Goal: Task Accomplishment & Management: Manage account settings

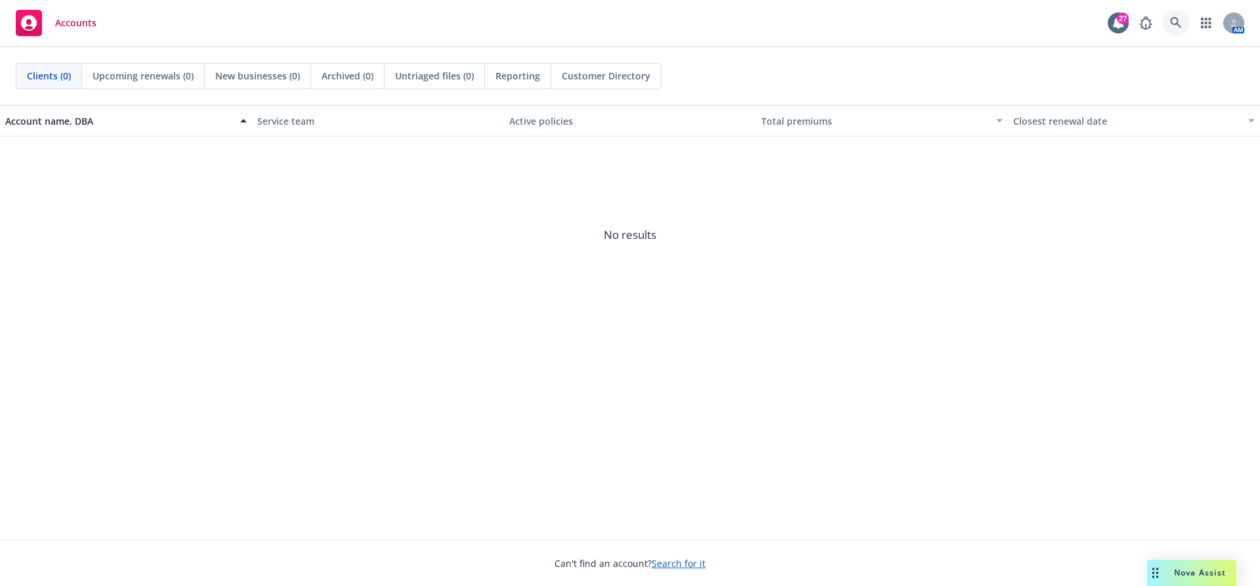
click at [1174, 28] on icon at bounding box center [1176, 23] width 12 height 12
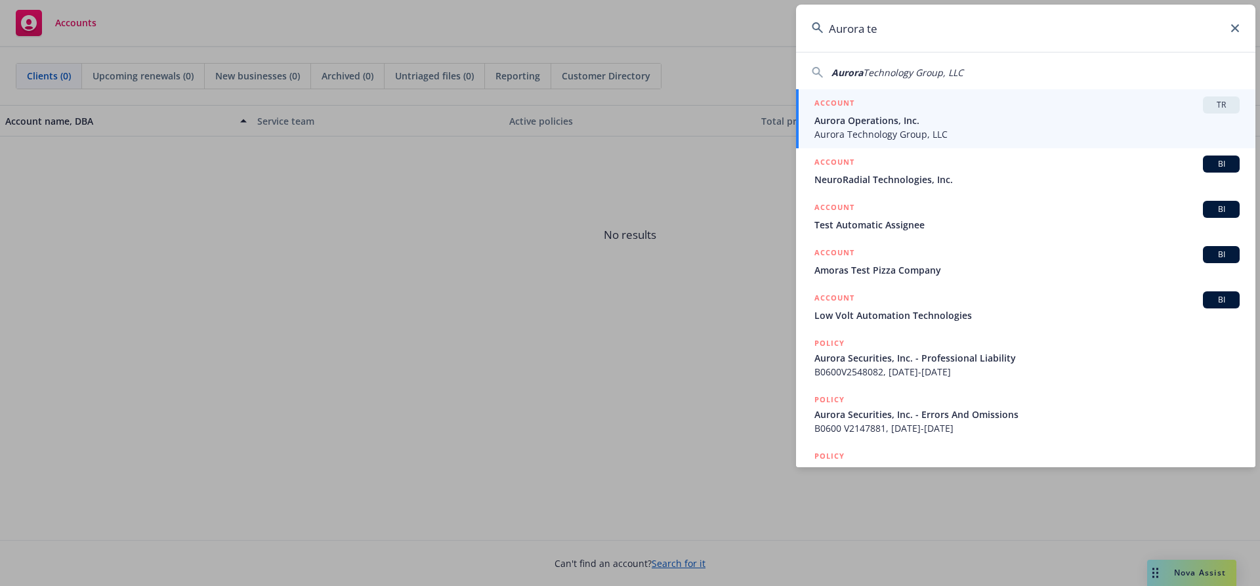
type input "Aurora te"
click at [996, 131] on span "Aurora Technology Group, LLC" at bounding box center [1026, 134] width 425 height 14
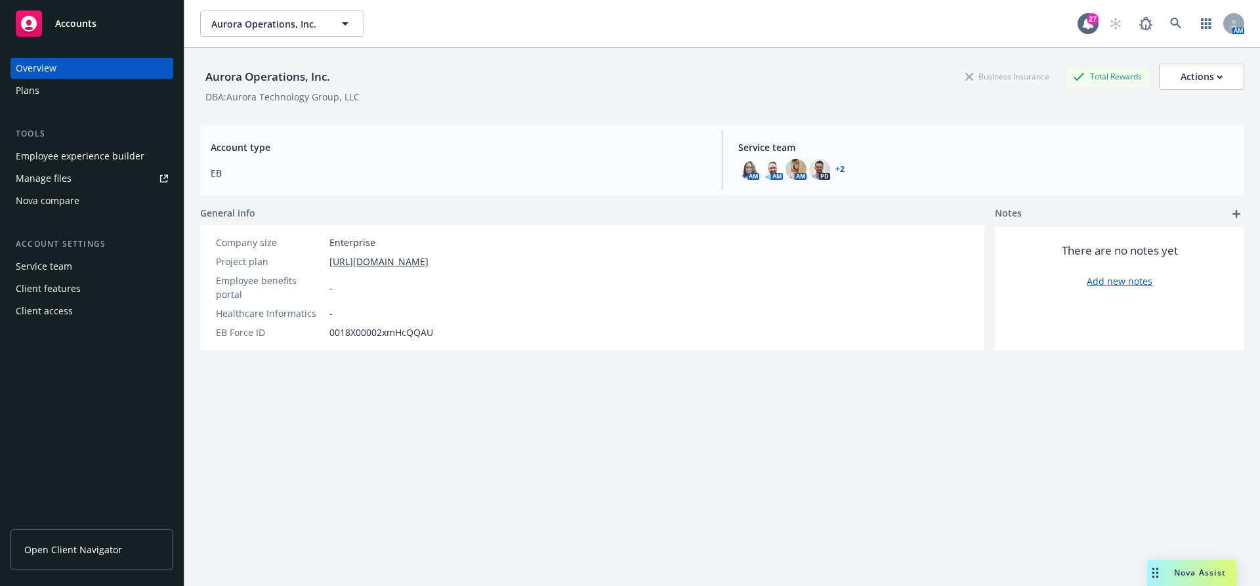
click at [89, 163] on div "Employee experience builder" at bounding box center [80, 156] width 129 height 21
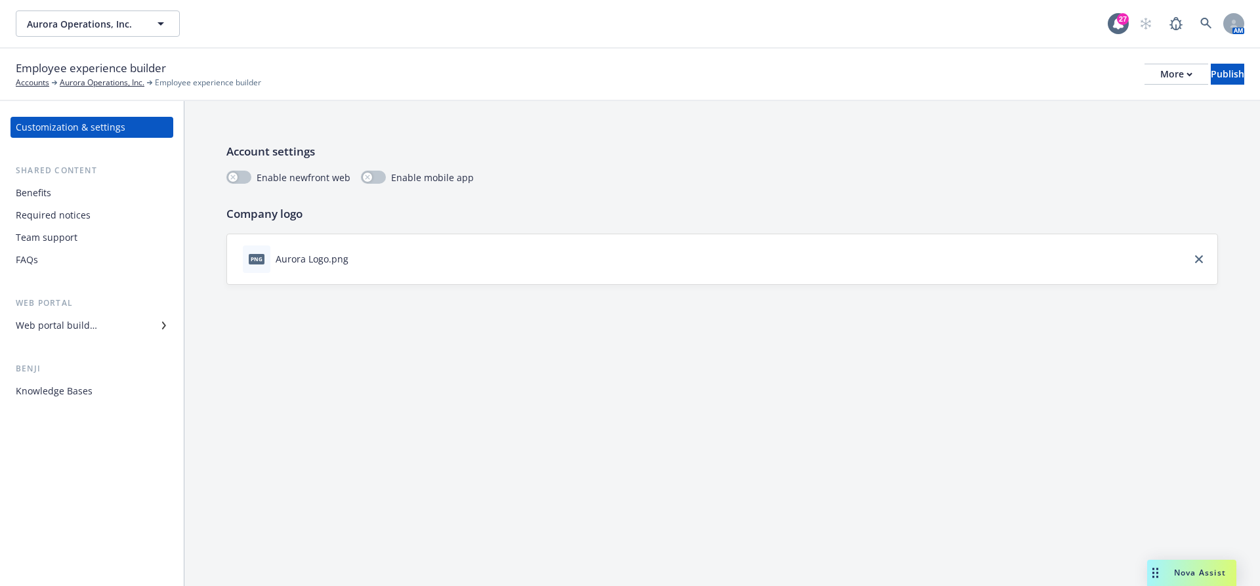
click at [54, 198] on div "Benefits" at bounding box center [92, 192] width 152 height 21
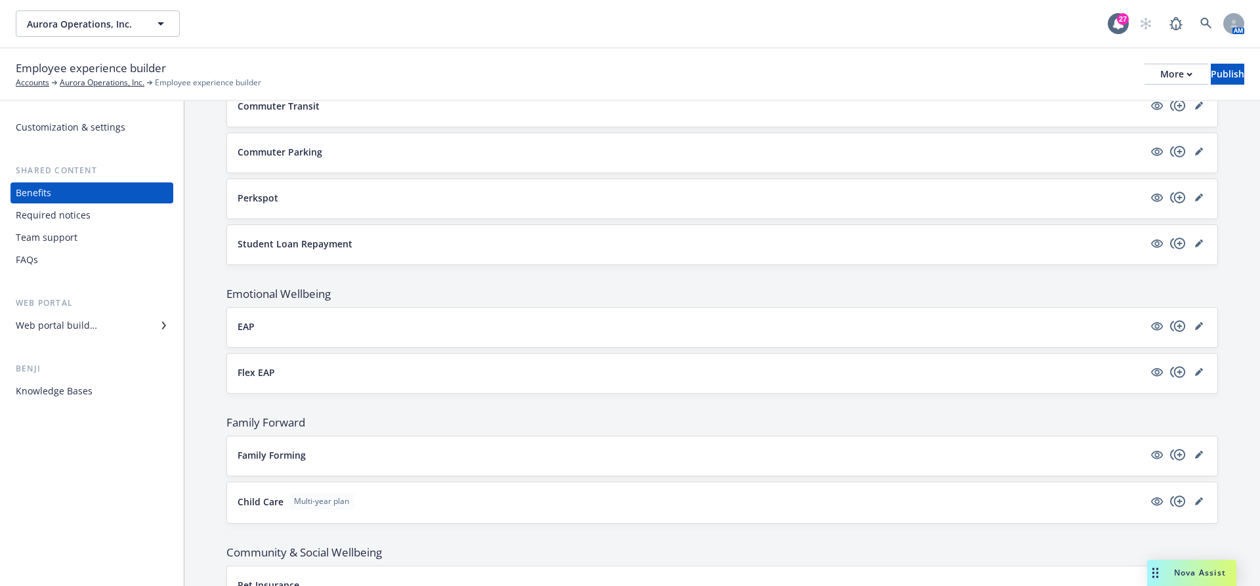
scroll to position [1551, 0]
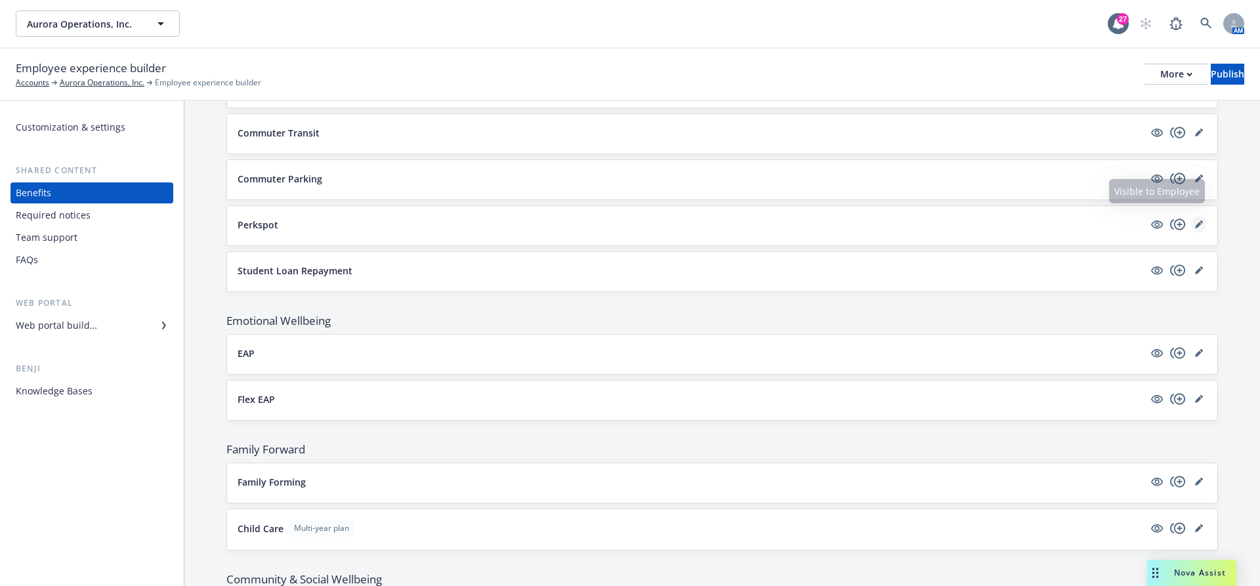
click at [1195, 220] on icon "editPencil" at bounding box center [1199, 224] width 8 height 8
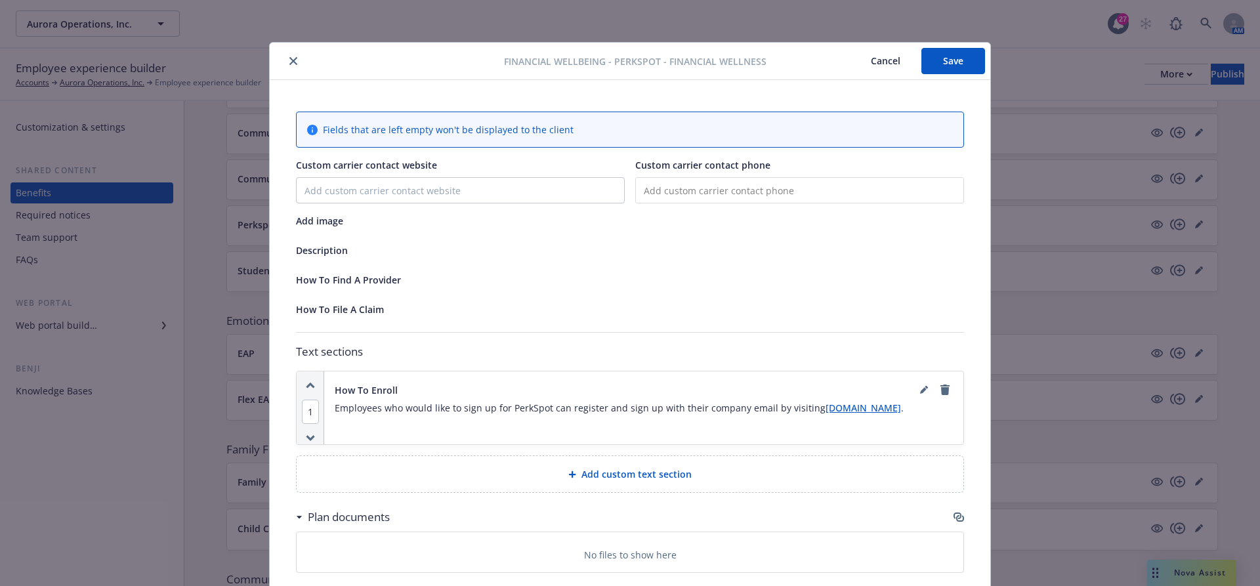
scroll to position [39, 0]
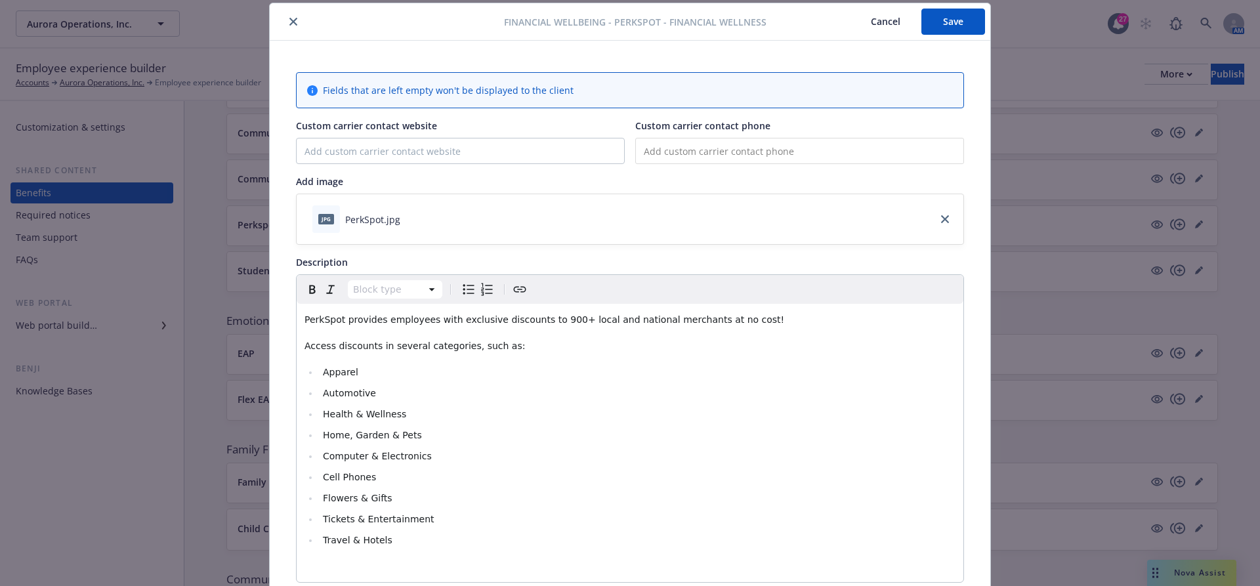
click at [1083, 341] on div "Financial Wellbeing - Perkspot - Financial Wellness Cancel Save Fields that are…" at bounding box center [630, 293] width 1260 height 586
click at [882, 16] on button "Cancel" at bounding box center [886, 22] width 72 height 26
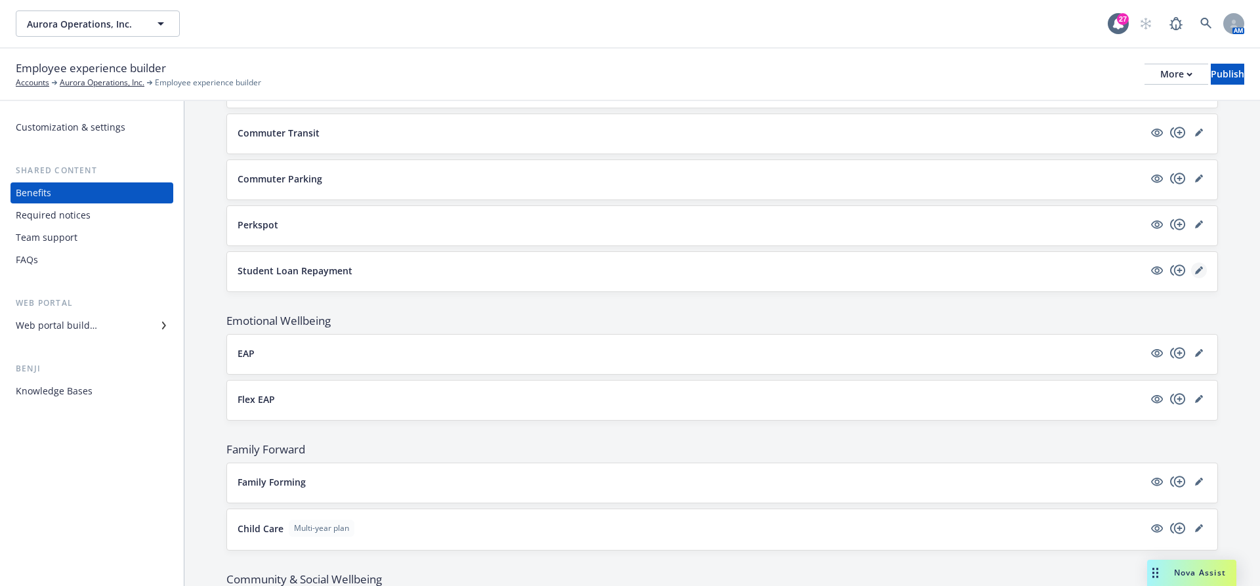
click at [1195, 266] on icon "editPencil" at bounding box center [1199, 270] width 8 height 8
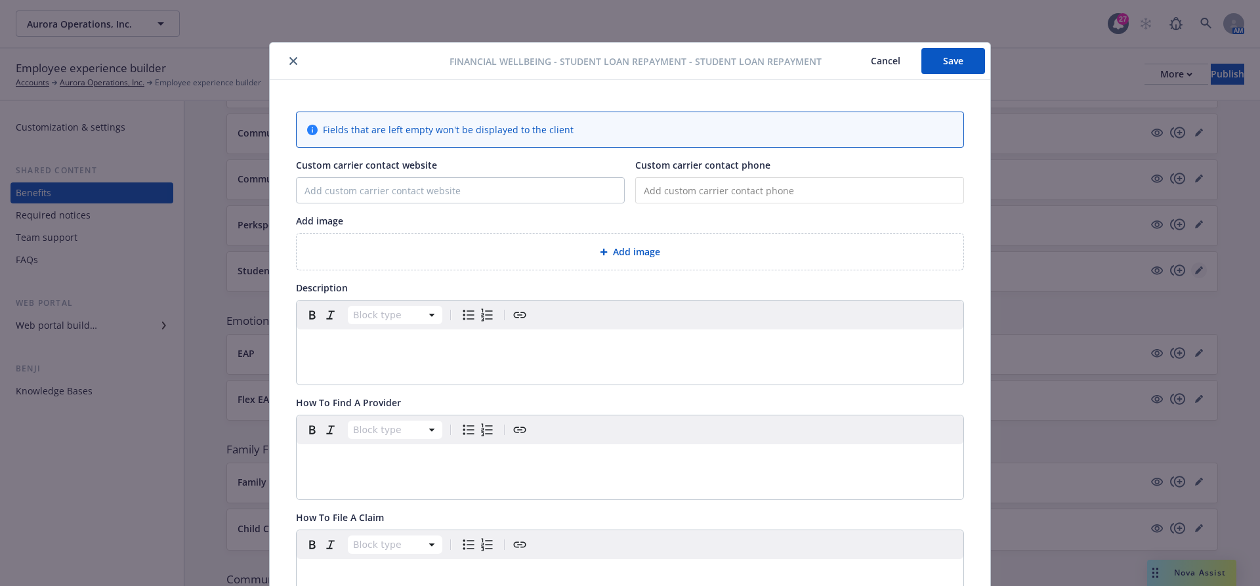
scroll to position [39, 0]
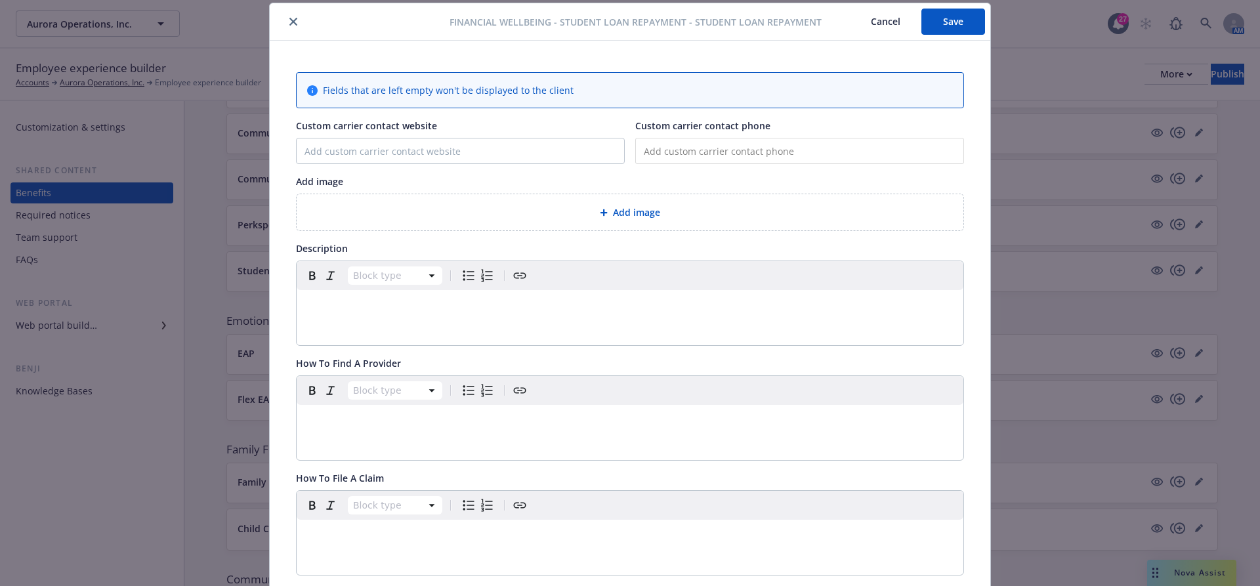
click at [356, 314] on div "editable markdown" at bounding box center [630, 305] width 667 height 31
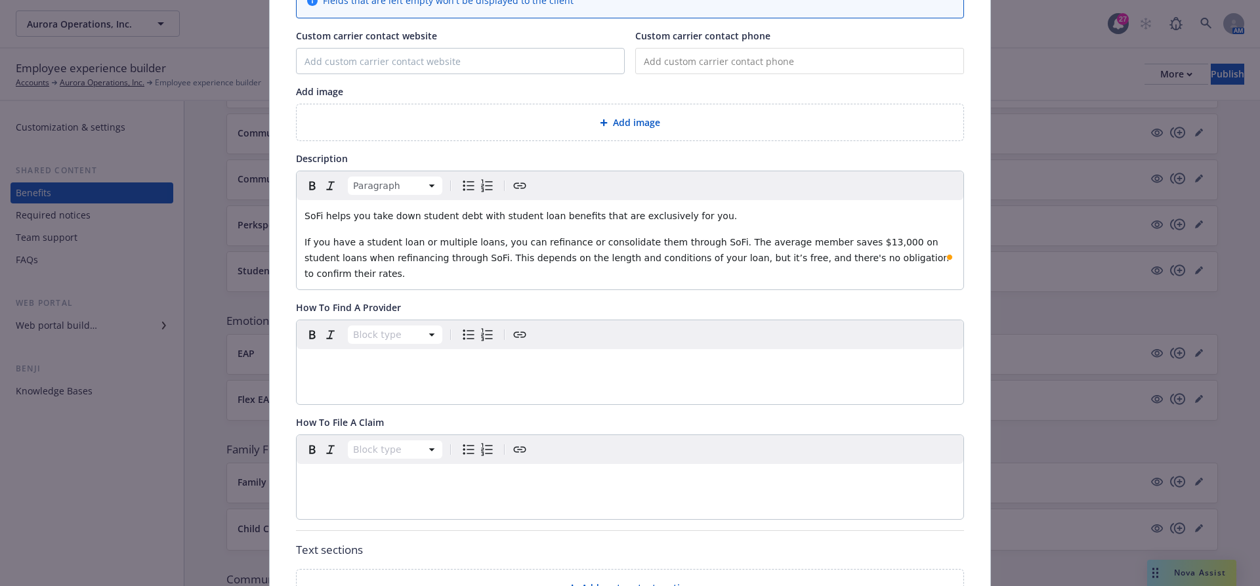
scroll to position [223, 0]
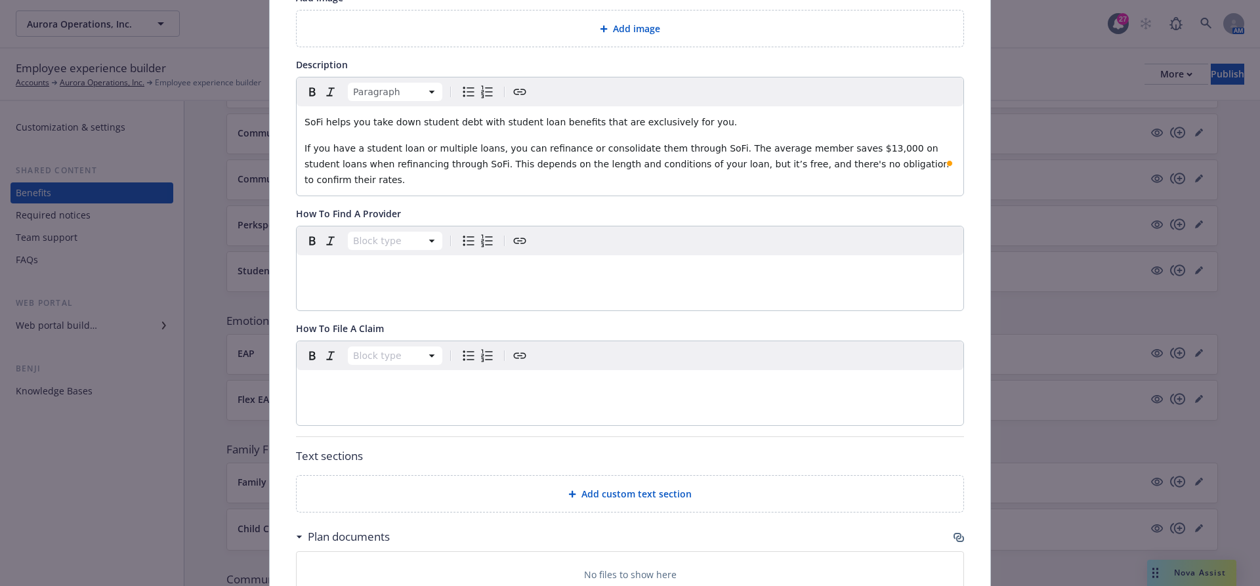
click at [619, 487] on span "Add custom text section" at bounding box center [636, 494] width 110 height 14
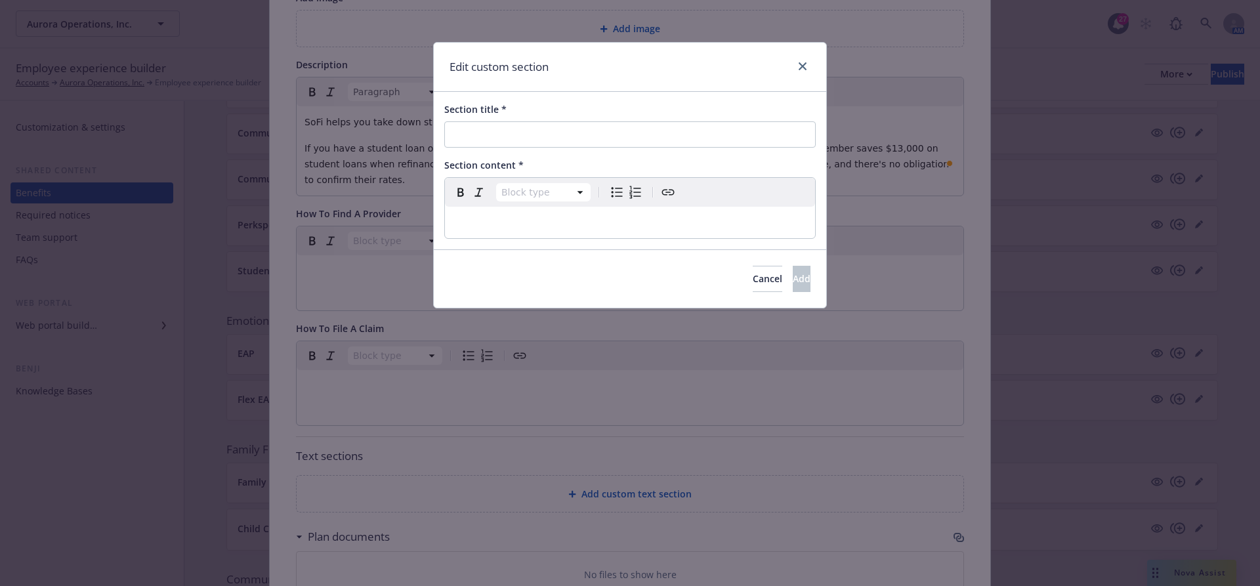
click at [498, 151] on div "Section title * Section content * Block type Paragraph Heading 1 Heading 2 Head…" at bounding box center [630, 170] width 392 height 157
paste input "How To Apply"
click at [491, 142] on input "Section title *" at bounding box center [629, 134] width 371 height 26
type input "How To Apply"
click at [487, 197] on button "Italic" at bounding box center [479, 192] width 18 height 18
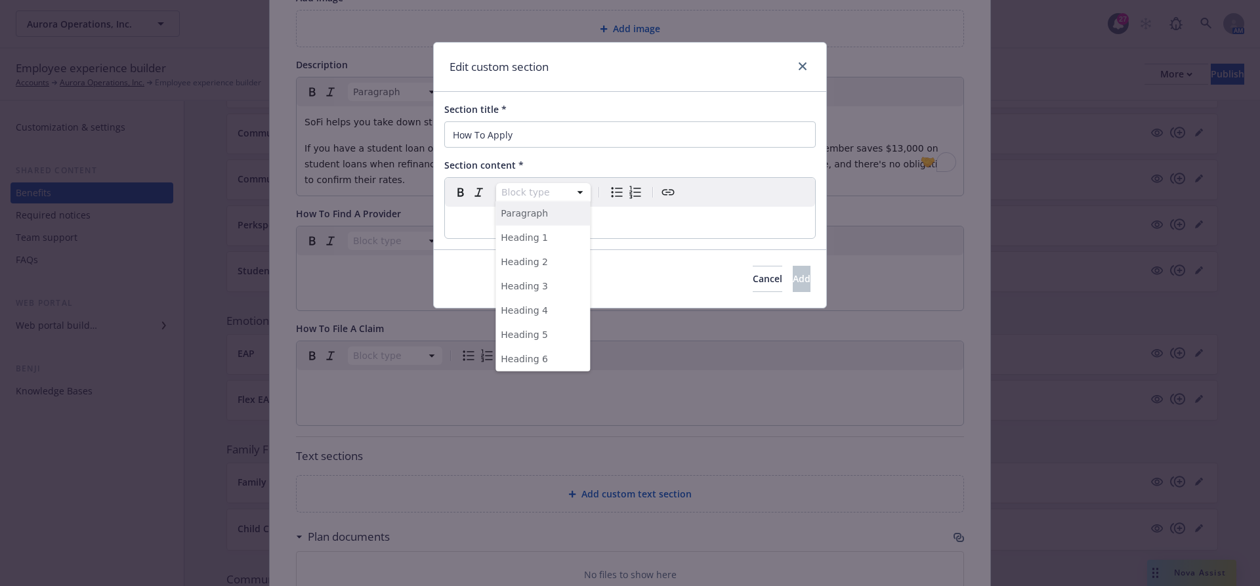
click at [560, 200] on html "Aurora Operations, Inc. Aurora Operations, Inc. 27 AM Employee experience build…" at bounding box center [630, 419] width 1260 height 838
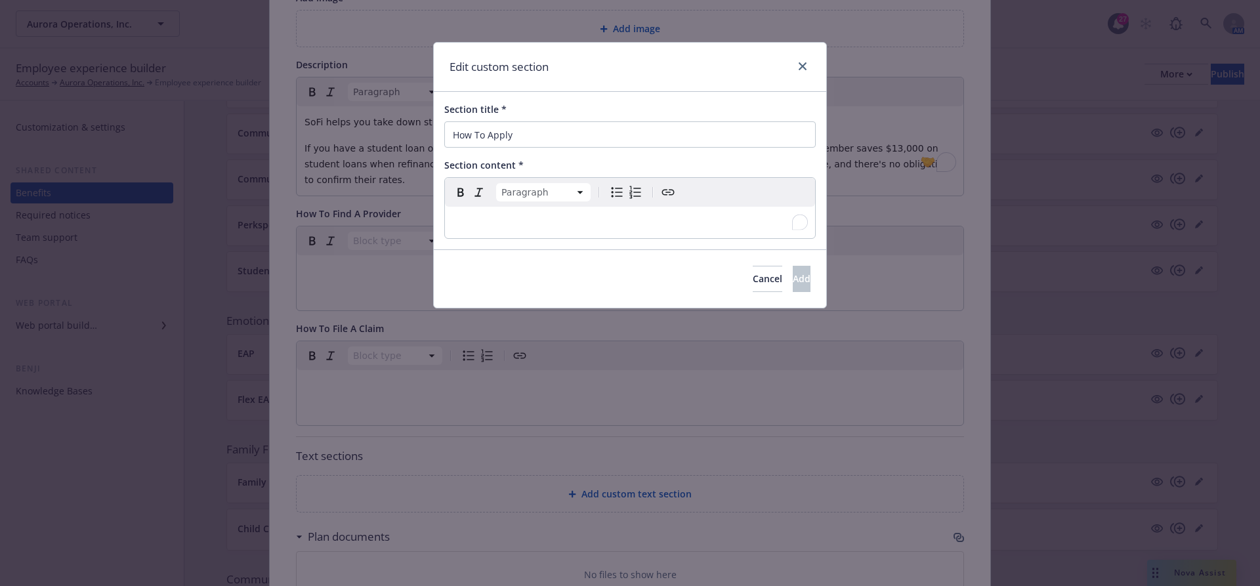
click at [469, 217] on html "Aurora Operations, Inc. Aurora Operations, Inc. 27 AM Employee experience build…" at bounding box center [630, 419] width 1260 height 838
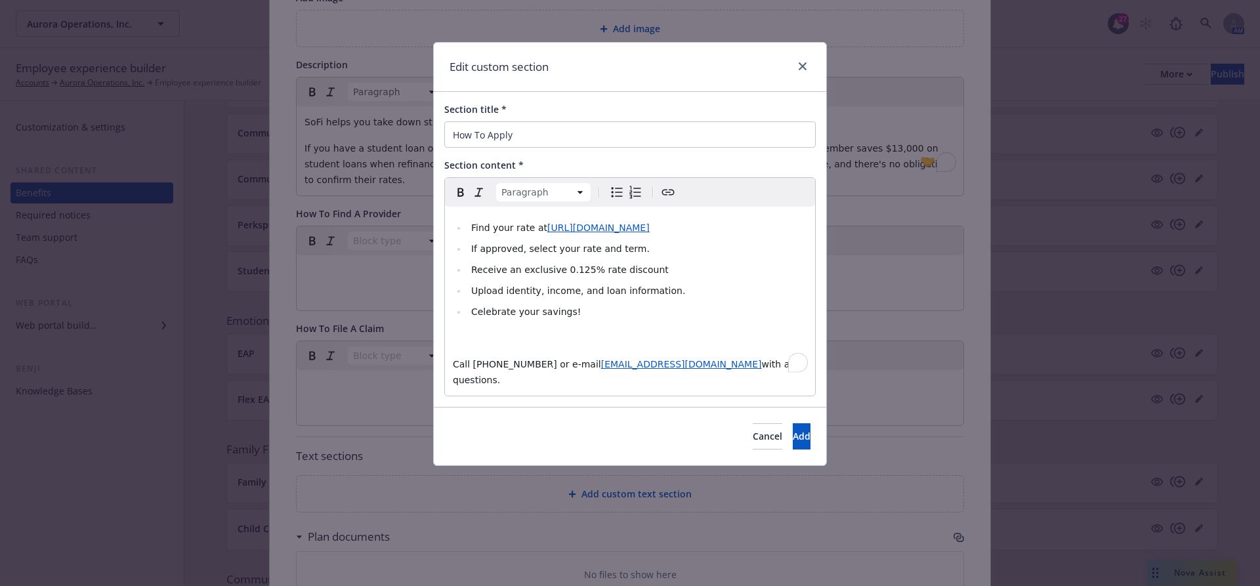
select select
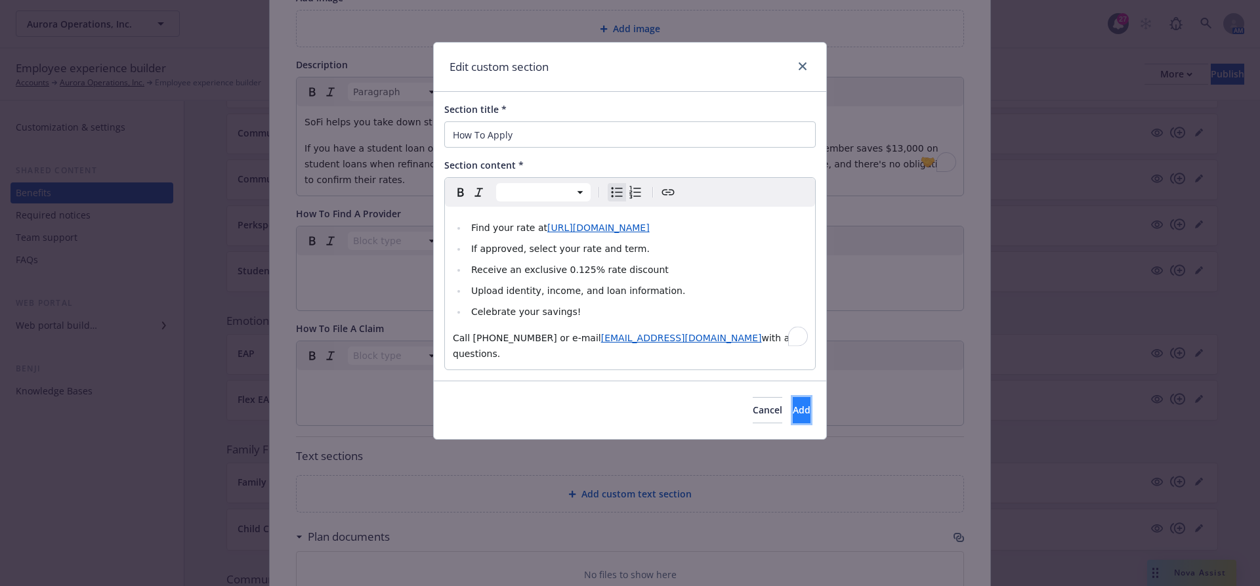
click at [793, 397] on button "Add" at bounding box center [802, 410] width 18 height 26
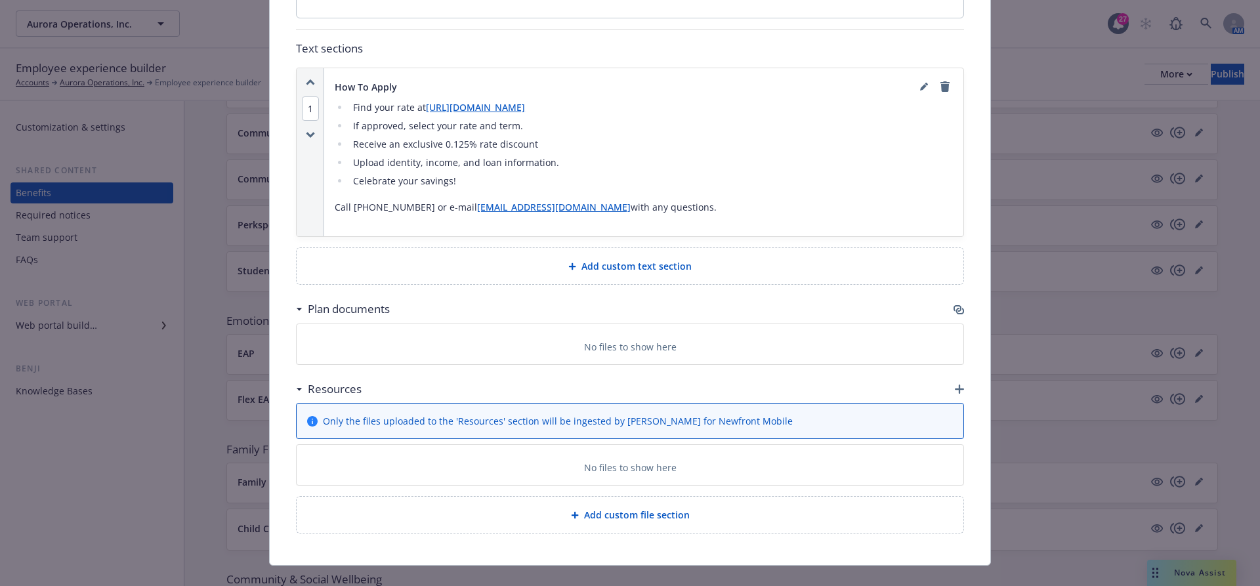
scroll to position [0, 0]
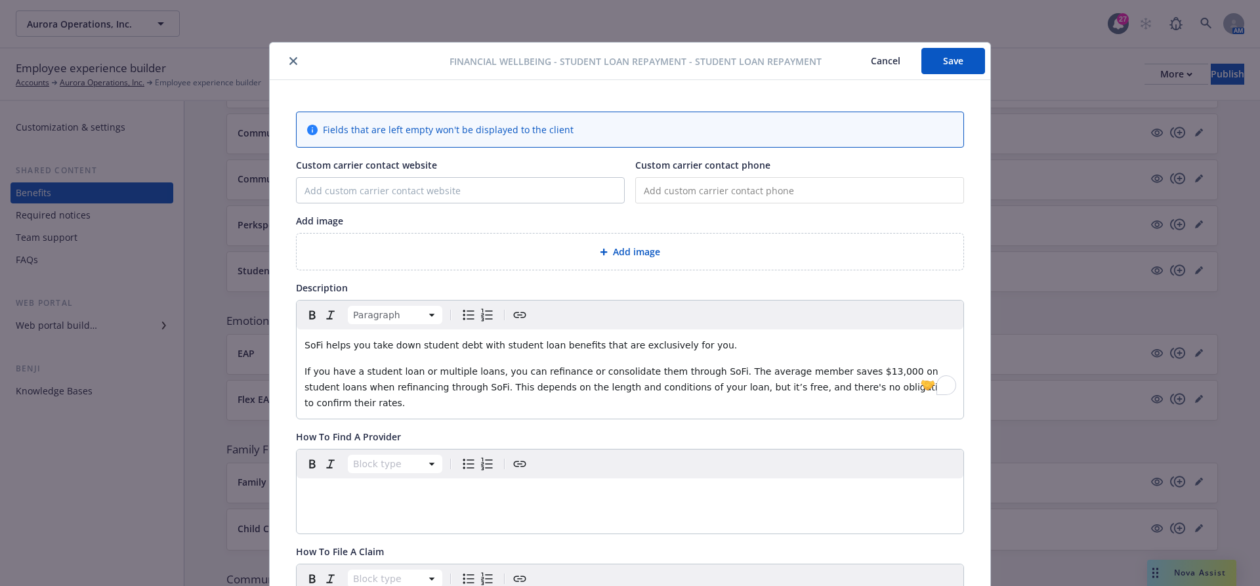
click at [970, 56] on button "Save" at bounding box center [953, 61] width 64 height 26
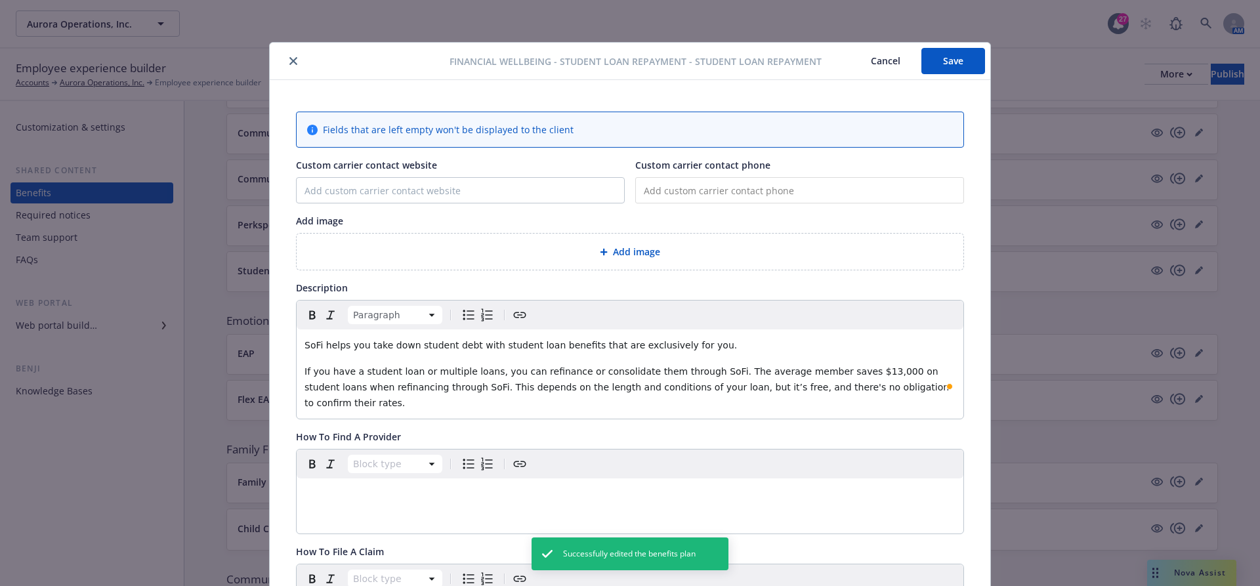
click at [882, 65] on button "Cancel" at bounding box center [886, 61] width 72 height 26
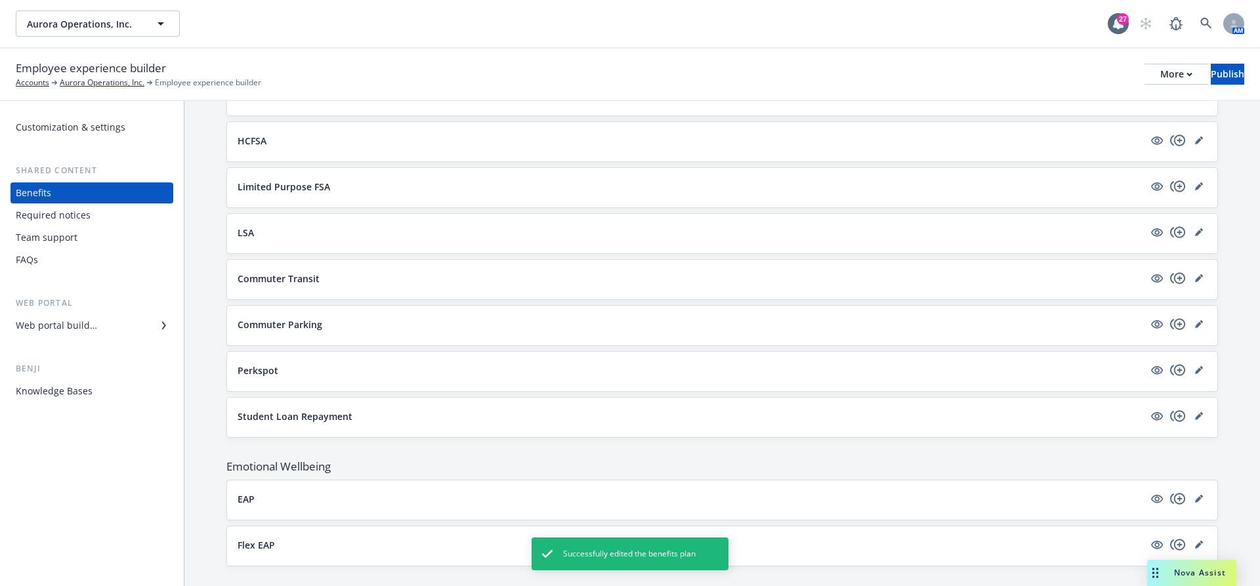
scroll to position [1407, 0]
click at [1197, 228] on icon "editPencil" at bounding box center [1198, 231] width 7 height 7
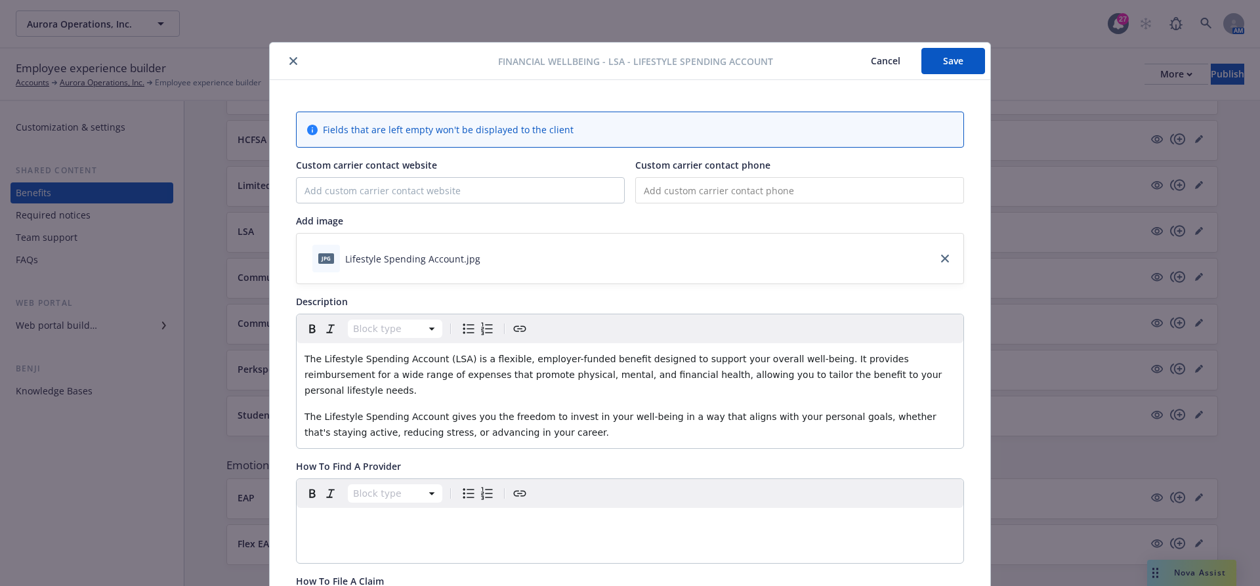
click at [892, 62] on button "Cancel" at bounding box center [886, 61] width 72 height 26
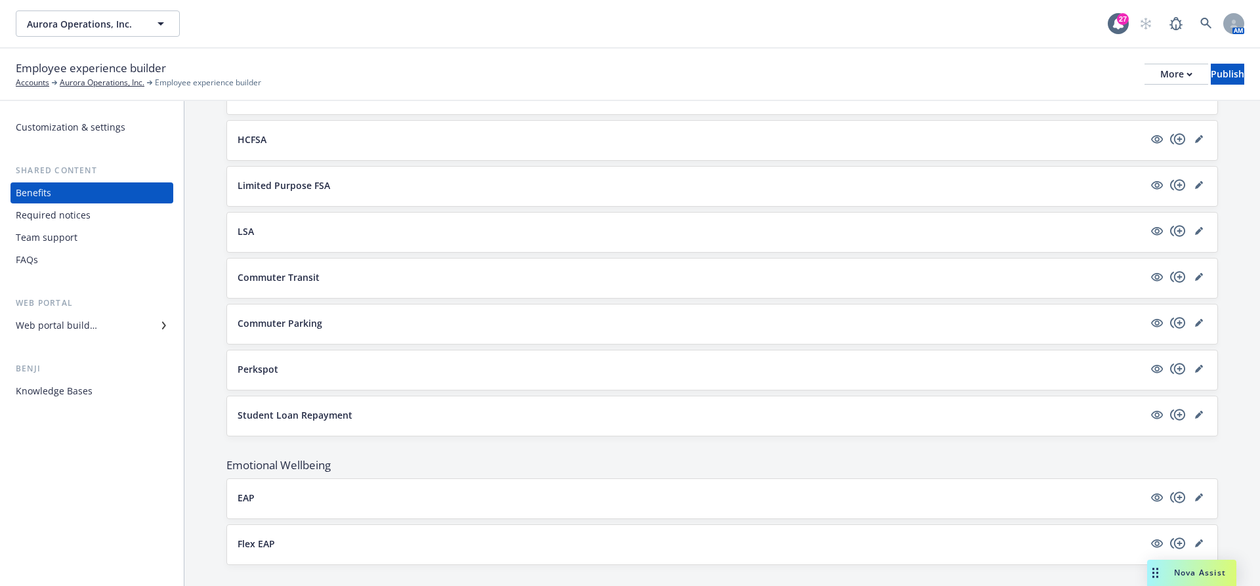
scroll to position [1624, 0]
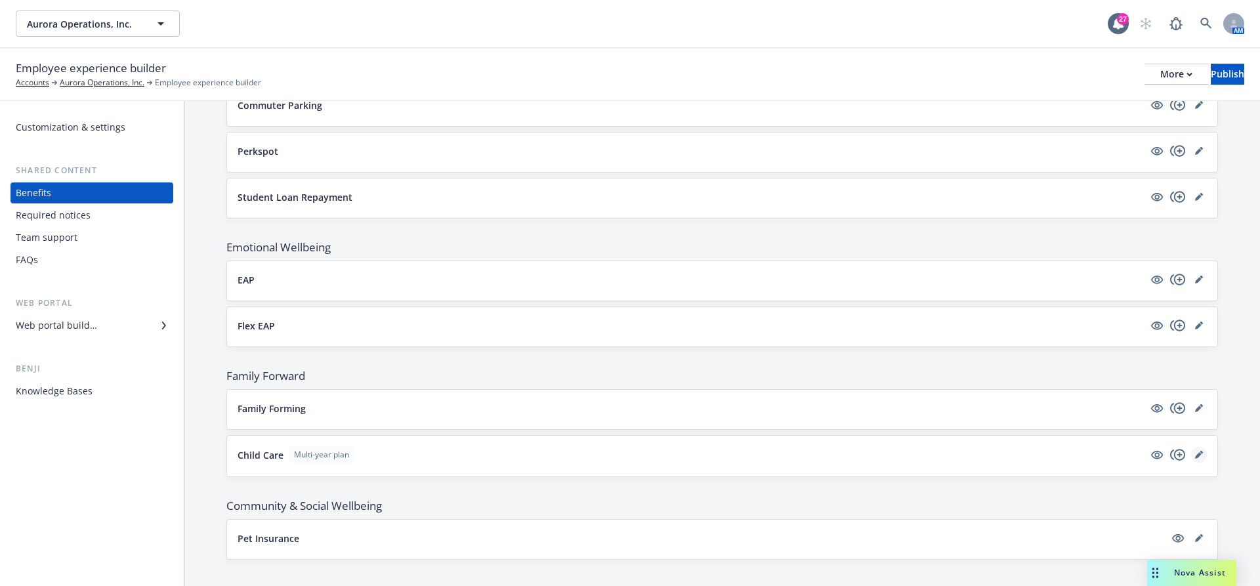
click at [1195, 447] on link "editPencil" at bounding box center [1199, 455] width 16 height 16
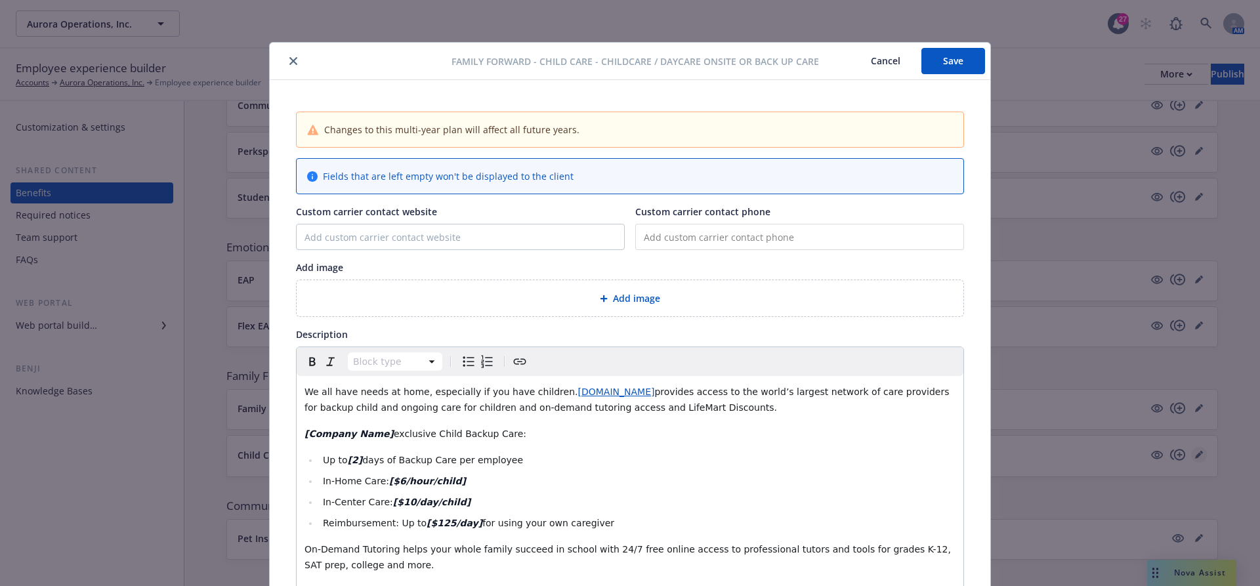
scroll to position [39, 0]
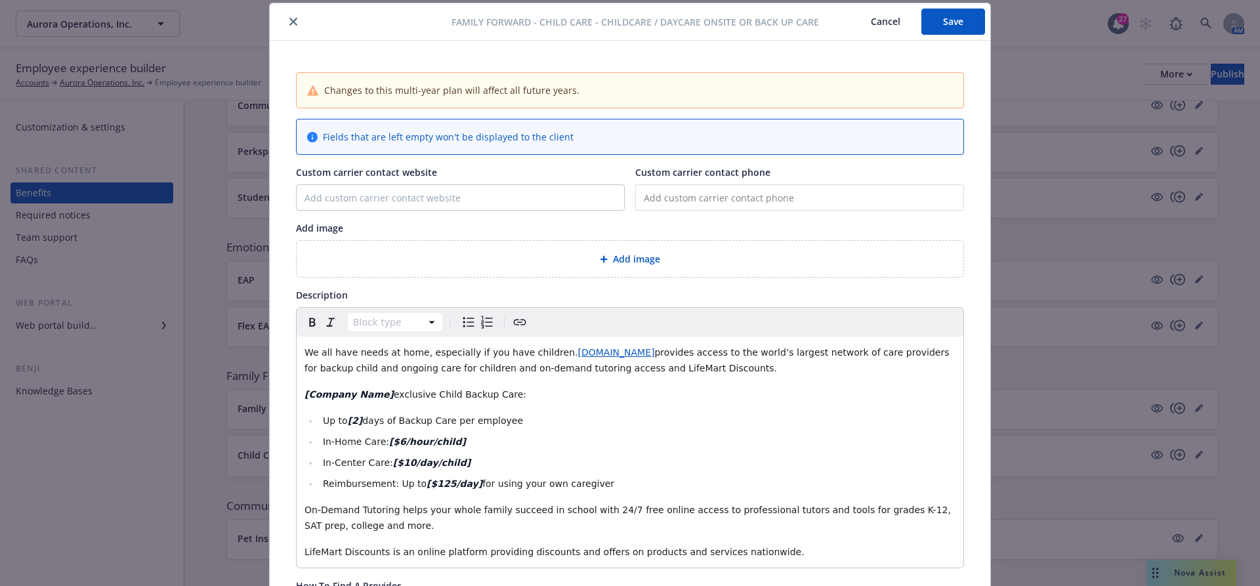
click at [1112, 333] on div "Family Forward - Child Care - Childcare / Daycare onsite or back up care Cancel…" at bounding box center [630, 293] width 1260 height 586
click at [894, 22] on button "Cancel" at bounding box center [886, 22] width 72 height 26
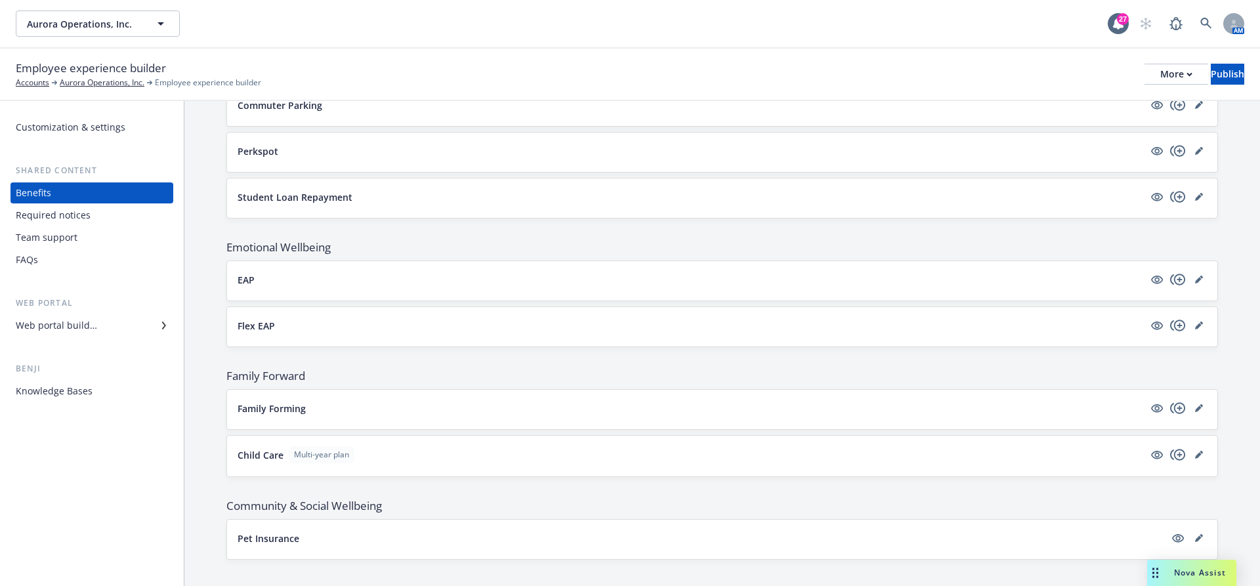
click at [1210, 392] on div "Family Forming" at bounding box center [722, 409] width 990 height 39
click at [1199, 405] on icon "editPencil" at bounding box center [1198, 408] width 7 height 7
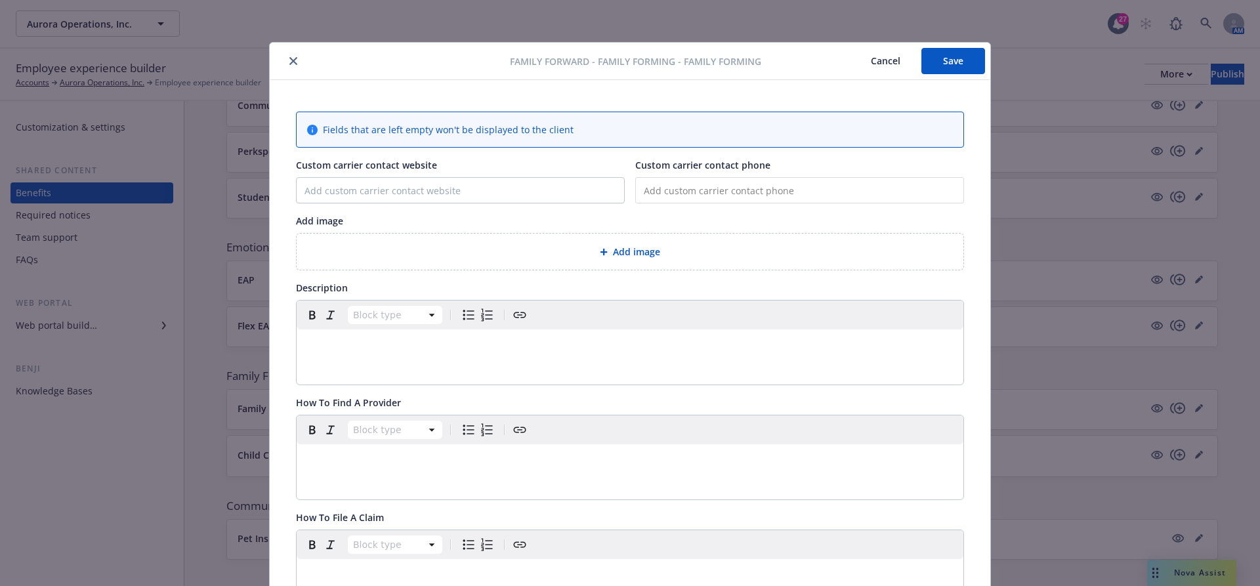
scroll to position [39, 0]
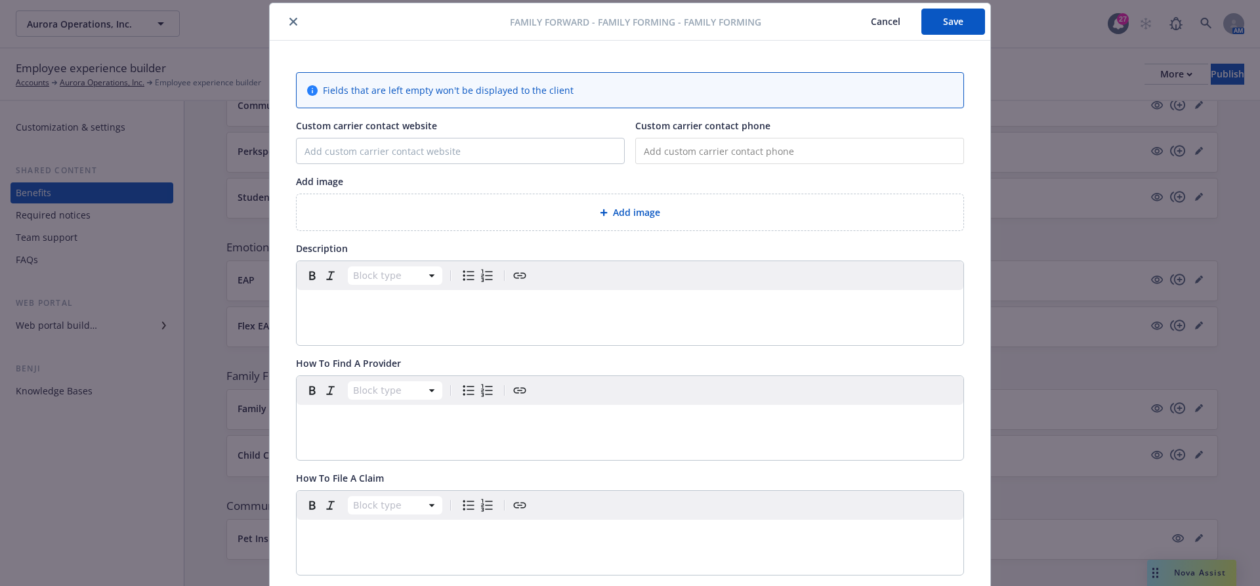
click at [496, 213] on div "Add image" at bounding box center [630, 212] width 646 height 15
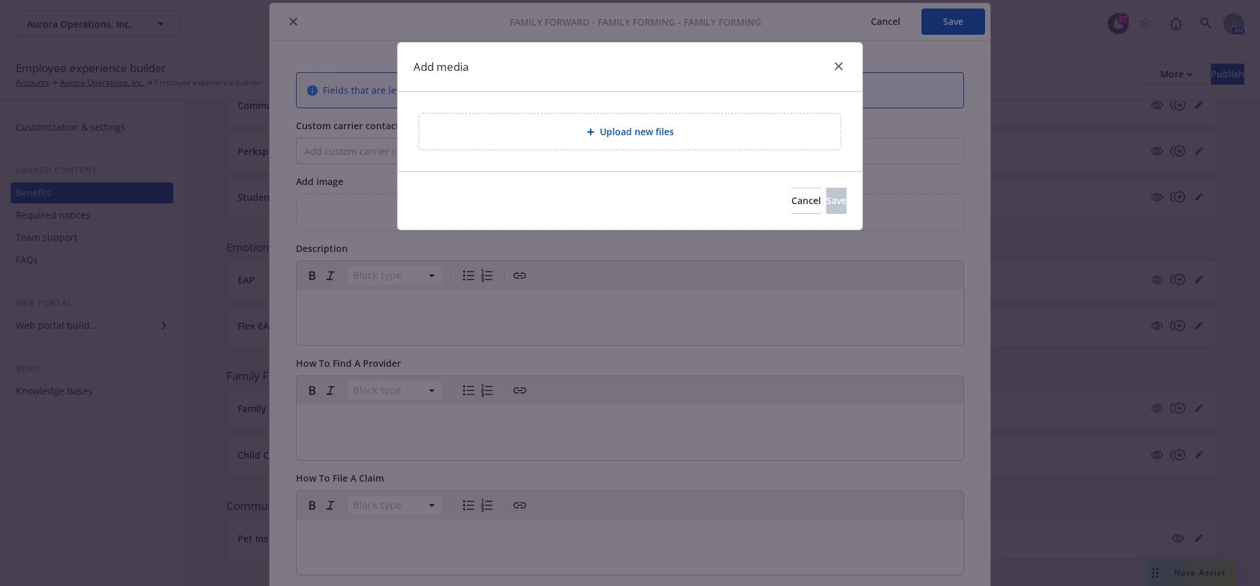
click at [628, 158] on div "Upload new files" at bounding box center [630, 131] width 465 height 79
click at [628, 146] on div "Upload new files" at bounding box center [629, 132] width 421 height 36
click at [665, 131] on span "Upload new files" at bounding box center [637, 132] width 74 height 14
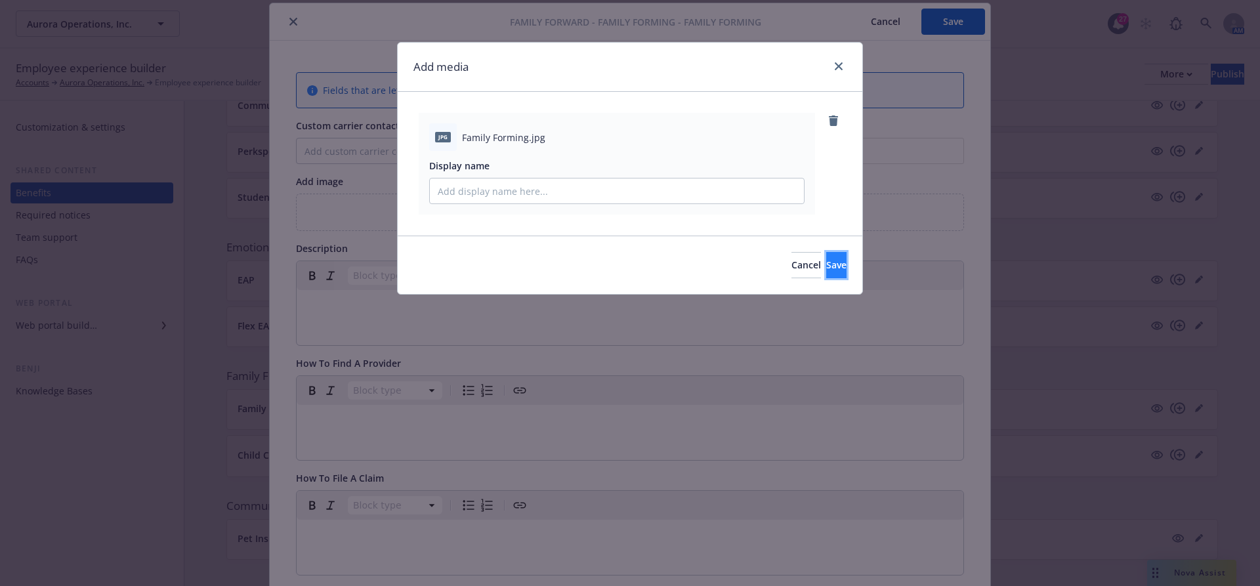
click at [826, 266] on span "Save" at bounding box center [836, 264] width 20 height 12
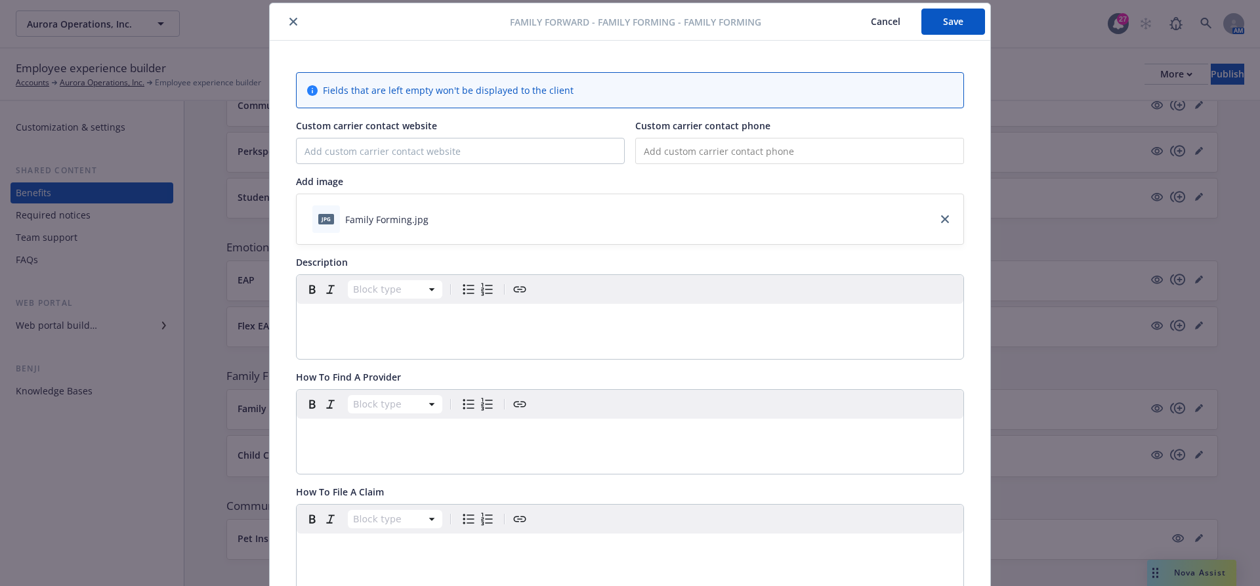
click at [949, 18] on button "Save" at bounding box center [953, 22] width 64 height 26
click at [878, 22] on button "Cancel" at bounding box center [886, 22] width 72 height 26
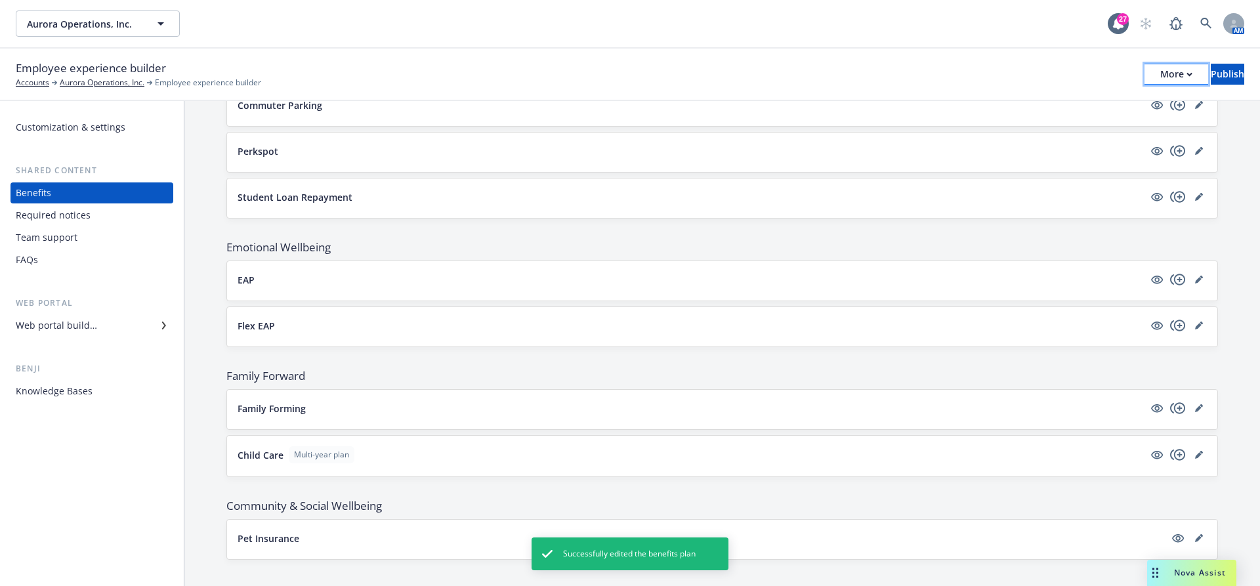
click at [1161, 68] on button "More" at bounding box center [1176, 74] width 64 height 21
click at [1079, 94] on link "Copy preview link" at bounding box center [1068, 104] width 194 height 26
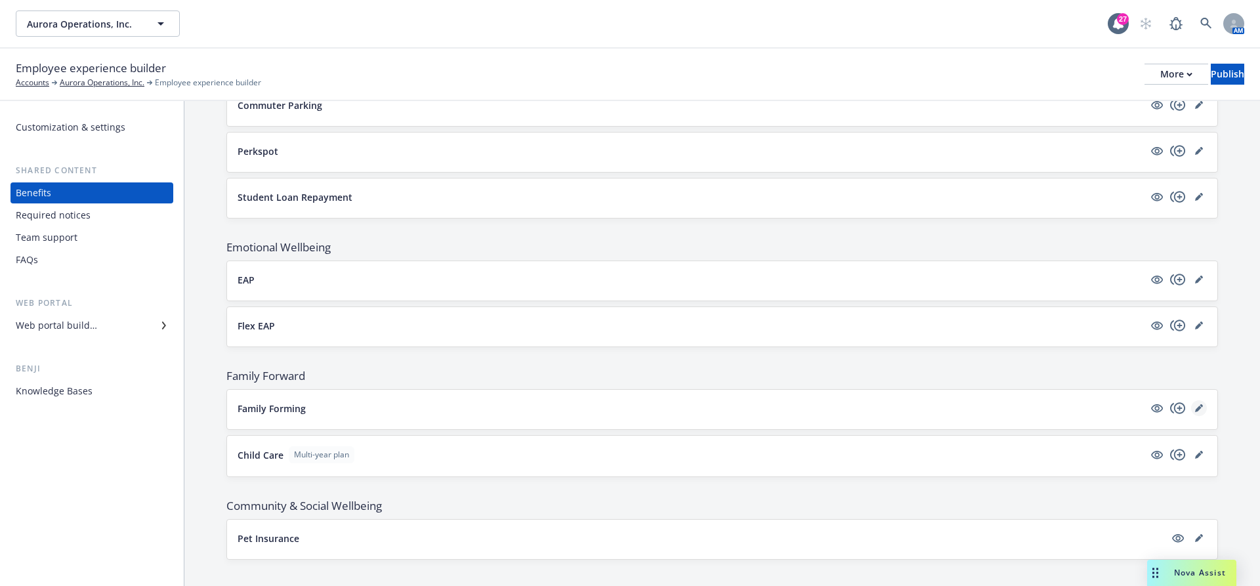
click at [1193, 400] on link "editPencil" at bounding box center [1199, 408] width 16 height 16
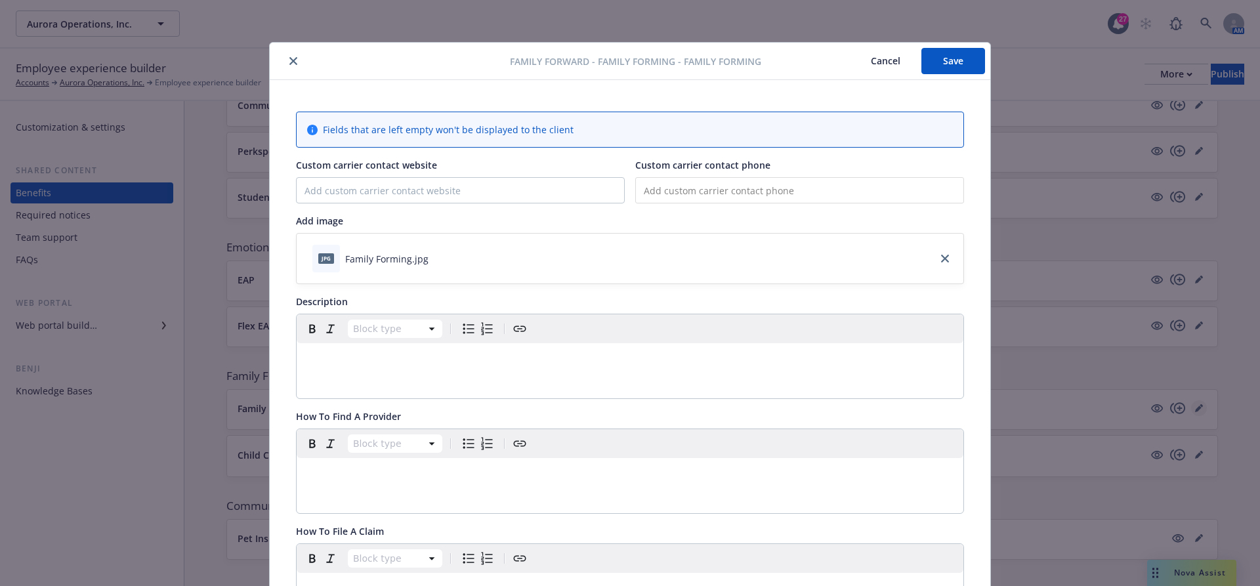
scroll to position [39, 0]
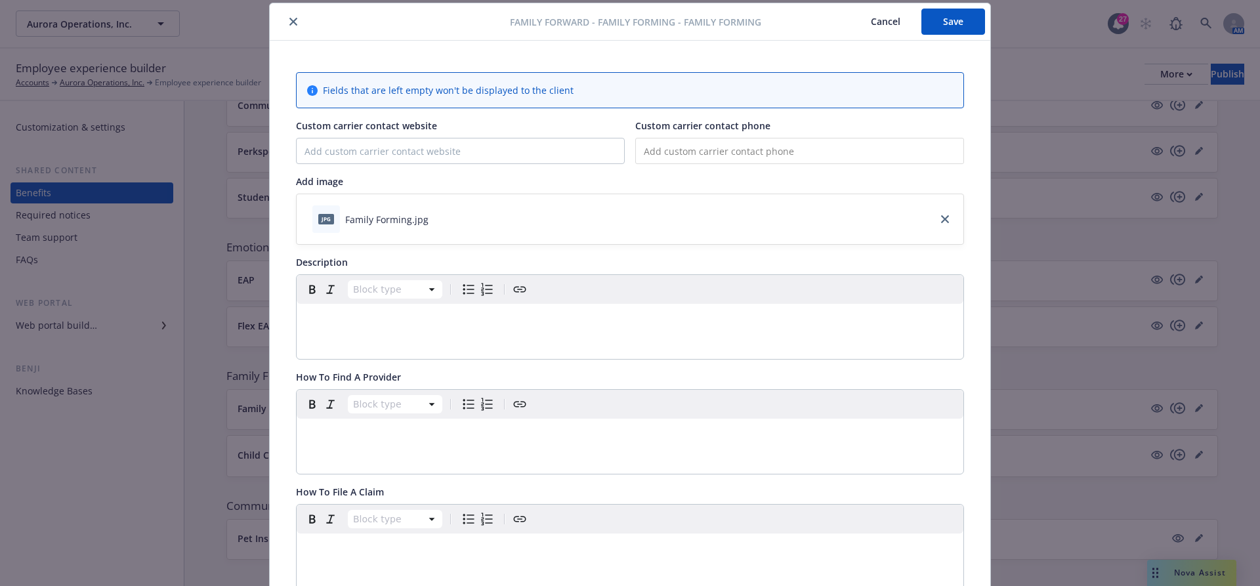
click at [435, 320] on p "editable markdown" at bounding box center [629, 320] width 651 height 16
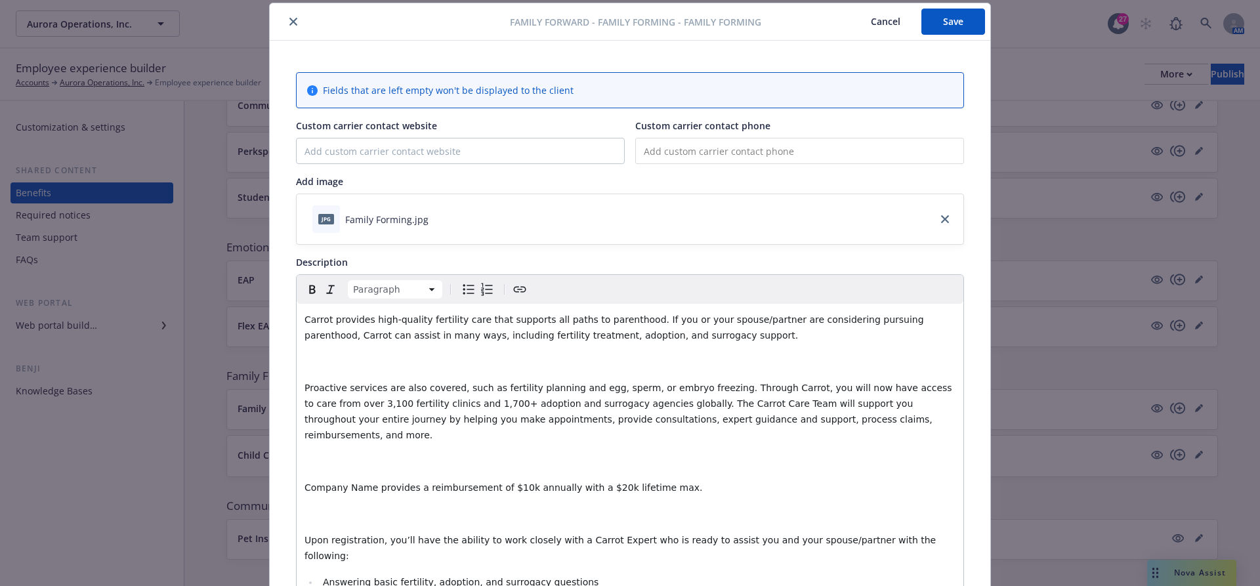
scroll to position [138, 0]
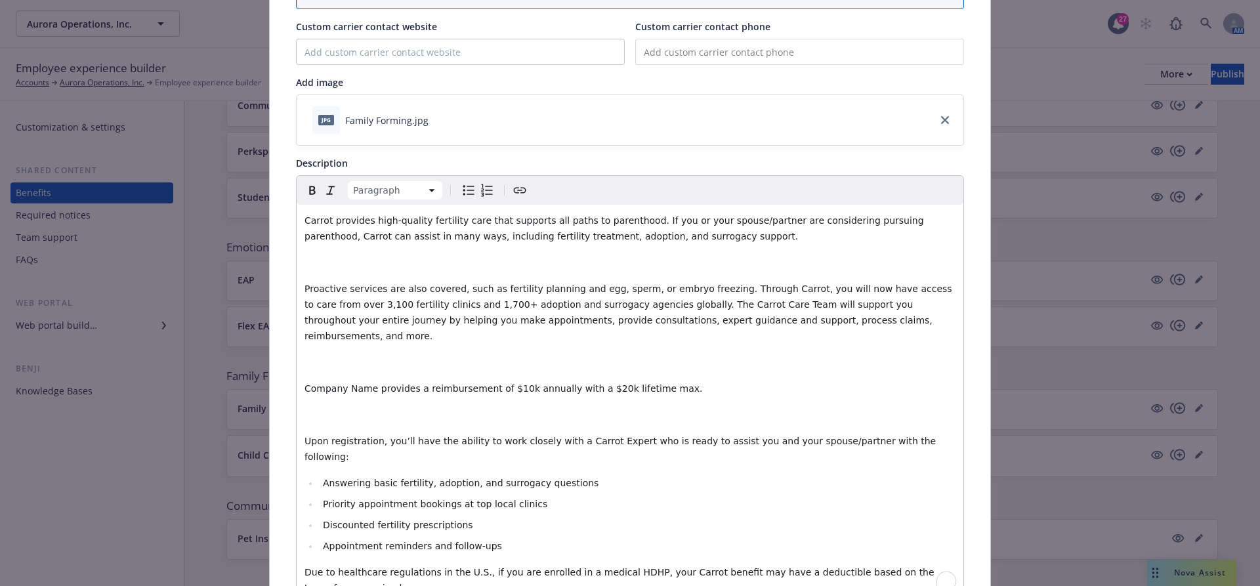
click at [402, 384] on div "Carrot provides high-quality fertility care that supports all paths to parentho…" at bounding box center [630, 417] width 667 height 425
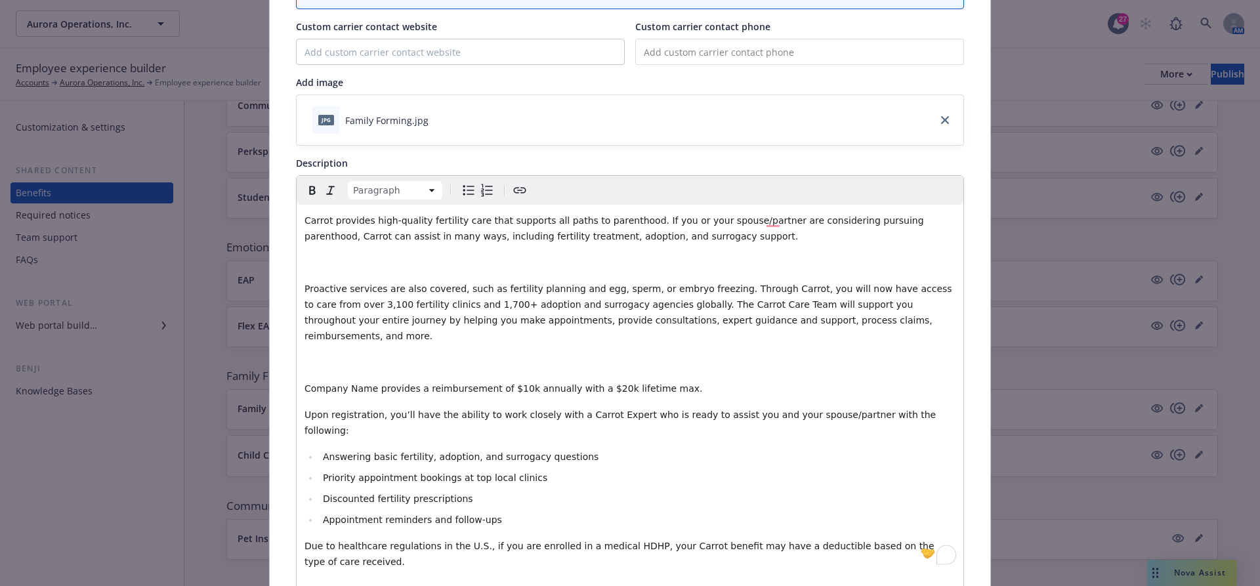
click at [327, 260] on p "To enrich screen reader interactions, please activate Accessibility in Grammarl…" at bounding box center [629, 263] width 651 height 16
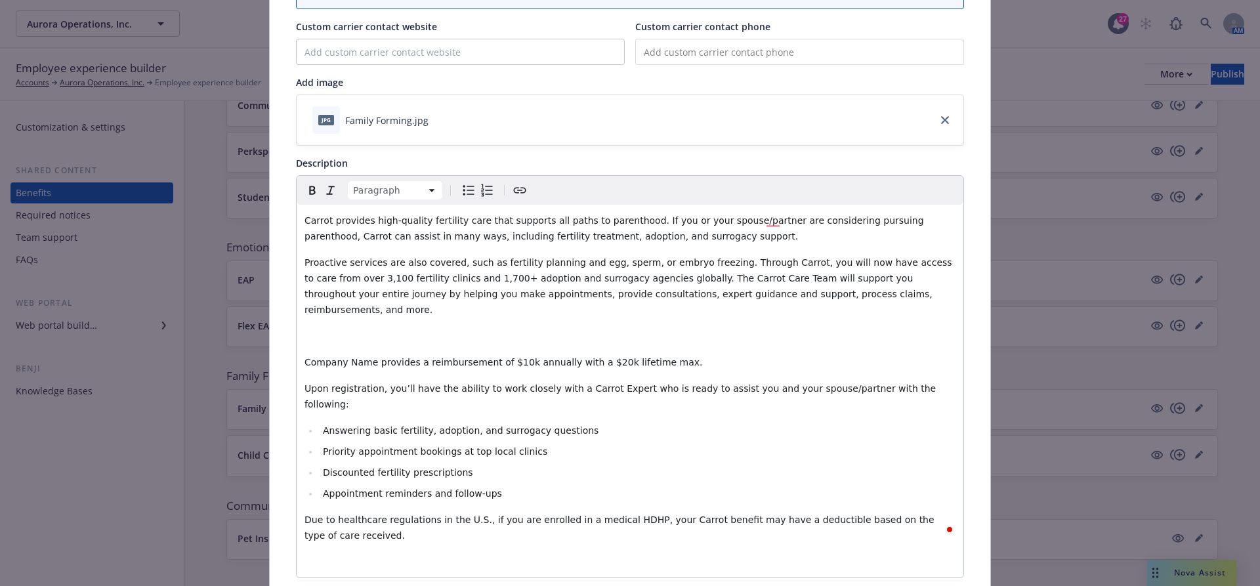
click at [324, 328] on p "To enrich screen reader interactions, please activate Accessibility in Grammarl…" at bounding box center [629, 336] width 651 height 16
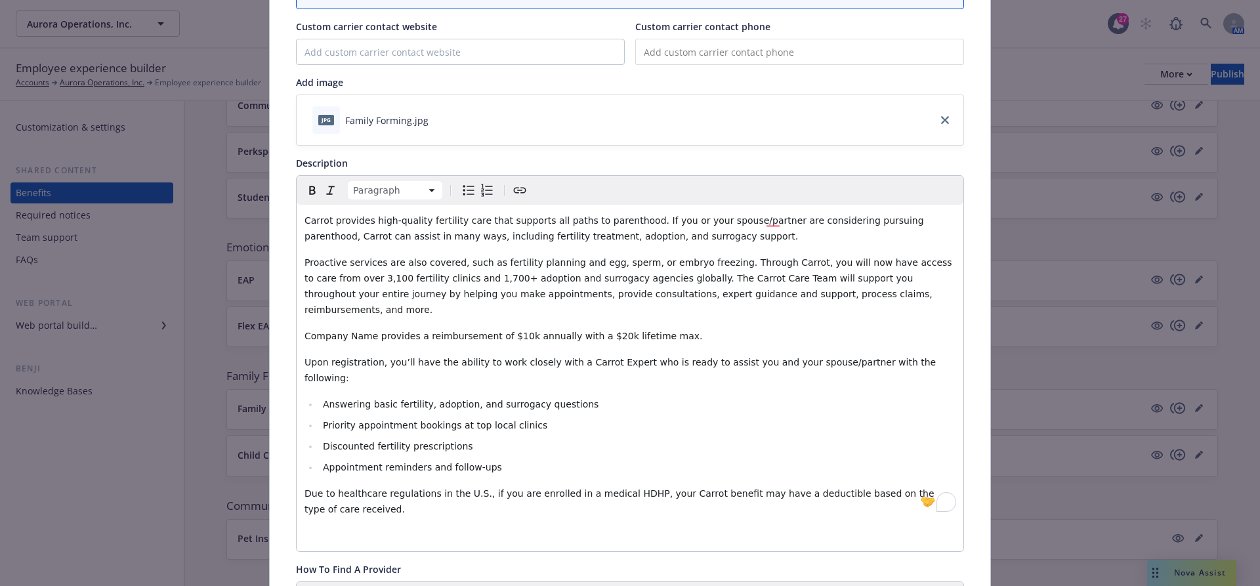
click at [307, 331] on span "Company Name provides a reimbursement of $10k annually with a $20k lifetime max." at bounding box center [503, 336] width 398 height 10
click at [302, 319] on div "Carrot provides high-quality fertility care that supports all paths to parentho…" at bounding box center [630, 378] width 667 height 346
click at [374, 331] on span "[Company Name provides a reimbursement of $10k annually with a $20k lifetime ma…" at bounding box center [505, 336] width 402 height 10
drag, startPoint x: 379, startPoint y: 321, endPoint x: 304, endPoint y: 318, distance: 74.8
click at [304, 331] on span "[Company Name] provides a reimbursement of $10k annually with a $20k lifetime m…" at bounding box center [506, 336] width 405 height 10
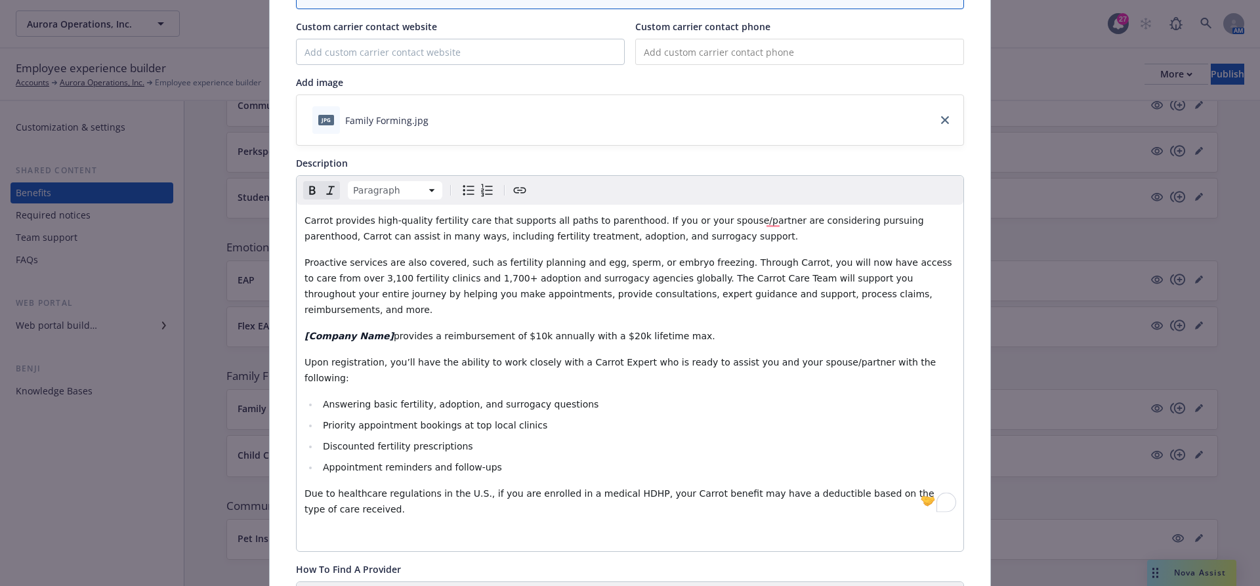
click at [508, 331] on span "provides a reimbursement of $10k annually with a $20k lifetime max." at bounding box center [554, 336] width 321 height 10
click at [533, 331] on span "provides a reimbursement of [$10k annually with a $20k lifetime max." at bounding box center [556, 336] width 325 height 10
drag, startPoint x: 533, startPoint y: 321, endPoint x: 508, endPoint y: 320, distance: 24.9
click at [508, 331] on span "provides a reimbursement of [$10k] annually with a $20k lifetime max." at bounding box center [558, 336] width 329 height 10
click at [608, 328] on p "[Company Name] provides a reimbursement of [$10k] annually with a $20k lifetime…" at bounding box center [629, 336] width 651 height 16
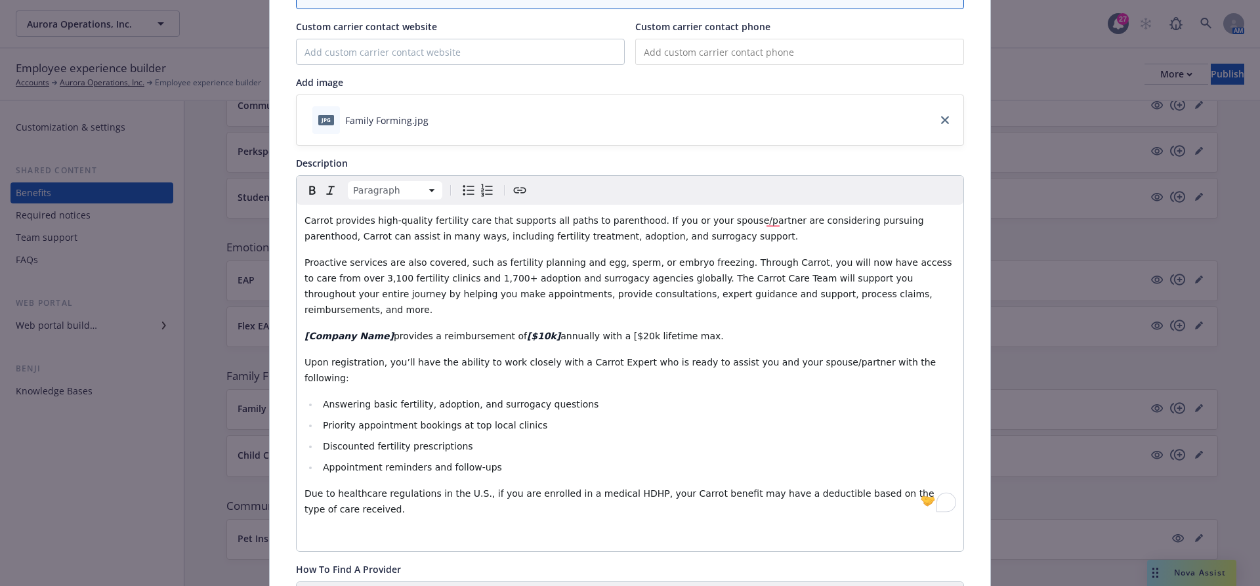
click at [630, 331] on span "annually with a [$20k lifetime max." at bounding box center [641, 336] width 163 height 10
drag, startPoint x: 636, startPoint y: 321, endPoint x: 608, endPoint y: 321, distance: 28.2
click at [608, 331] on span "annually with a [$20k] lifetime max." at bounding box center [643, 336] width 167 height 10
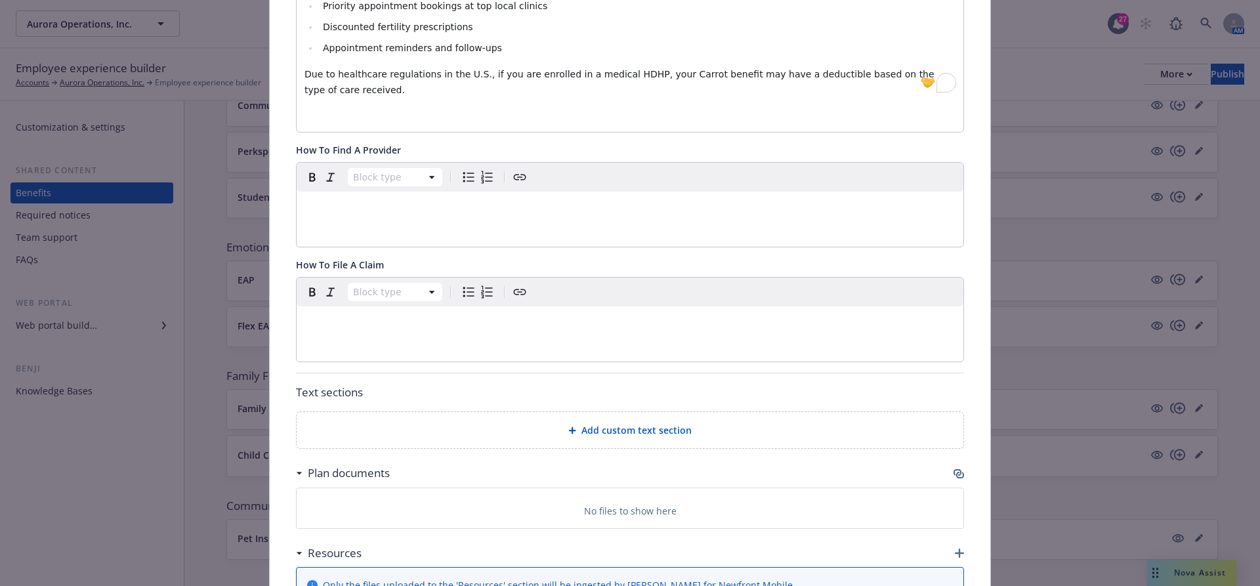
scroll to position [561, 0]
click at [510, 311] on p "To enrich screen reader interactions, please activate Accessibility in Grammarl…" at bounding box center [629, 319] width 651 height 16
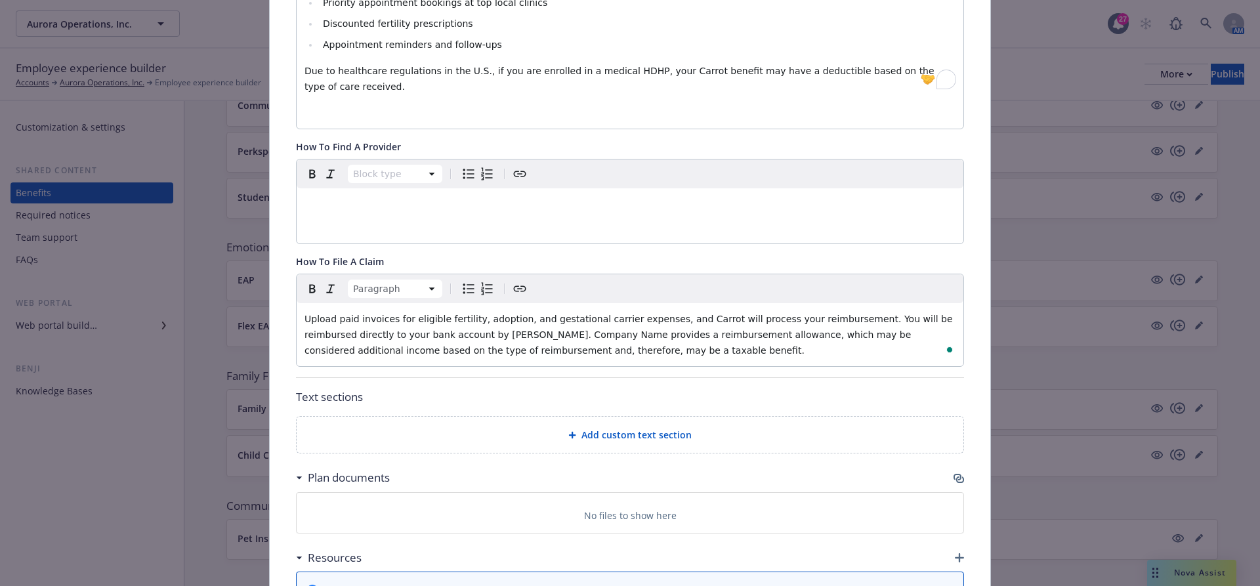
click at [473, 314] on span "Upload paid invoices for eligible fertility, adoption, and gestational carrier …" at bounding box center [629, 335] width 651 height 42
click at [548, 314] on span "Upload paid invoices for eligible fertility, adoption, and gestational carrier …" at bounding box center [629, 335] width 651 height 42
click at [545, 314] on span "Upload paid invoices for eligible fertility, adoption, and gestational carrier …" at bounding box center [629, 335] width 651 height 42
drag, startPoint x: 548, startPoint y: 306, endPoint x: 473, endPoint y: 308, distance: 74.8
click at [473, 311] on p "Upload paid invoices for eligible fertility, adoption, and gestational carrier …" at bounding box center [629, 334] width 651 height 47
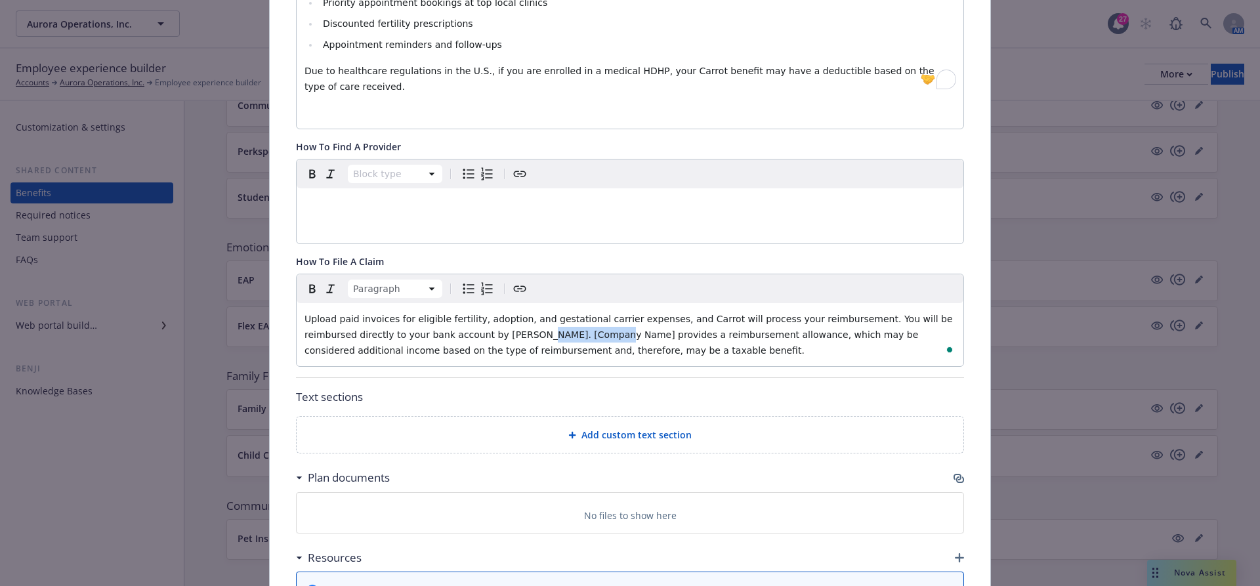
drag, startPoint x: 549, startPoint y: 303, endPoint x: 475, endPoint y: 303, distance: 74.1
click at [475, 314] on span "Upload paid invoices for eligible fertility, adoption, and gestational carrier …" at bounding box center [629, 335] width 651 height 42
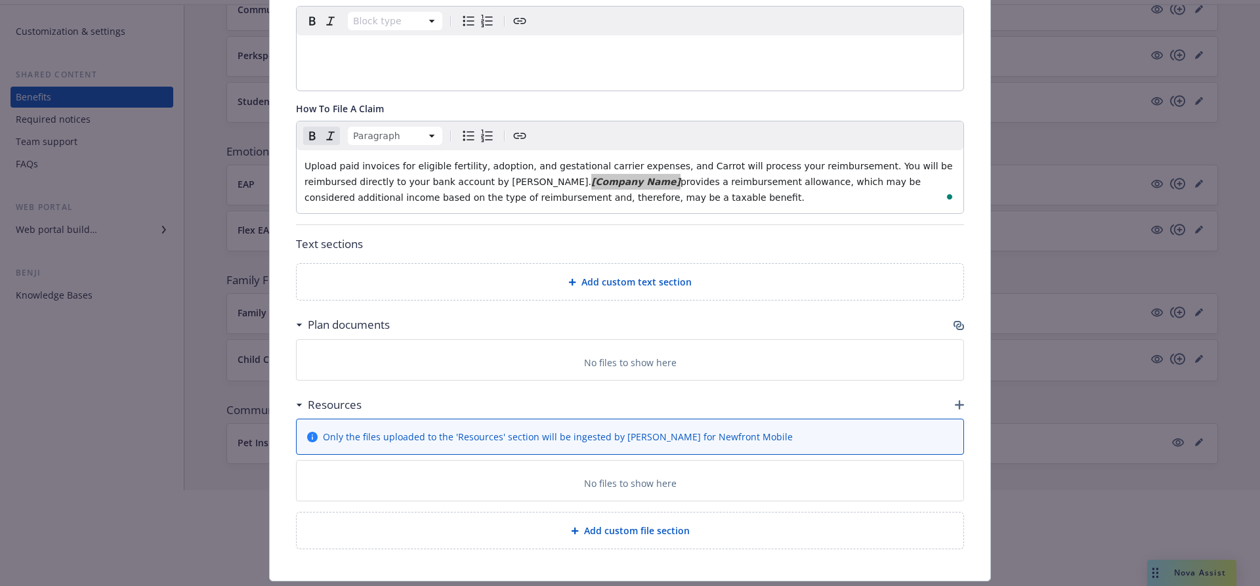
scroll to position [104, 0]
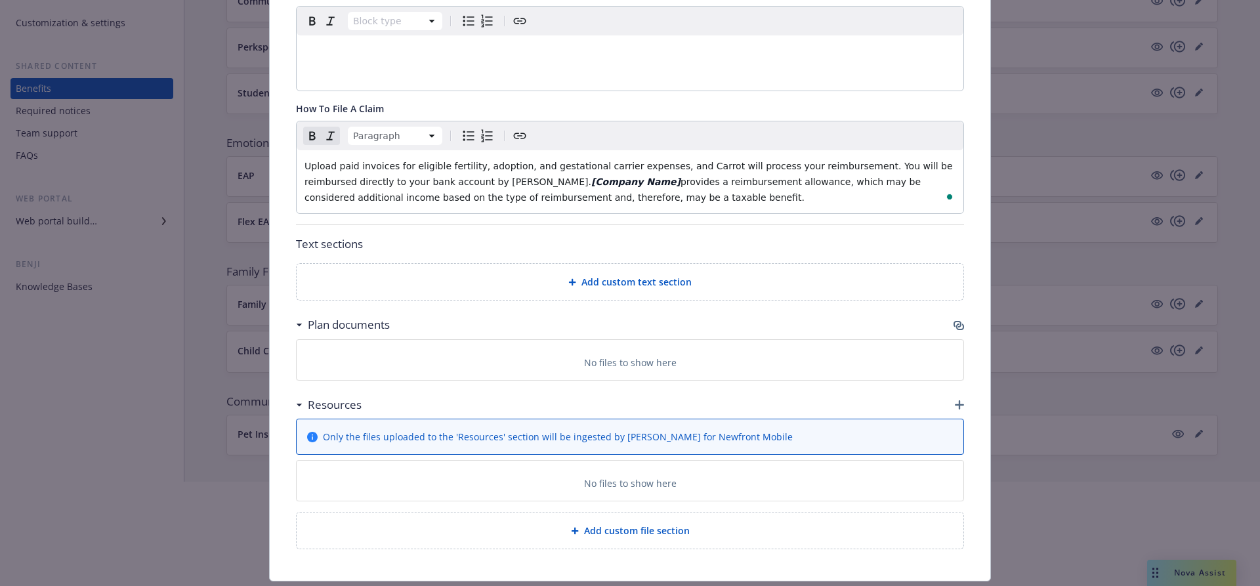
click at [614, 264] on div "Add custom text section" at bounding box center [630, 282] width 667 height 36
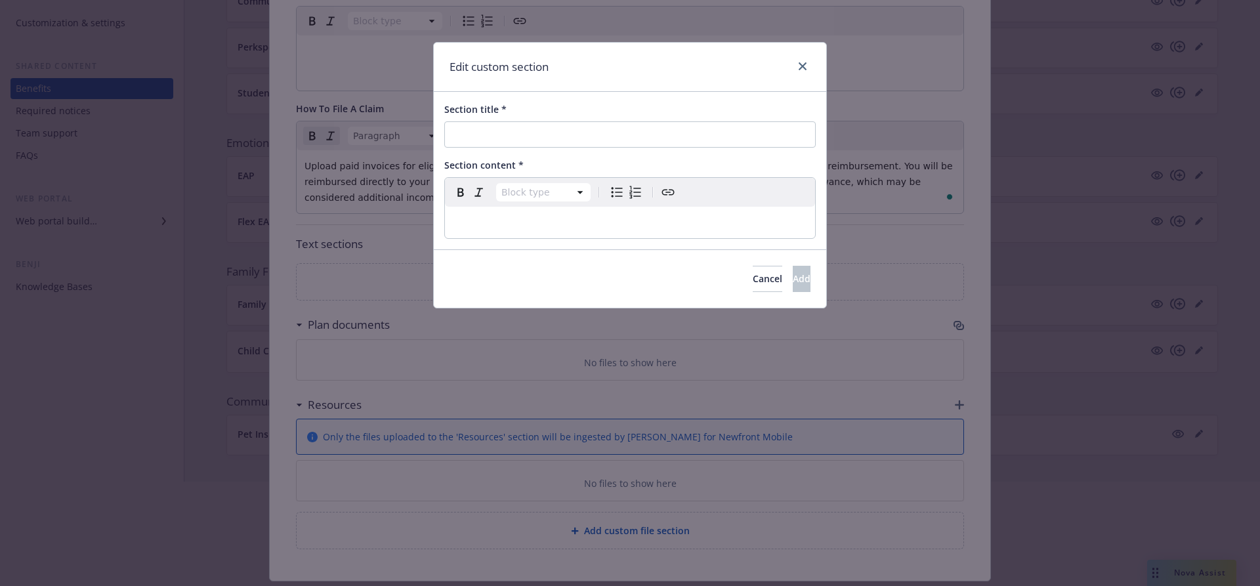
click at [508, 96] on div "Section title * Section content * Block type Paragraph Heading 1 Heading 2 Head…" at bounding box center [630, 170] width 392 height 157
click at [474, 146] on input "Section title *" at bounding box center [629, 134] width 371 height 26
paste input "How To Get Started"
type input "How To Get Started"
click at [478, 208] on div "editable markdown" at bounding box center [630, 222] width 370 height 31
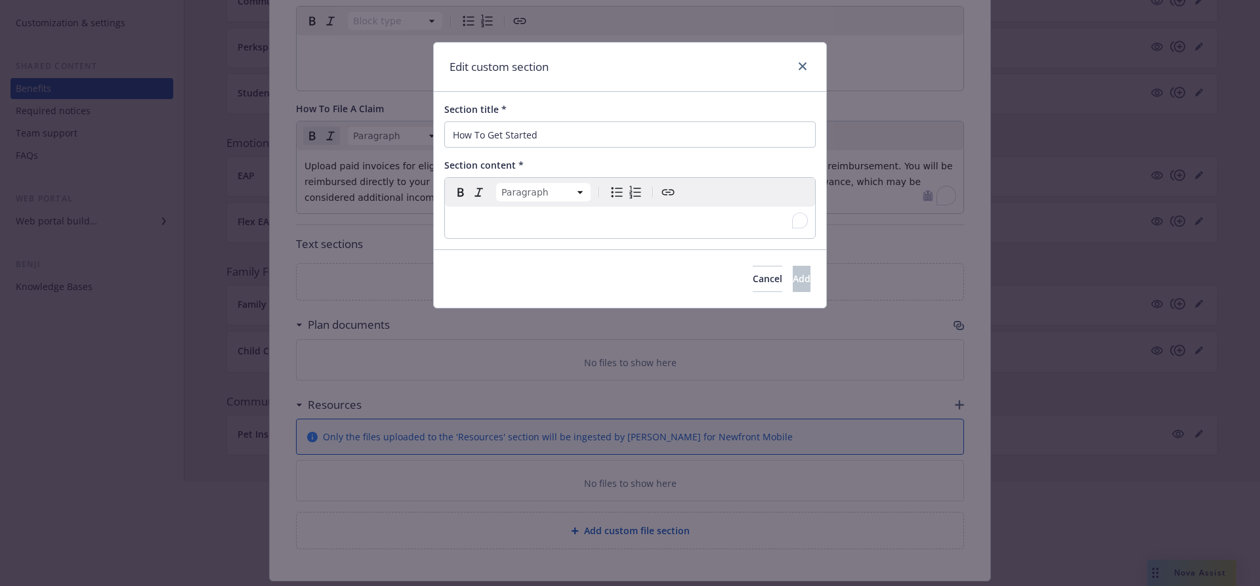
click at [566, 226] on p "To enrich screen reader interactions, please activate Accessibility in Grammarl…" at bounding box center [630, 223] width 354 height 16
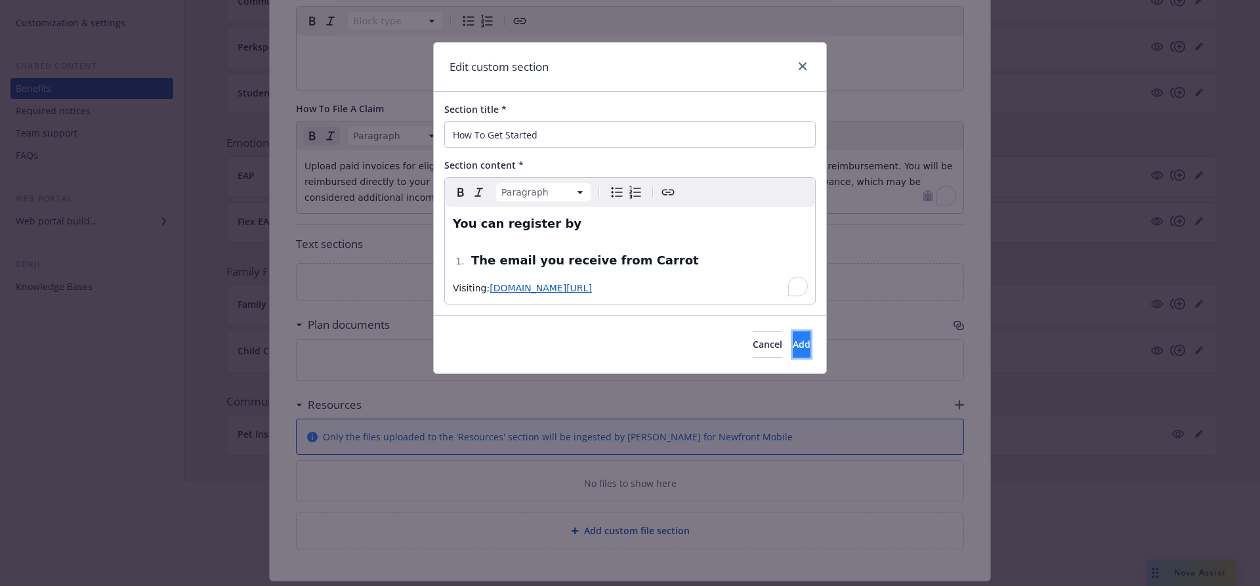
click at [793, 332] on button "Add" at bounding box center [802, 344] width 18 height 26
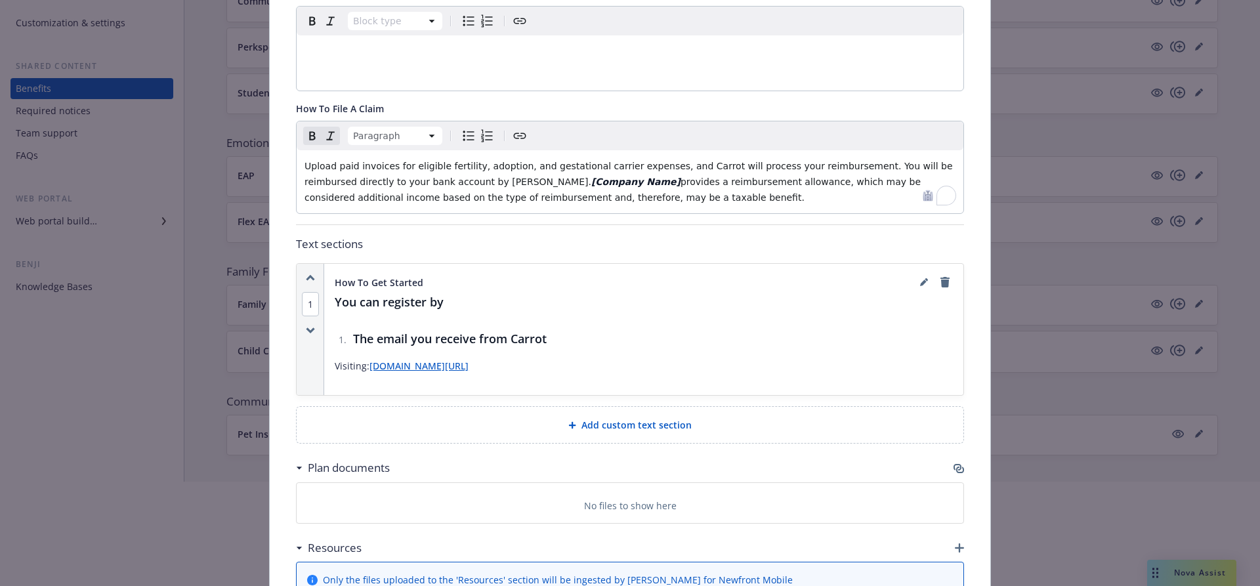
click at [669, 407] on div "Add custom text section" at bounding box center [630, 425] width 667 height 36
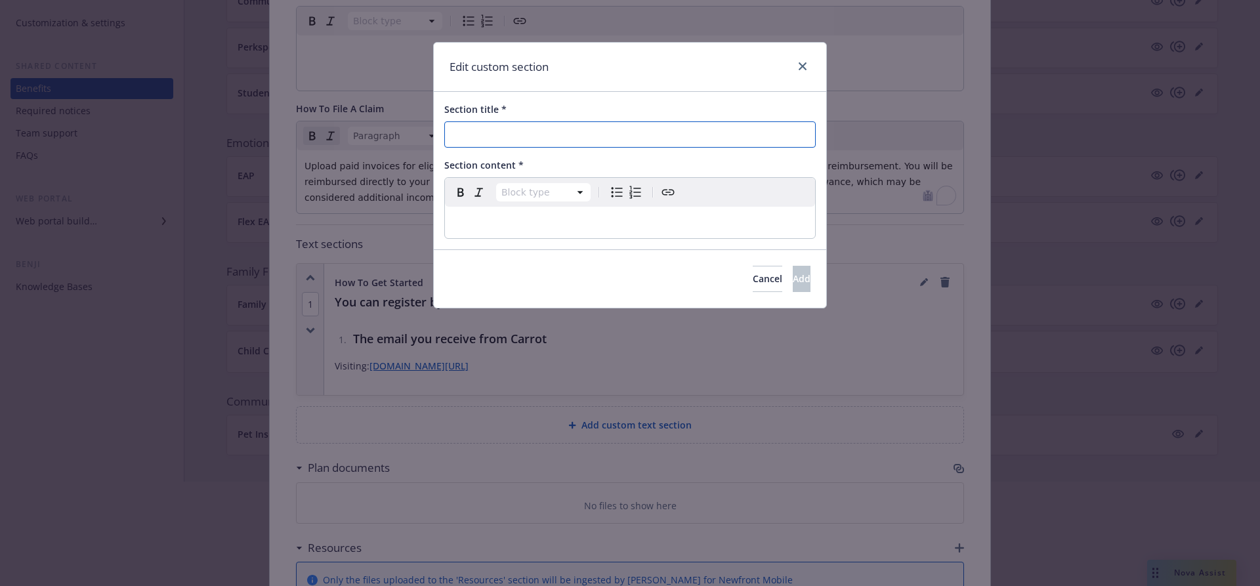
click at [535, 142] on input "Section title *" at bounding box center [629, 134] width 371 height 26
paste input "Email Carrot"
type input "Email Carrot"
click at [481, 211] on div "editable markdown" at bounding box center [630, 222] width 370 height 31
click at [602, 226] on p "To enrich screen reader interactions, please activate Accessibility in Grammarl…" at bounding box center [630, 223] width 354 height 16
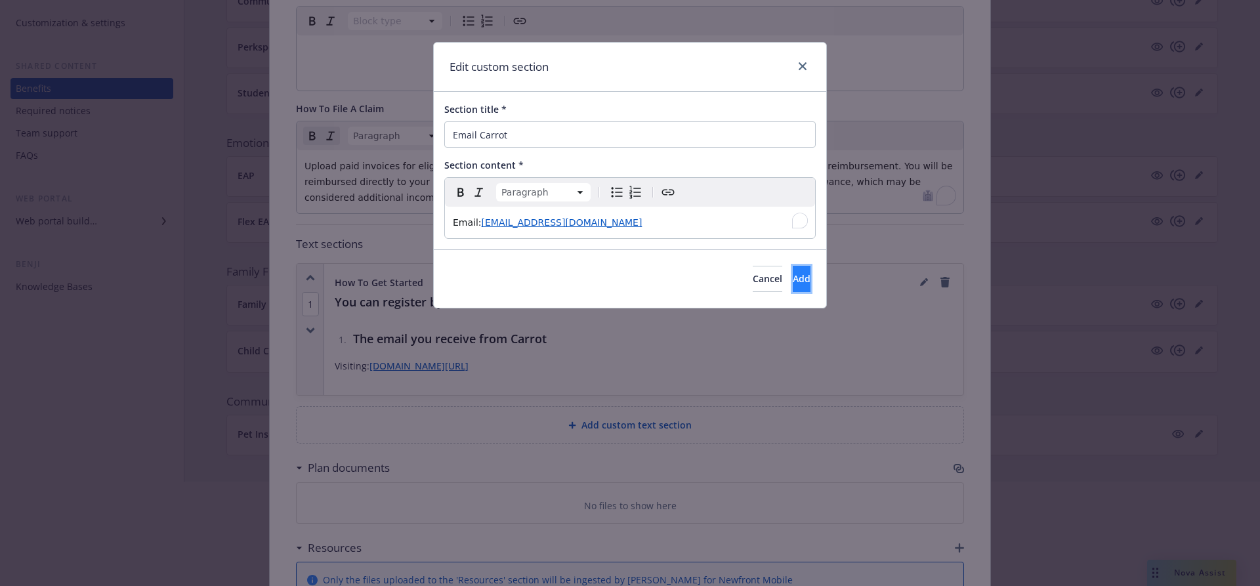
click at [793, 283] on button "Add" at bounding box center [802, 279] width 18 height 26
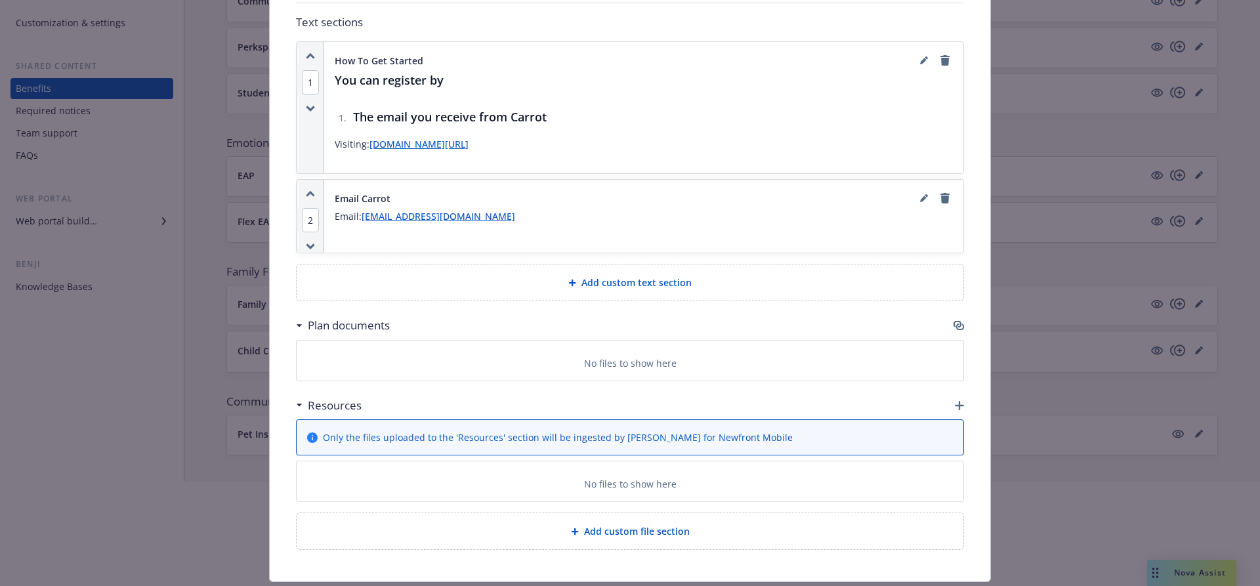
scroll to position [0, 0]
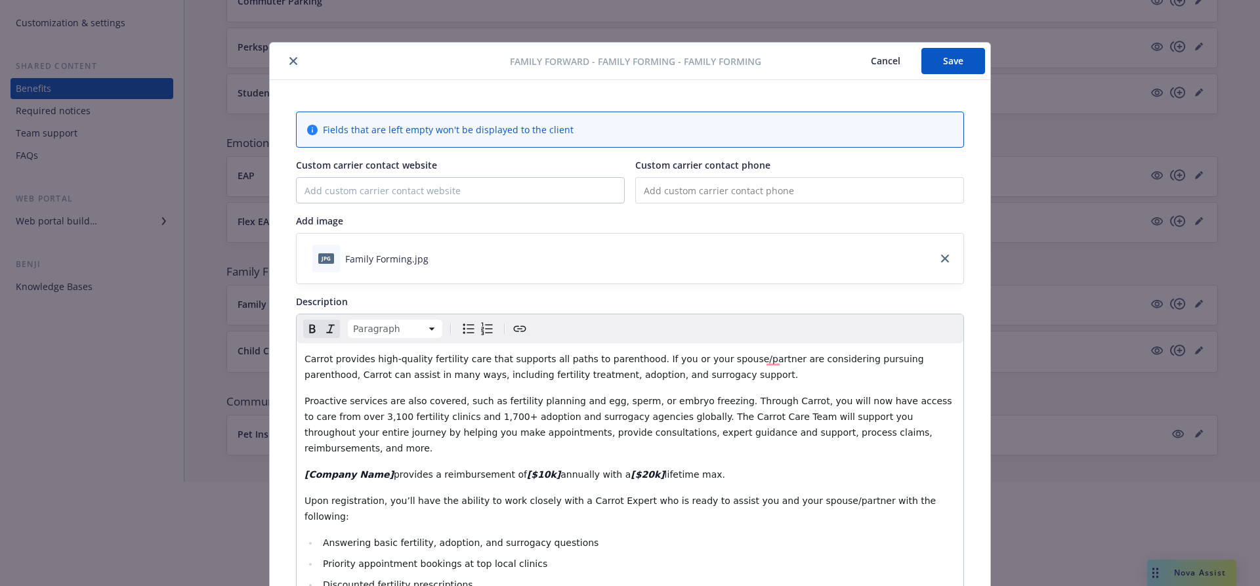
click at [945, 71] on button "Save" at bounding box center [953, 61] width 64 height 26
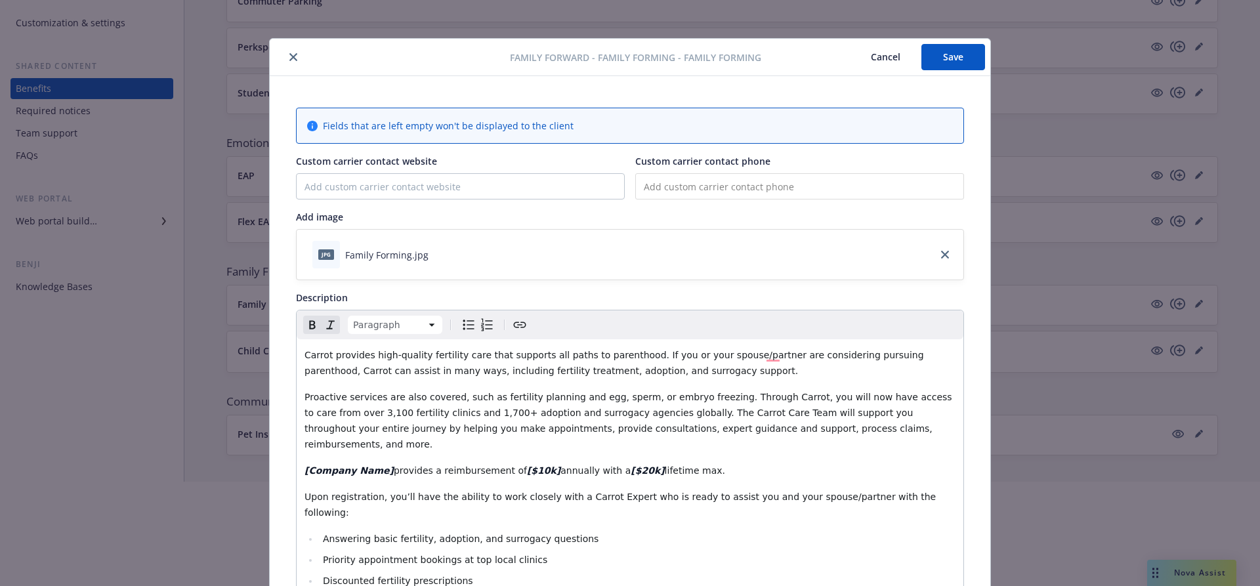
click at [934, 57] on button "Save" at bounding box center [953, 57] width 64 height 26
click at [875, 59] on button "Cancel" at bounding box center [886, 57] width 72 height 26
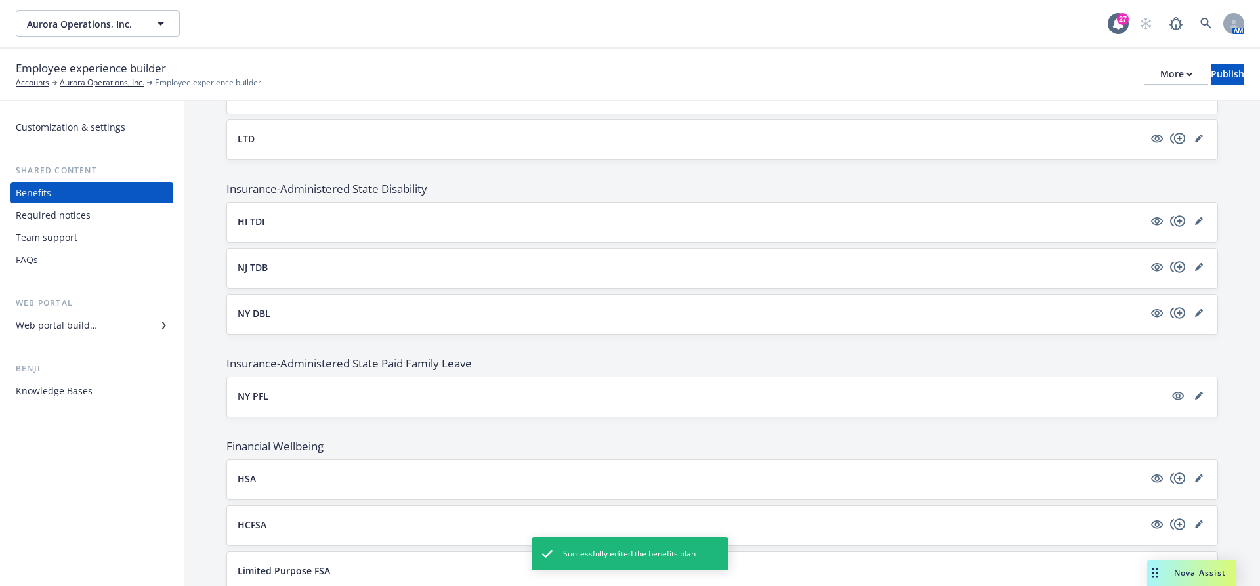
scroll to position [1014, 0]
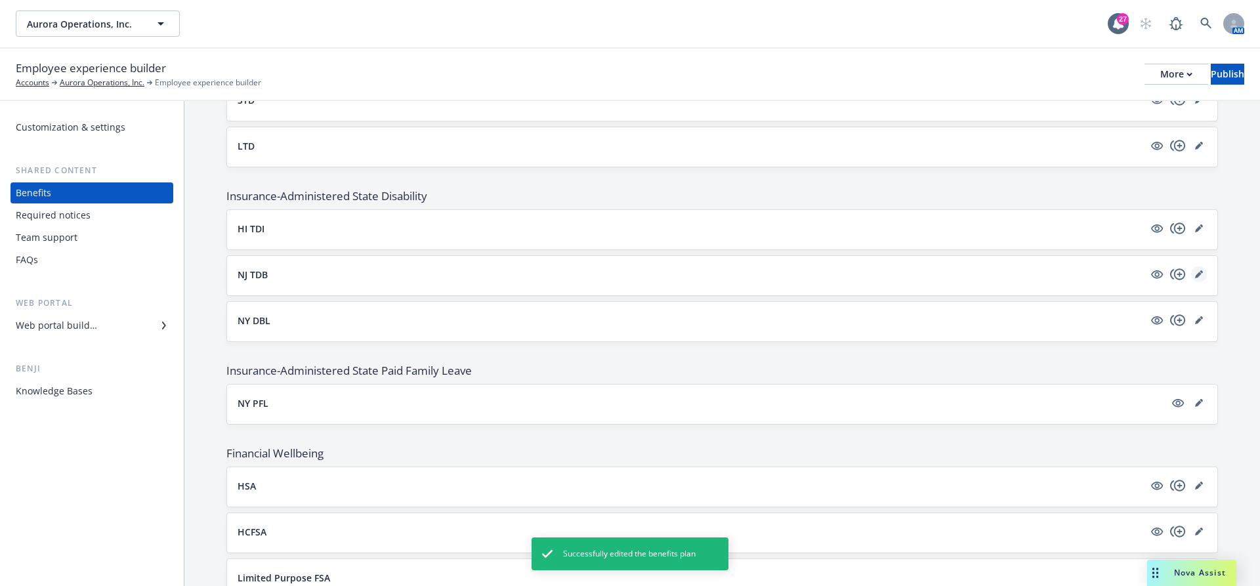
click at [1193, 268] on link "editPencil" at bounding box center [1199, 274] width 16 height 16
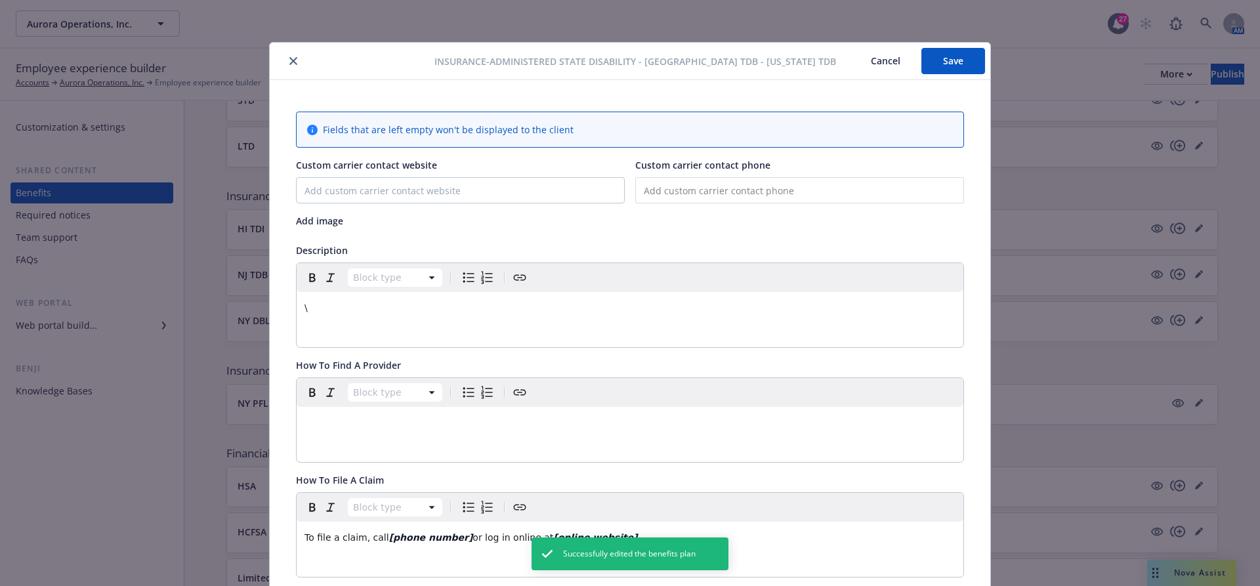
scroll to position [39, 0]
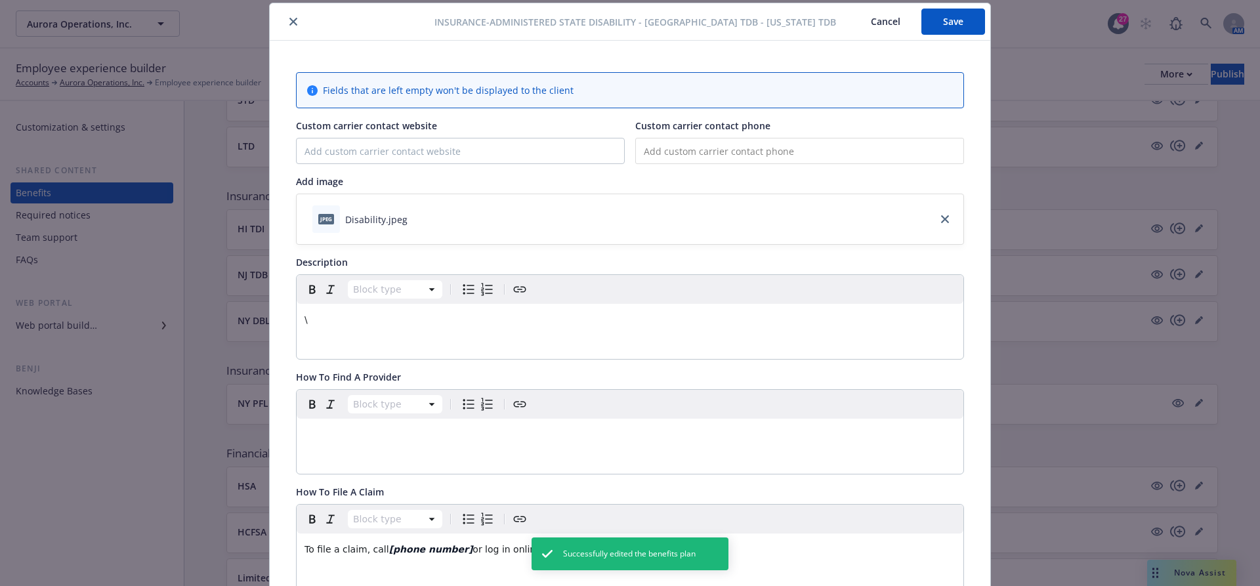
click at [335, 332] on div "\" at bounding box center [630, 319] width 667 height 31
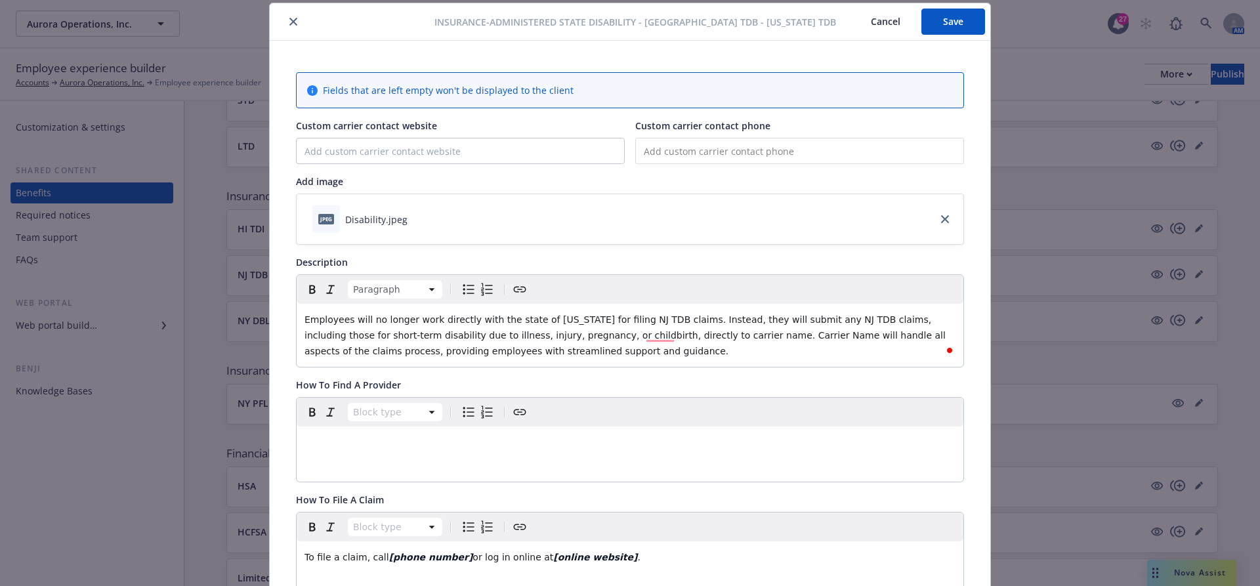
click at [641, 333] on span "Employees will no longer work directly with the state of New Jersey for filing …" at bounding box center [626, 335] width 644 height 42
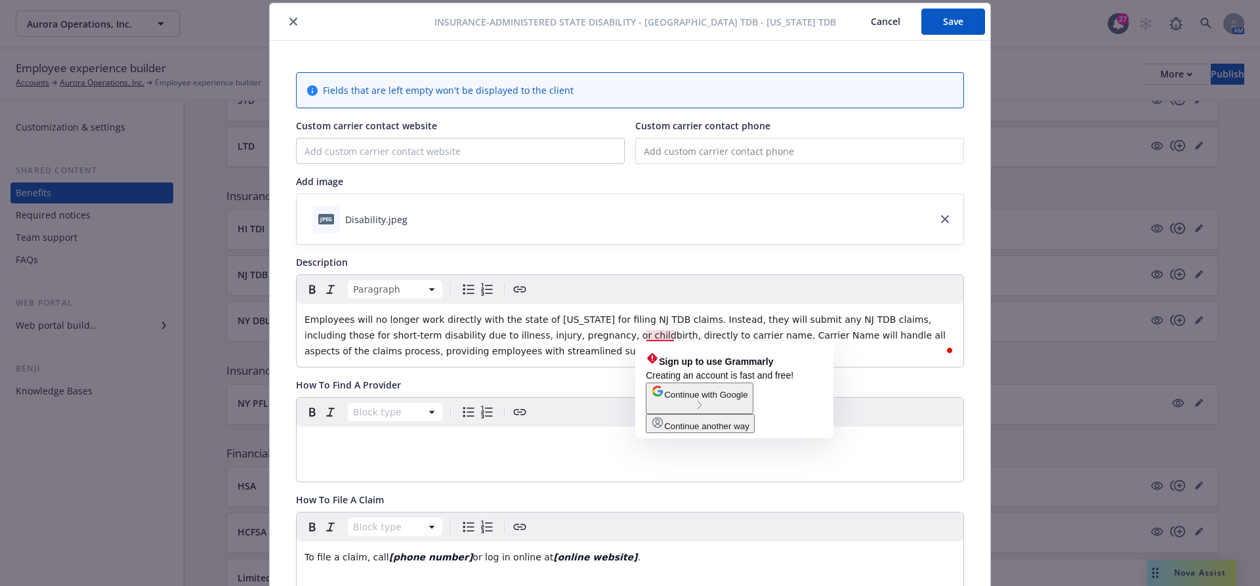
click at [645, 336] on span "Employees will no longer work directly with the state of New Jersey for filing …" at bounding box center [626, 335] width 644 height 42
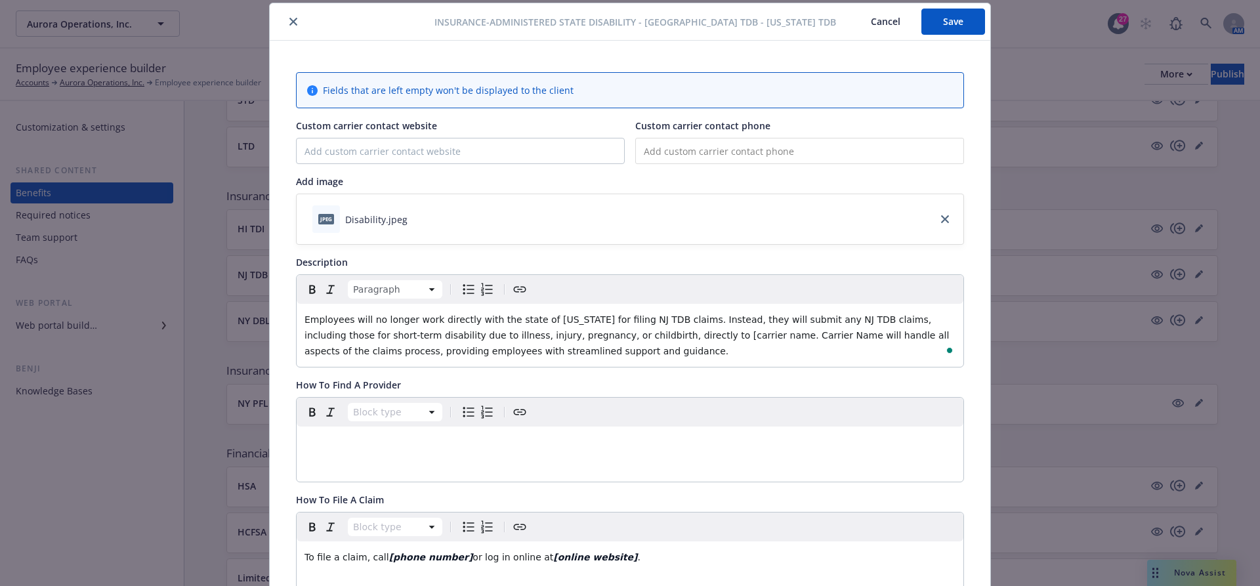
click at [701, 334] on span "Employees will no longer work directly with the state of New Jersey for filing …" at bounding box center [628, 335] width 648 height 42
drag, startPoint x: 707, startPoint y: 335, endPoint x: 646, endPoint y: 333, distance: 61.0
click at [646, 333] on span "Employees will no longer work directly with the state of New Jersey for filing …" at bounding box center [629, 335] width 651 height 42
click at [719, 335] on span ". Carrier Name will handle all aspects of the claims process, providing employe…" at bounding box center [625, 343] width 643 height 26
click at [774, 336] on span ". [Carrier Name will handle all aspects of the claims process, providing employ…" at bounding box center [627, 343] width 646 height 26
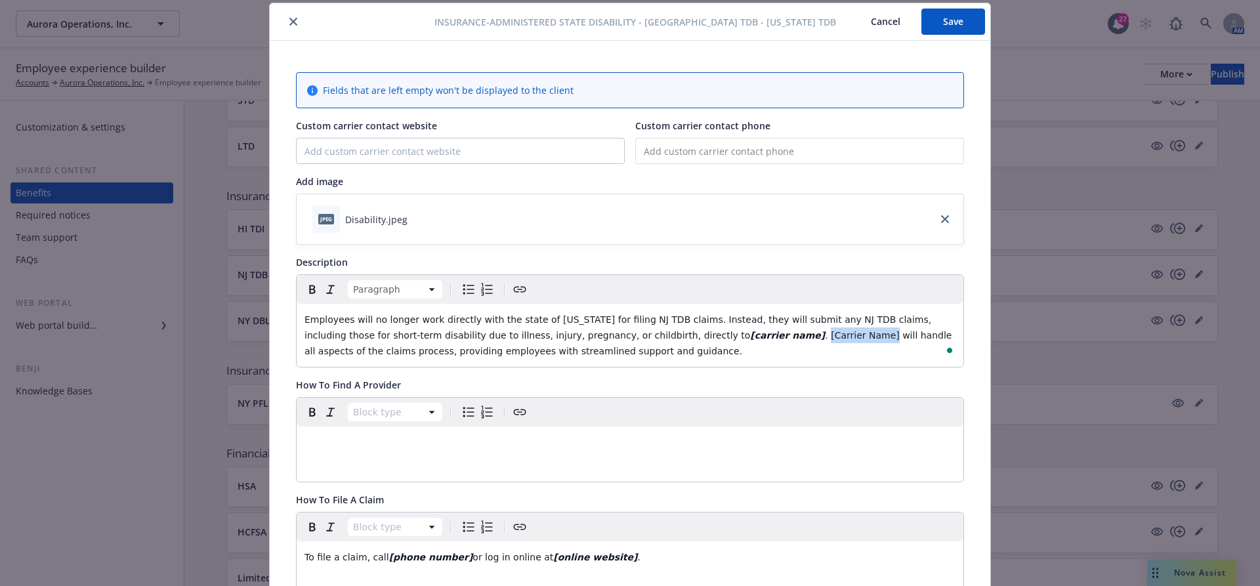
drag, startPoint x: 778, startPoint y: 337, endPoint x: 718, endPoint y: 337, distance: 60.4
click at [718, 337] on span ". [Carrier Name] will handle all aspects of the claims process, providing emplo…" at bounding box center [629, 343] width 650 height 26
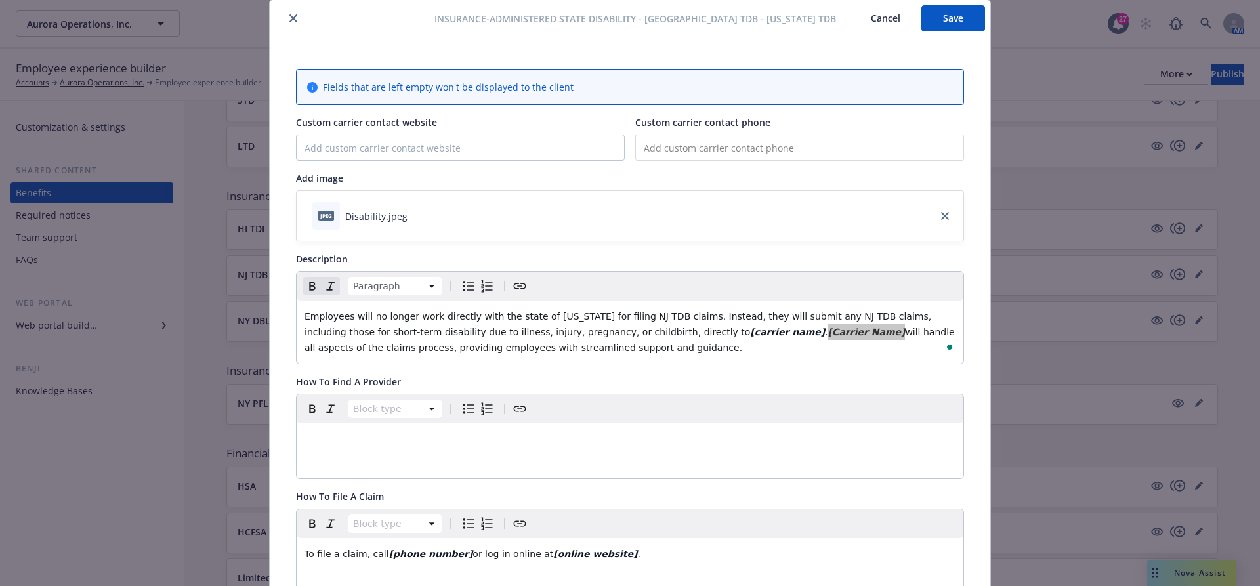
scroll to position [0, 0]
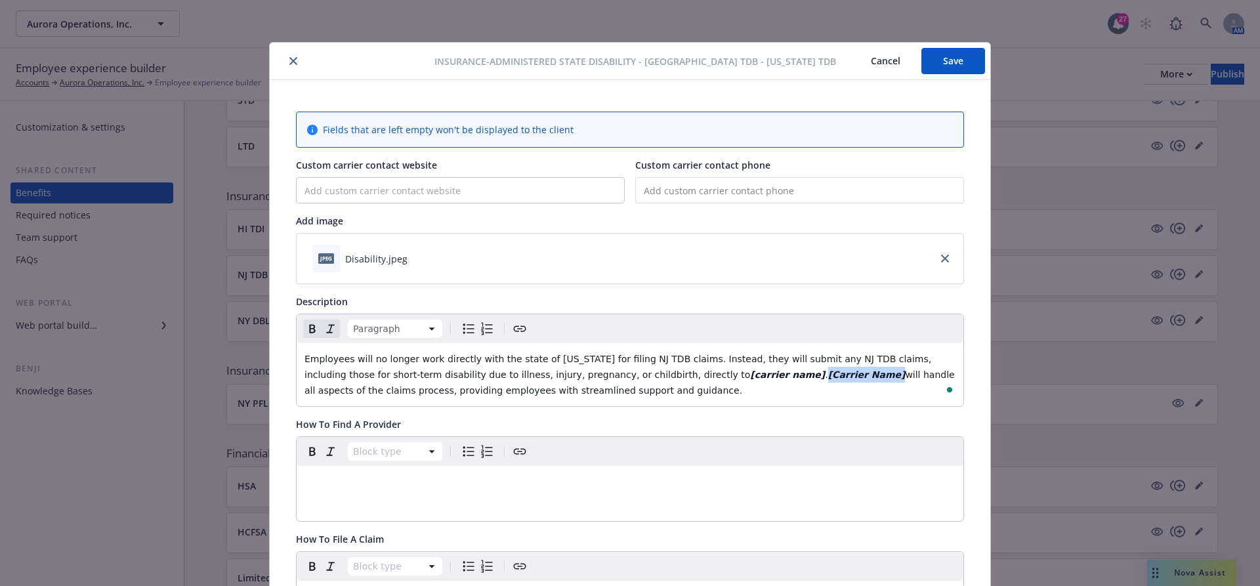
click at [948, 62] on button "Save" at bounding box center [953, 61] width 64 height 26
click at [878, 66] on button "Cancel" at bounding box center [886, 61] width 72 height 26
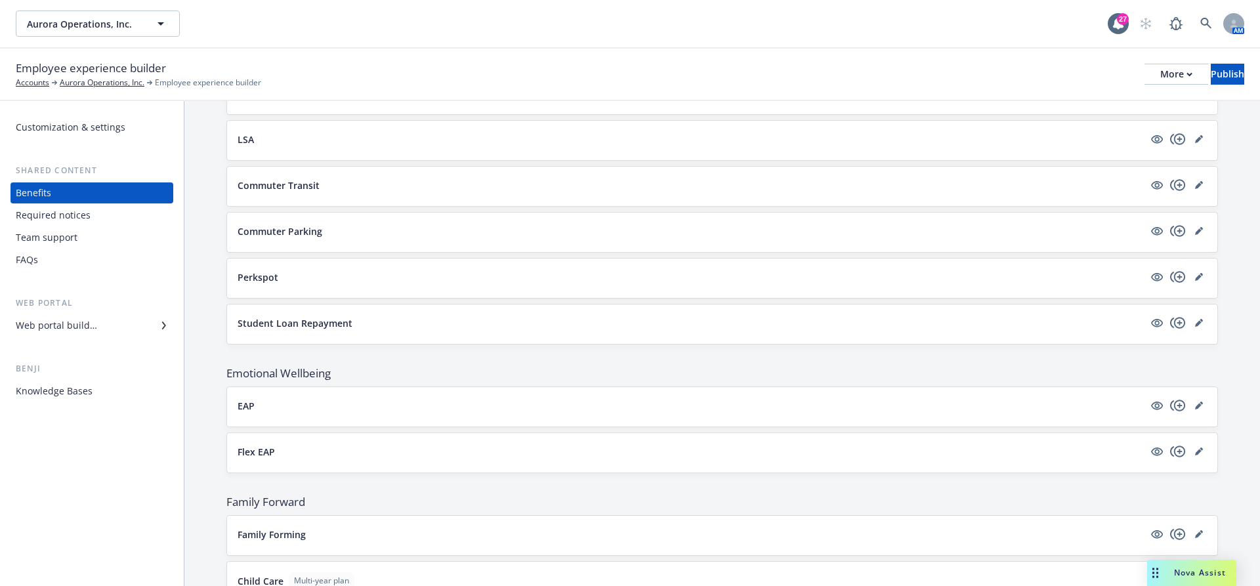
scroll to position [1624, 0]
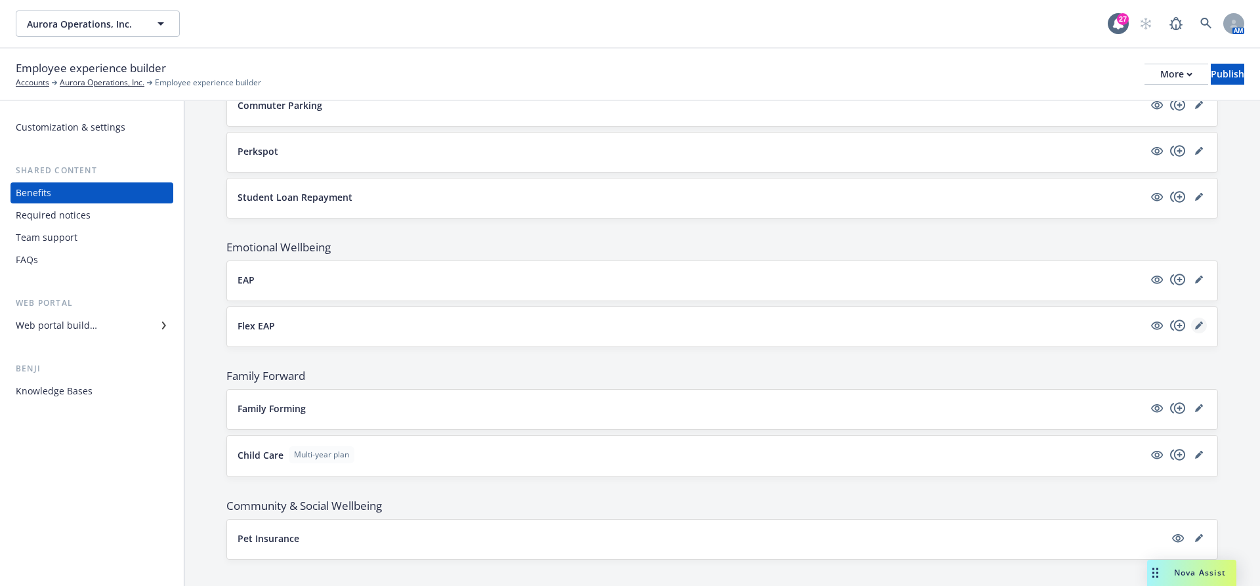
click at [1196, 323] on icon "editPencil" at bounding box center [1198, 326] width 7 height 7
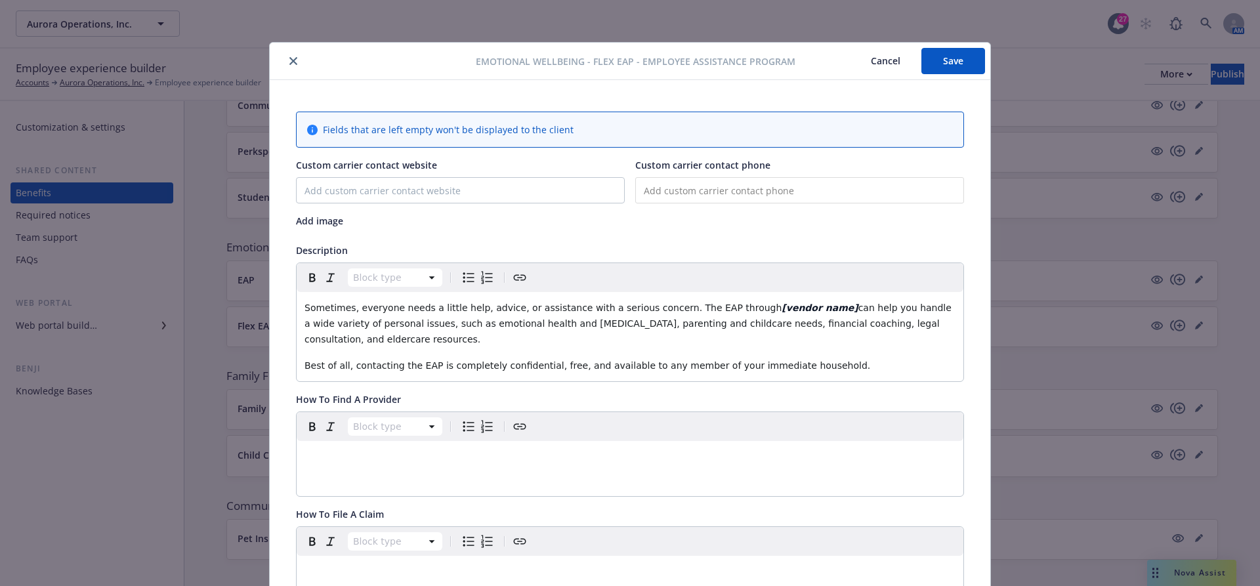
scroll to position [39, 0]
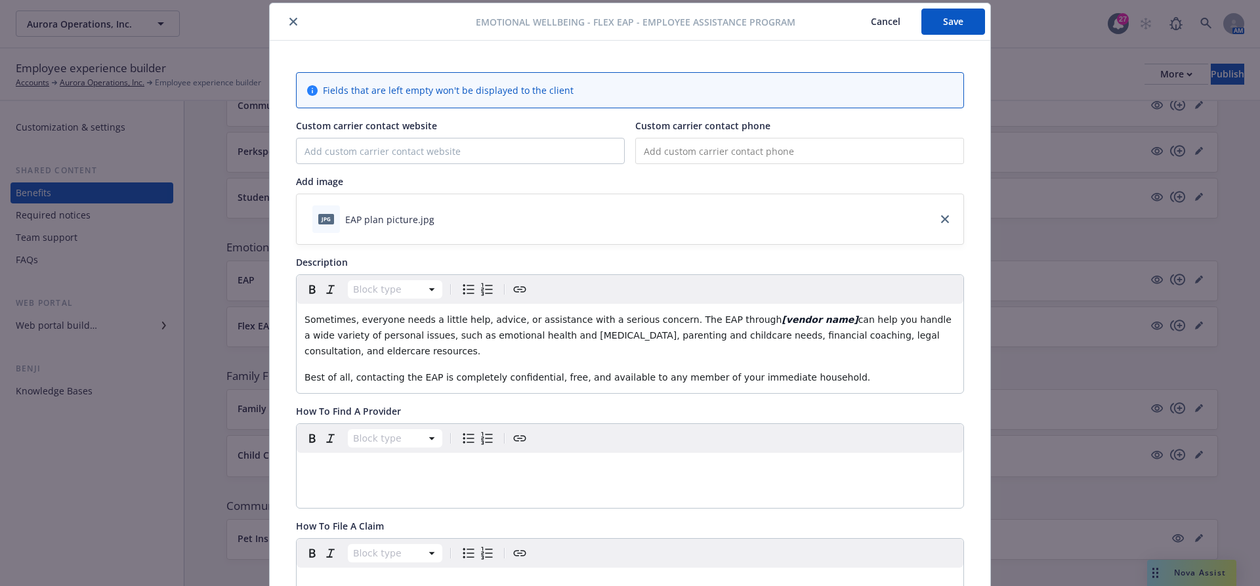
click at [551, 373] on span "Best of all, contacting the EAP is completely confidential, free, and available…" at bounding box center [587, 377] width 566 height 10
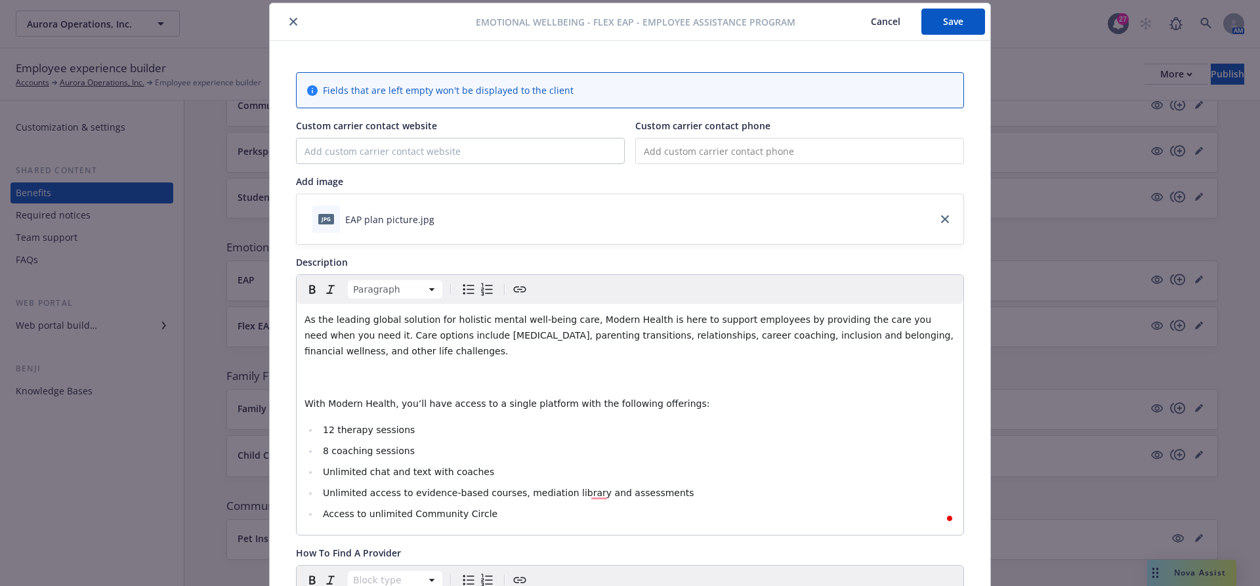
click at [477, 363] on div "As the leading global solution for holistic mental well-being care, Modern Heal…" at bounding box center [630, 419] width 667 height 231
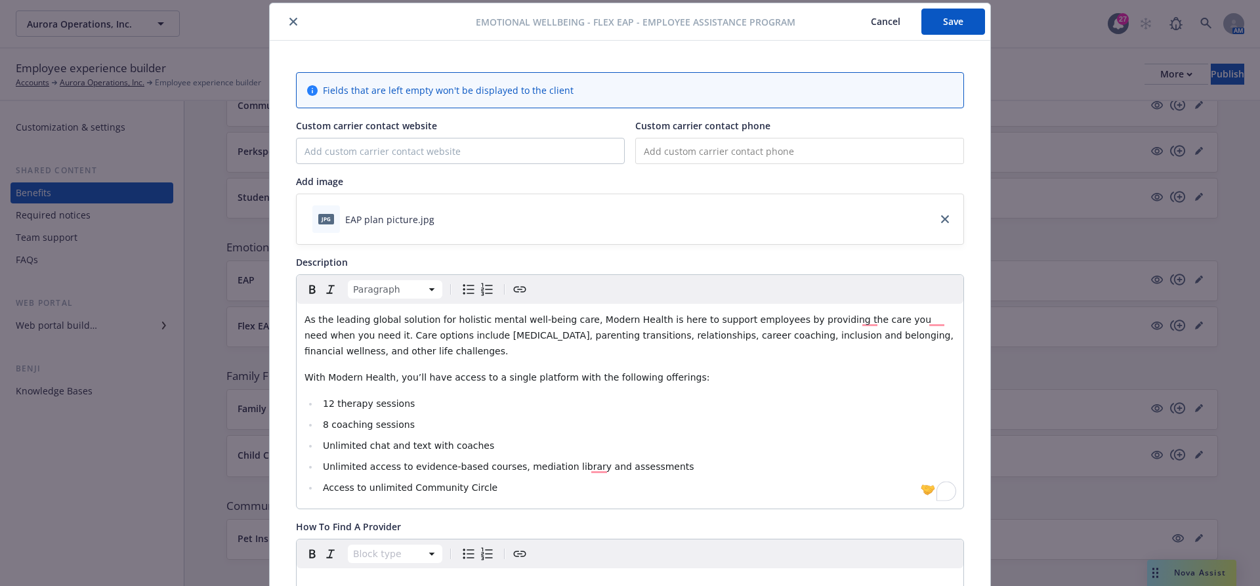
click at [323, 403] on span "12 therapy sessions" at bounding box center [369, 403] width 92 height 10
click at [338, 400] on span "[12 therapy sessions" at bounding box center [371, 403] width 96 height 10
click at [335, 400] on span "[12 therapy sessions" at bounding box center [371, 403] width 96 height 10
click at [325, 424] on span "8 coaching sessions" at bounding box center [369, 424] width 92 height 10
click at [331, 421] on span "[8 coaching sessions" at bounding box center [370, 424] width 95 height 10
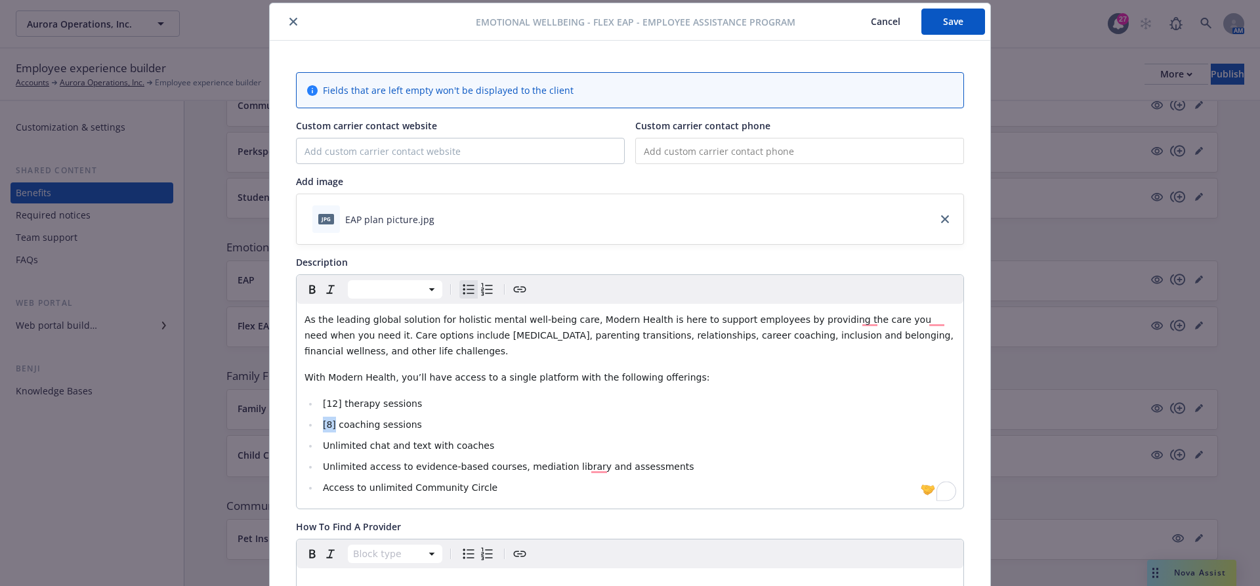
drag, startPoint x: 335, startPoint y: 424, endPoint x: 322, endPoint y: 423, distance: 12.5
click at [323, 423] on span "[8] coaching sessions" at bounding box center [372, 424] width 99 height 10
drag, startPoint x: 325, startPoint y: 402, endPoint x: 344, endPoint y: 402, distance: 18.4
click at [344, 402] on span "[12] therapy sessions" at bounding box center [372, 403] width 99 height 10
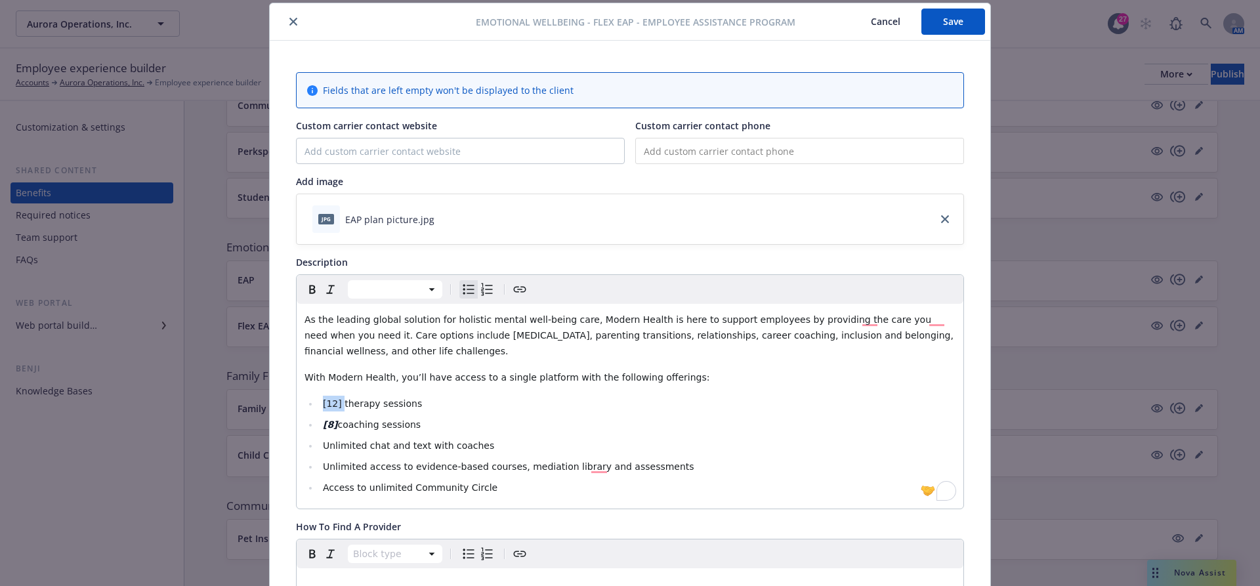
drag, startPoint x: 342, startPoint y: 402, endPoint x: 319, endPoint y: 402, distance: 23.0
click at [319, 402] on li "[12] therapy sessions" at bounding box center [637, 404] width 636 height 16
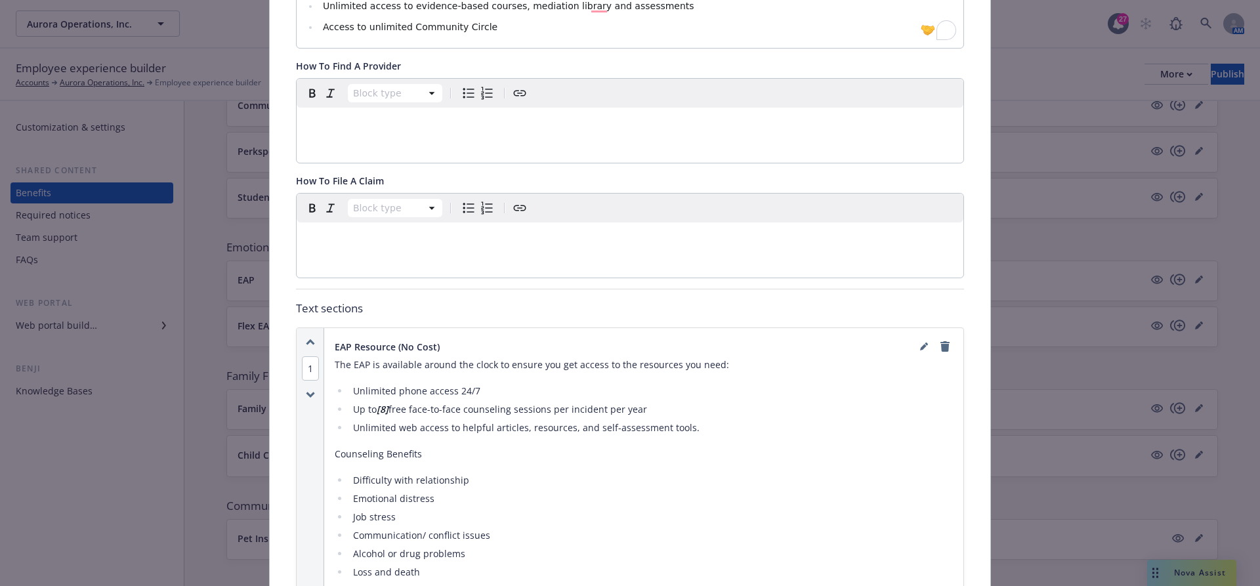
scroll to position [518, 0]
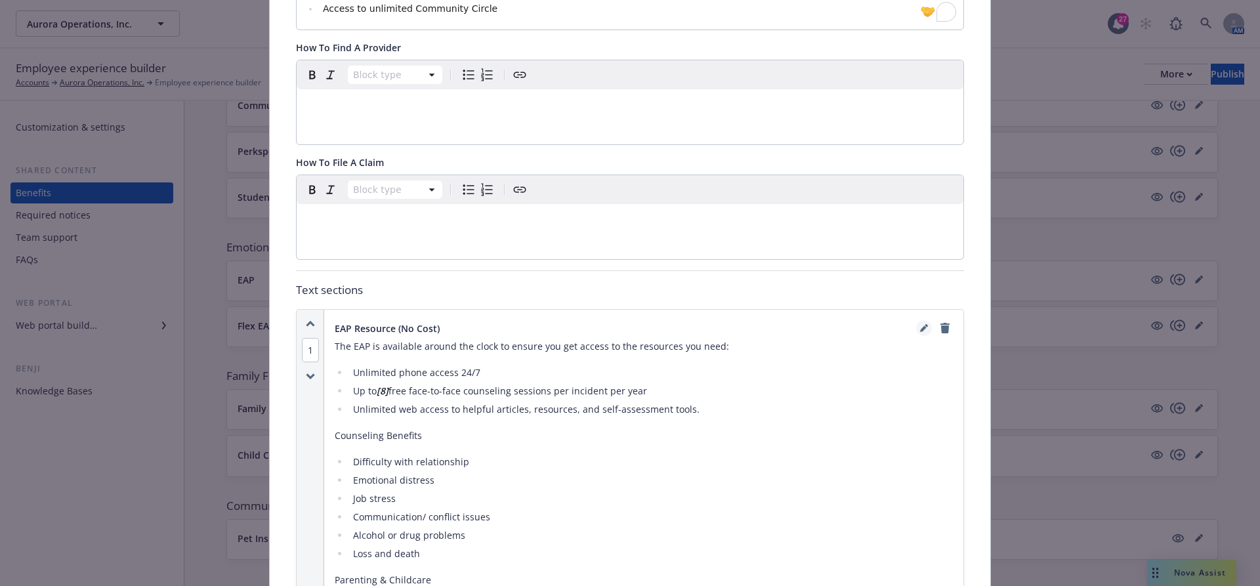
click at [923, 328] on icon "editPencil" at bounding box center [924, 328] width 8 height 8
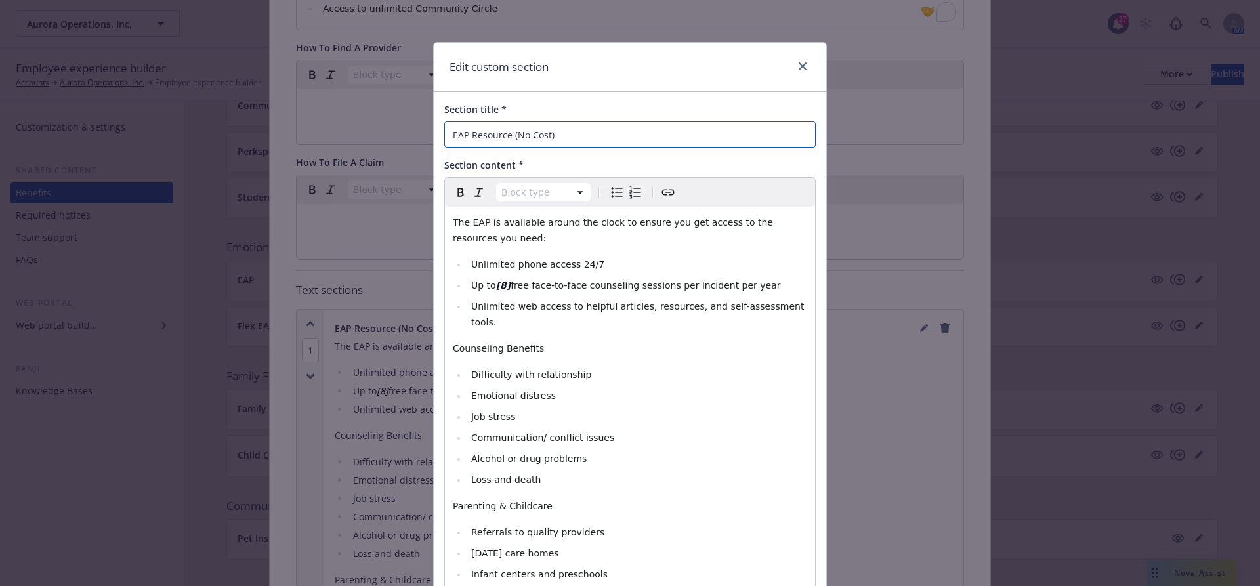
click at [555, 144] on input "EAP Resource (No Cost)" at bounding box center [629, 134] width 371 height 26
paste input "How To Get Started"
type input "How To Get Started"
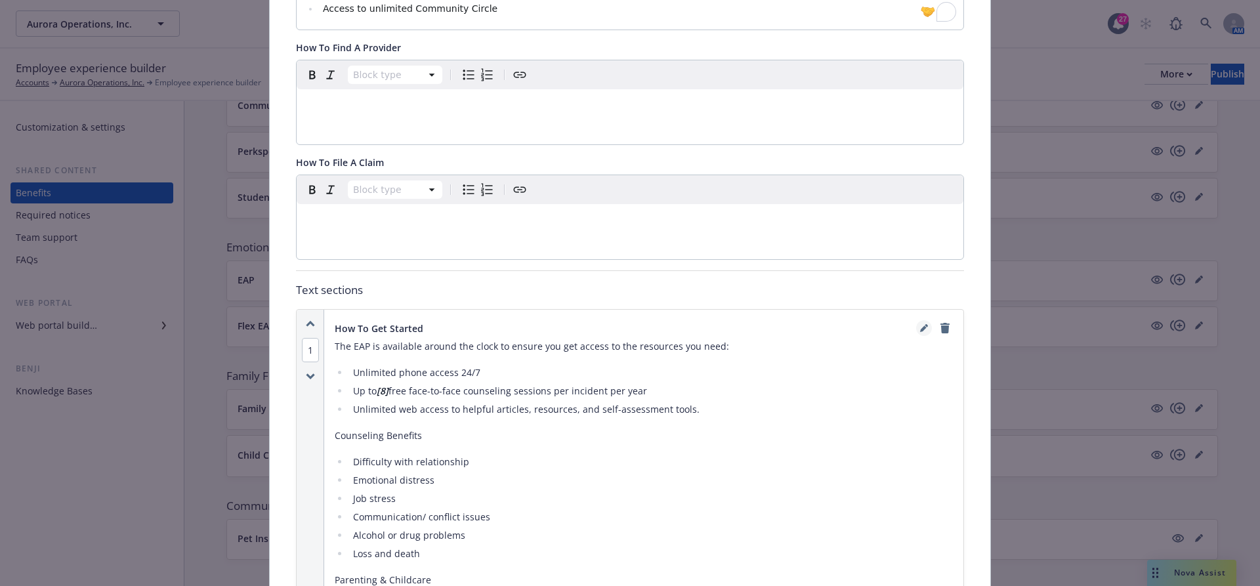
click at [925, 325] on icon "editPencil" at bounding box center [924, 328] width 8 height 8
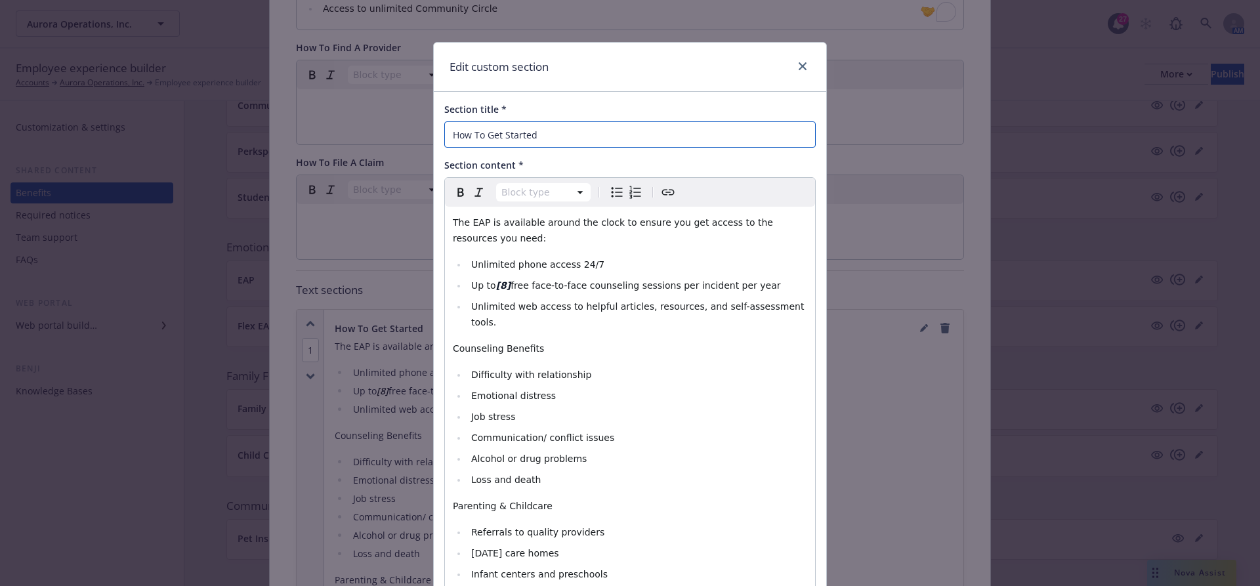
click at [625, 142] on input "How To Get Started" at bounding box center [629, 134] width 371 height 26
paste input "How To Get Started"
type input "How To Get Started"
click at [584, 270] on li "Unlimited phone access 24/7" at bounding box center [637, 265] width 340 height 16
select select "paragraph"
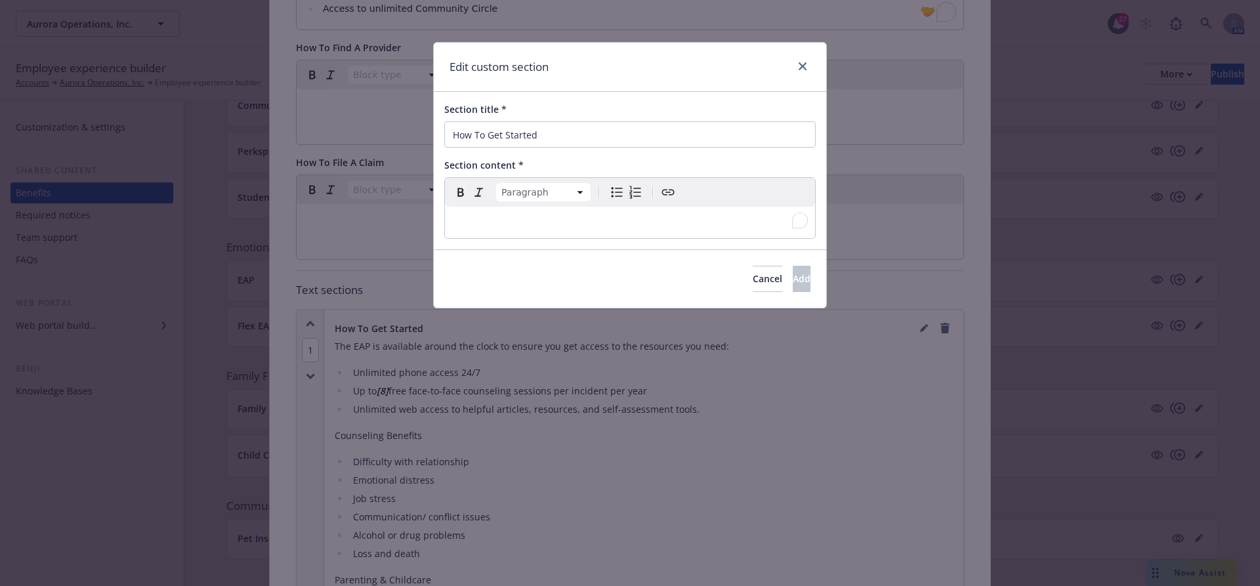
select select
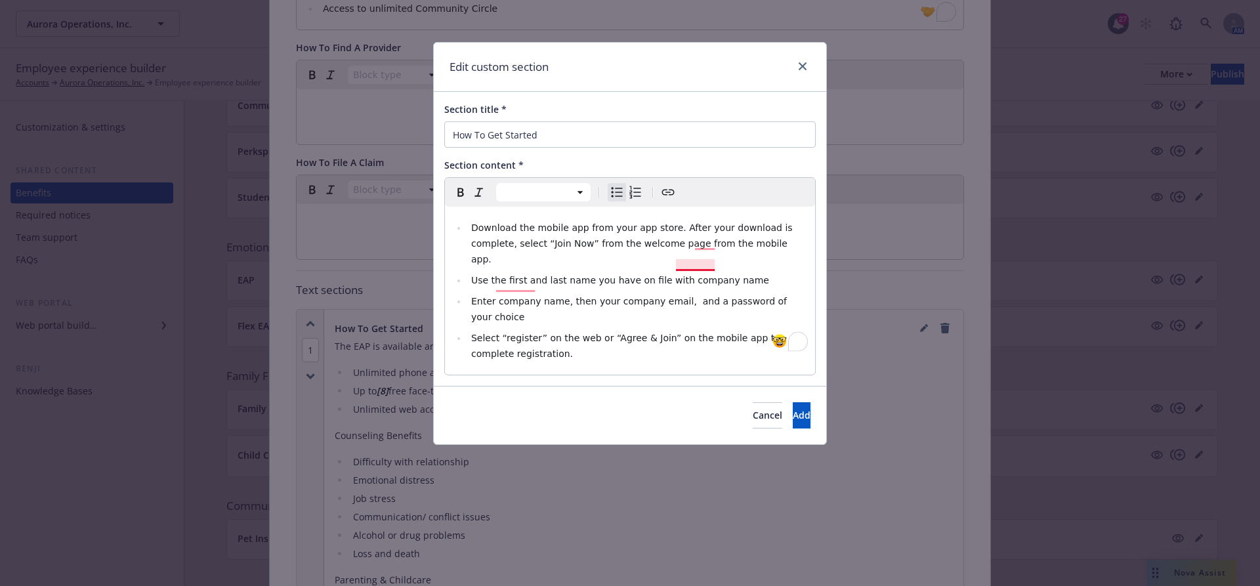
click at [676, 275] on span "Use the first and last name you have on file with company name" at bounding box center [620, 280] width 298 height 10
click at [746, 272] on li "Use the first and last name you have on file with [company name" at bounding box center [637, 280] width 340 height 16
drag, startPoint x: 754, startPoint y: 266, endPoint x: 674, endPoint y: 265, distance: 80.7
click at [674, 272] on li "Use the first and last name you have on file with [company name]" at bounding box center [637, 280] width 340 height 16
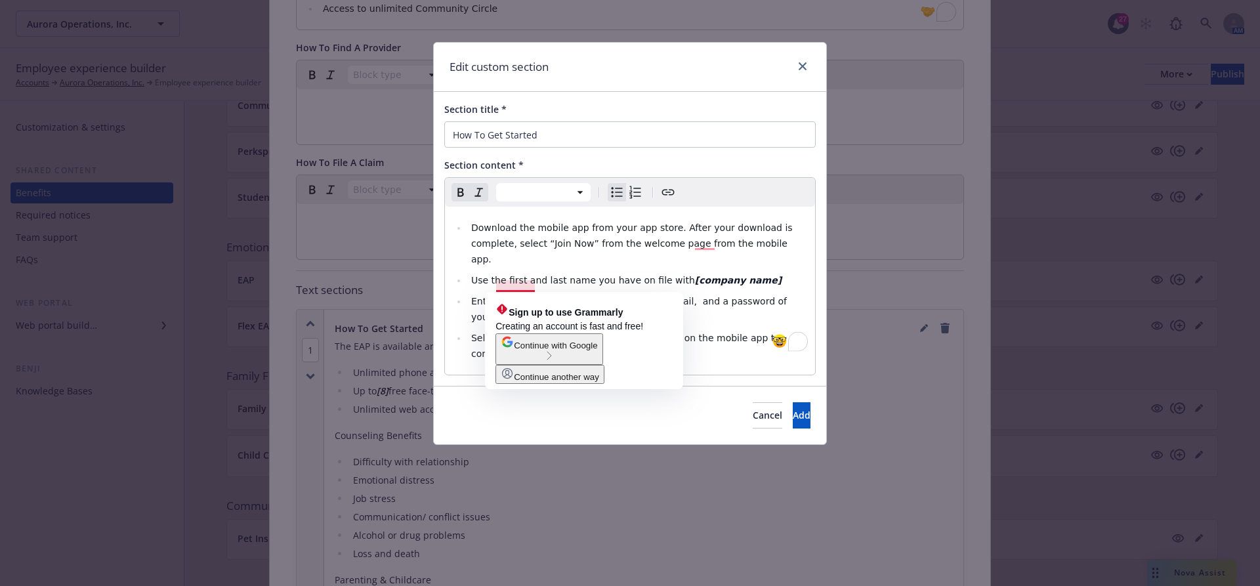
click at [497, 296] on span "Enter company name, then your company email, and a password of your choice" at bounding box center [630, 309] width 318 height 26
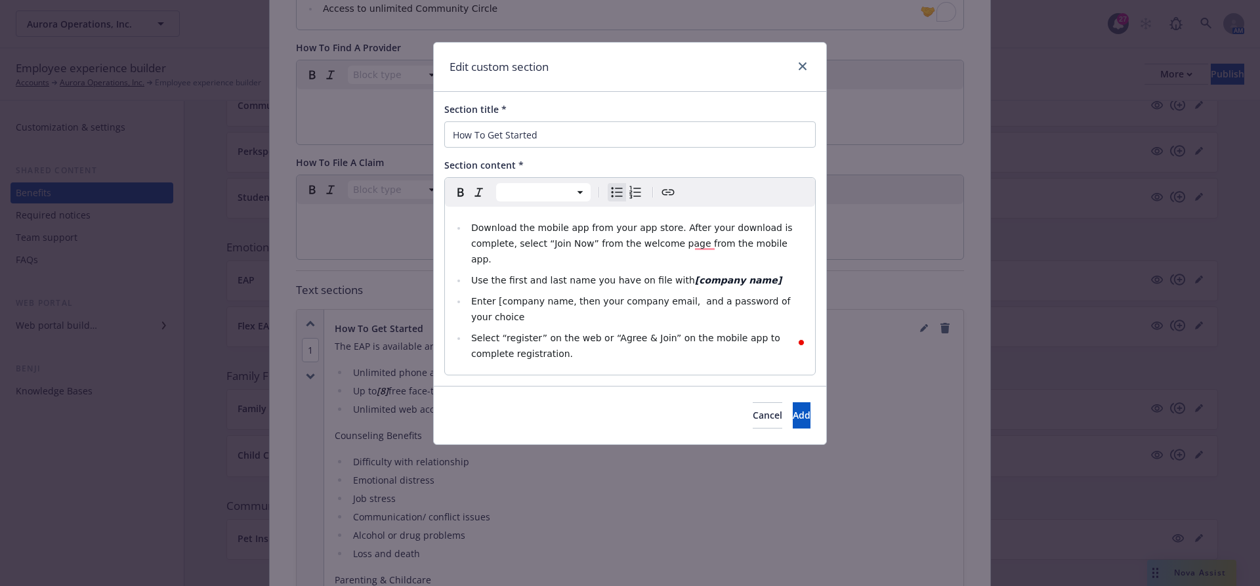
click at [564, 296] on span "Enter [company name, then your company email, and a password of your choice" at bounding box center [632, 309] width 322 height 26
drag, startPoint x: 569, startPoint y: 284, endPoint x: 497, endPoint y: 287, distance: 71.6
click at [497, 296] on span "Enter [company name], then your company email, and a password of your choice" at bounding box center [633, 309] width 325 height 26
click at [793, 402] on button "Add" at bounding box center [802, 415] width 18 height 26
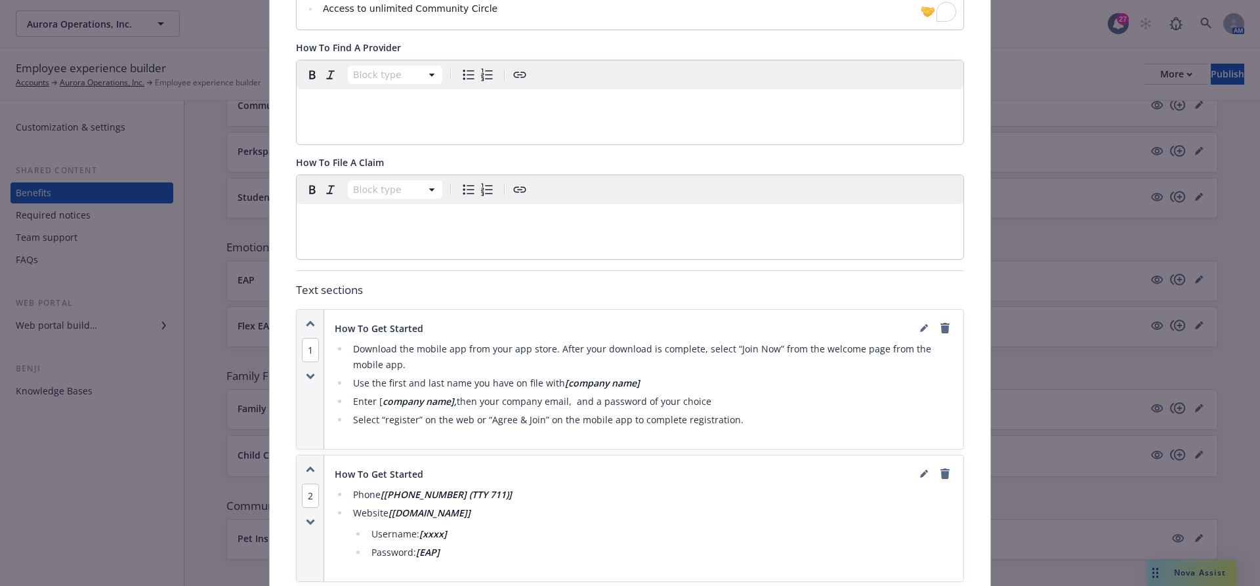
scroll to position [594, 0]
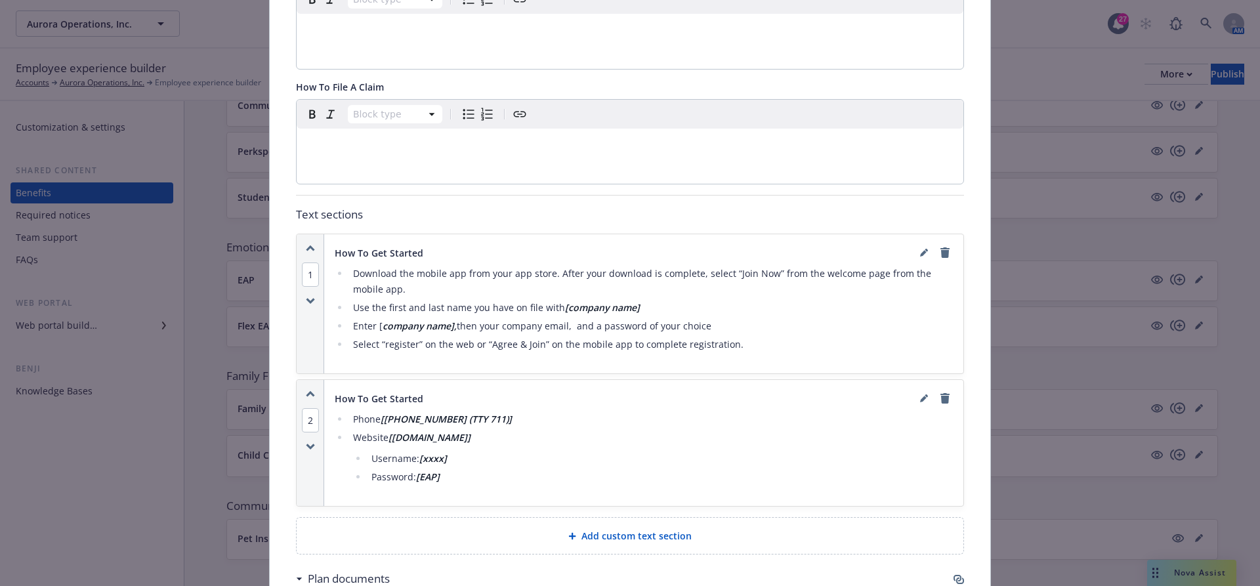
click at [913, 251] on div "How To Get Started" at bounding box center [644, 253] width 618 height 16
click at [920, 251] on icon "editPencil" at bounding box center [924, 253] width 8 height 8
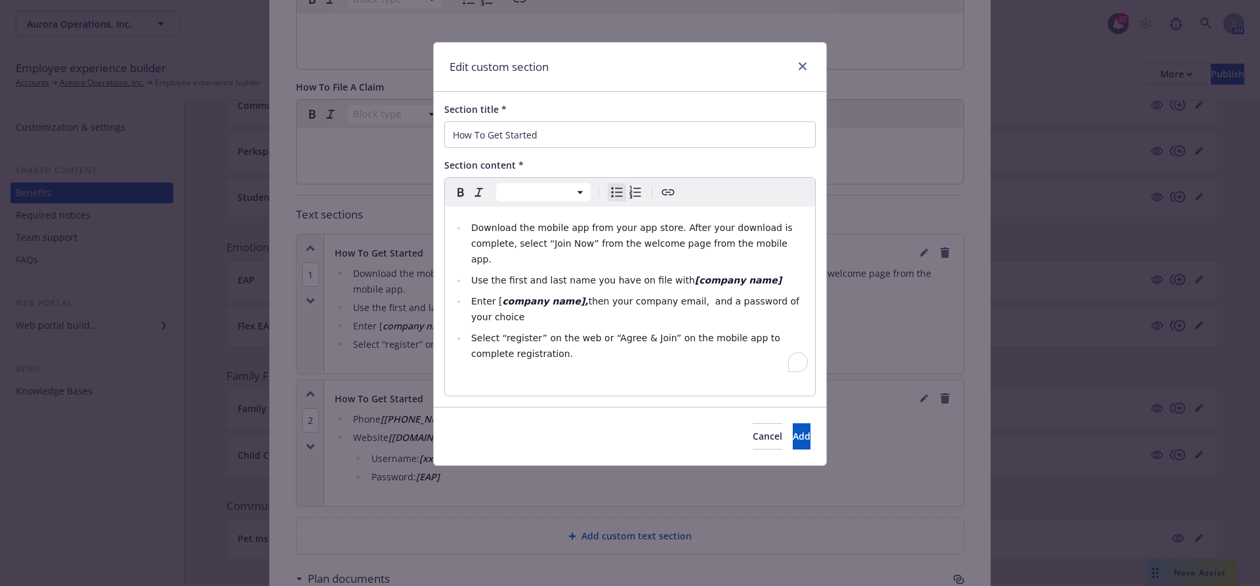
select select
click at [501, 293] on li "Enter [ company name], then your company email, and a password of your choice" at bounding box center [637, 308] width 340 height 31
click at [793, 423] on button "Add" at bounding box center [802, 436] width 18 height 26
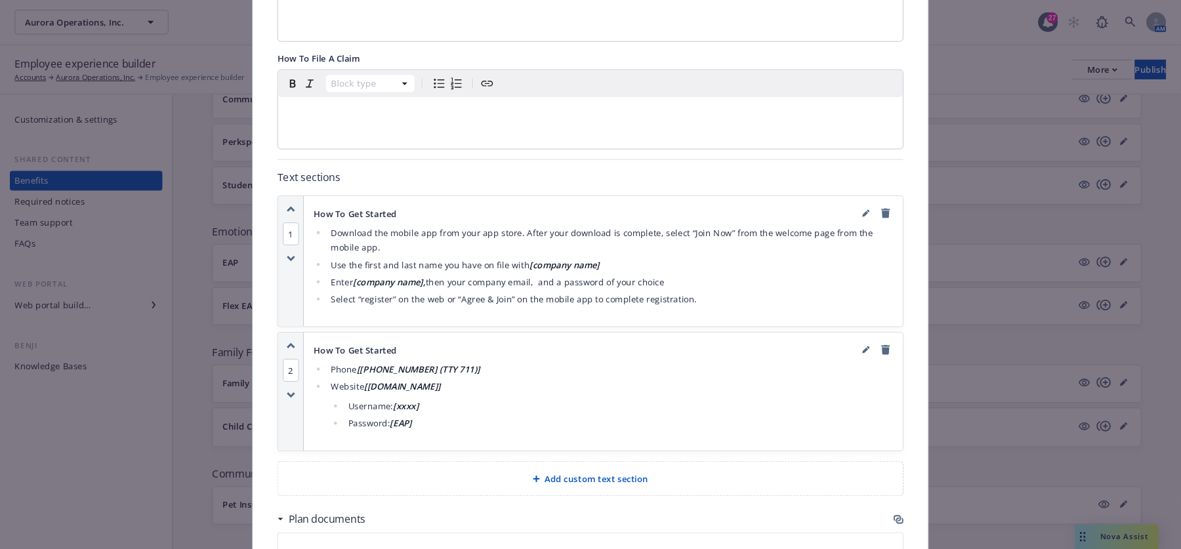
scroll to position [577, 0]
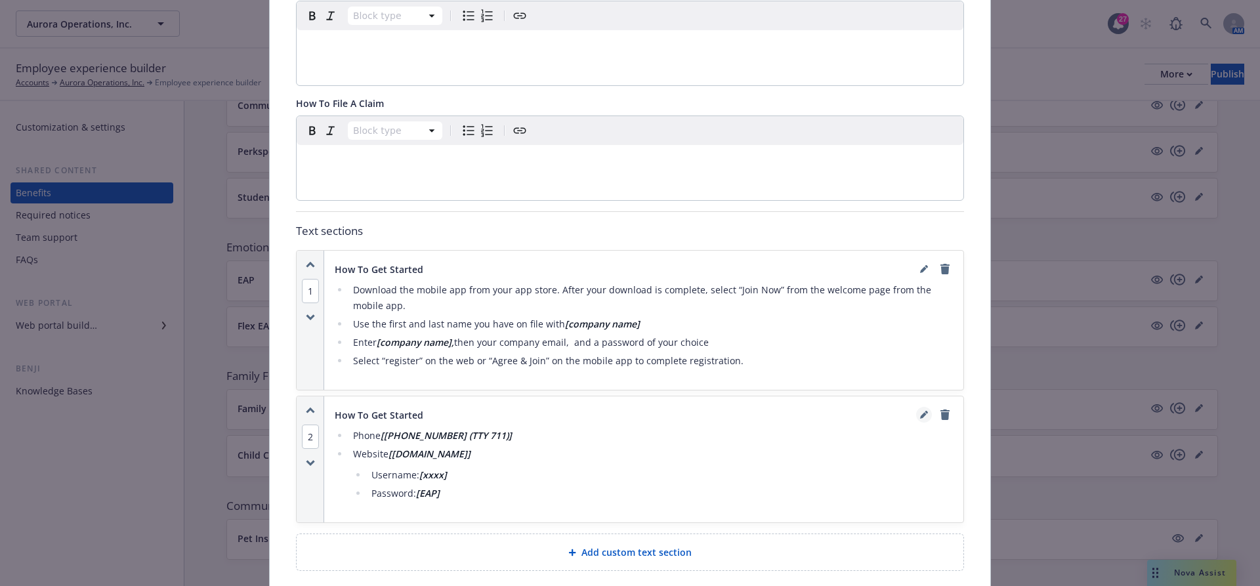
click at [927, 416] on link "editPencil" at bounding box center [924, 415] width 16 height 16
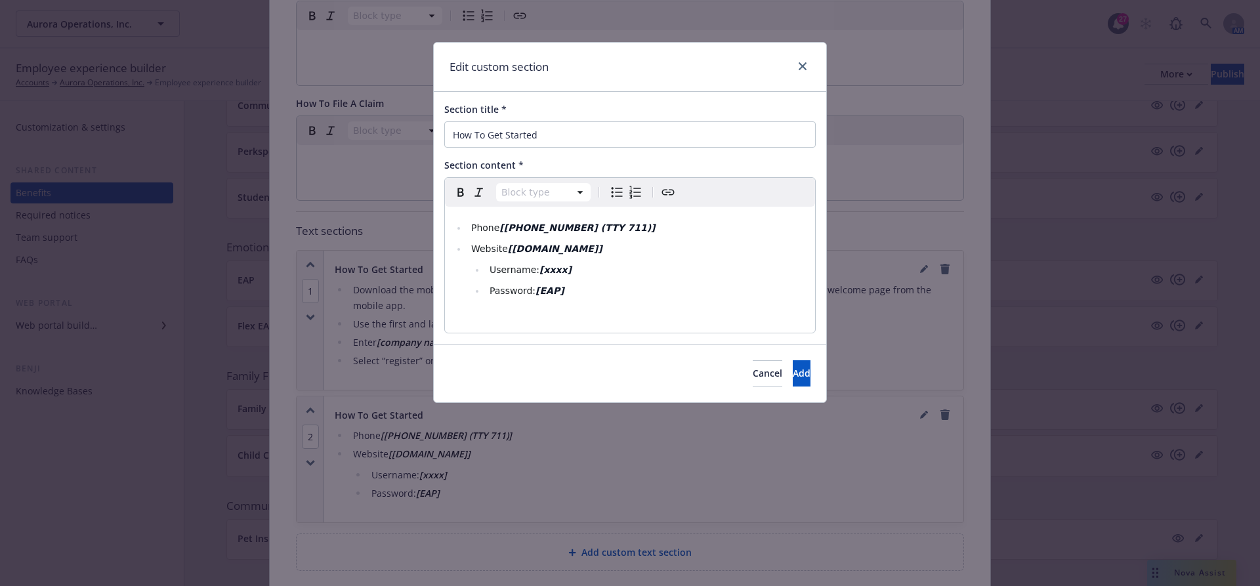
click at [597, 114] on div "Section title *" at bounding box center [629, 109] width 371 height 14
click at [589, 134] on input "How To Get Started" at bounding box center [629, 134] width 371 height 26
paste input "Modern Health Video"
type input "Modern Health Video"
click at [589, 133] on input "Modern Health Video" at bounding box center [629, 134] width 371 height 26
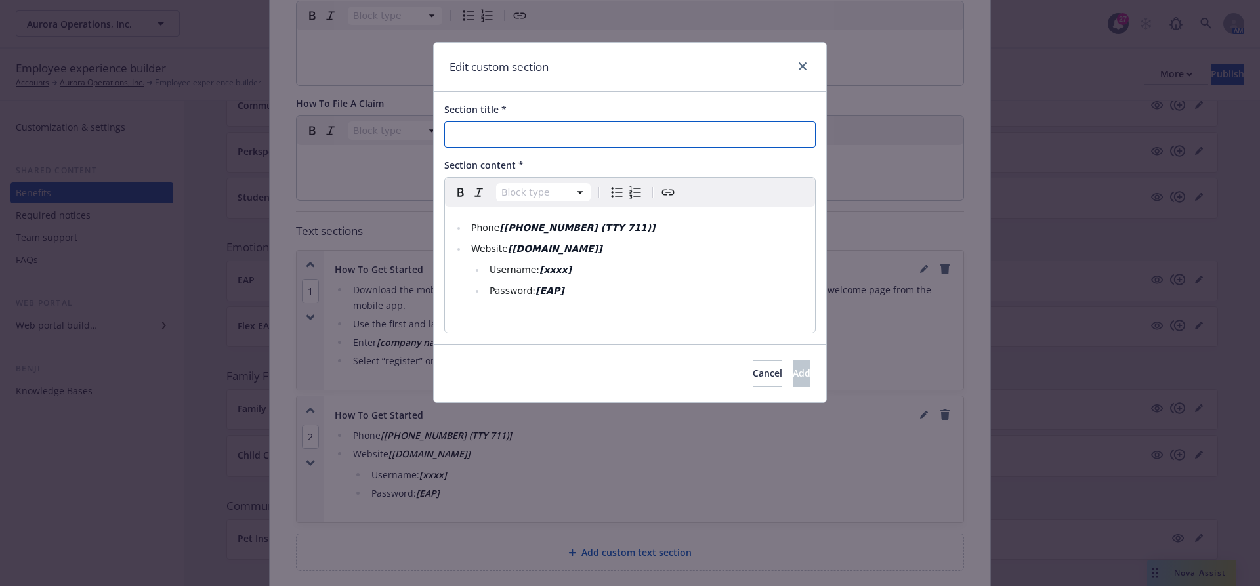
paste input "Modern Health Video"
type input "Modern Health Video"
click at [581, 264] on li "Username: [xxxx]" at bounding box center [646, 270] width 321 height 16
select select
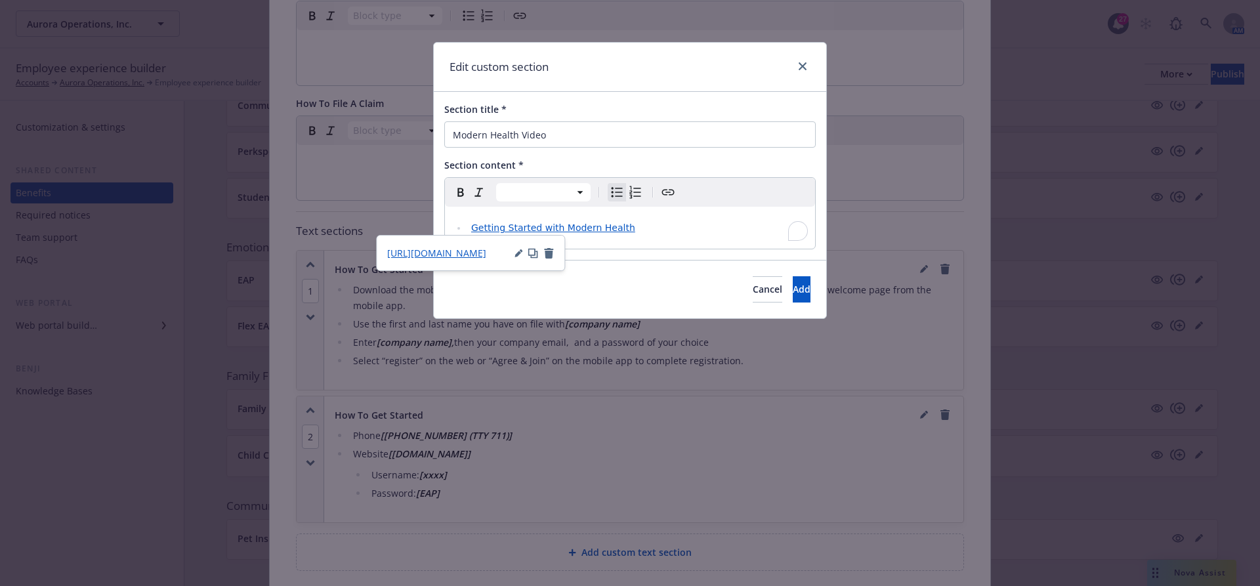
click at [578, 222] on span "Getting Started with Modern Health" at bounding box center [553, 227] width 164 height 10
click at [806, 287] on button "Add" at bounding box center [802, 289] width 18 height 26
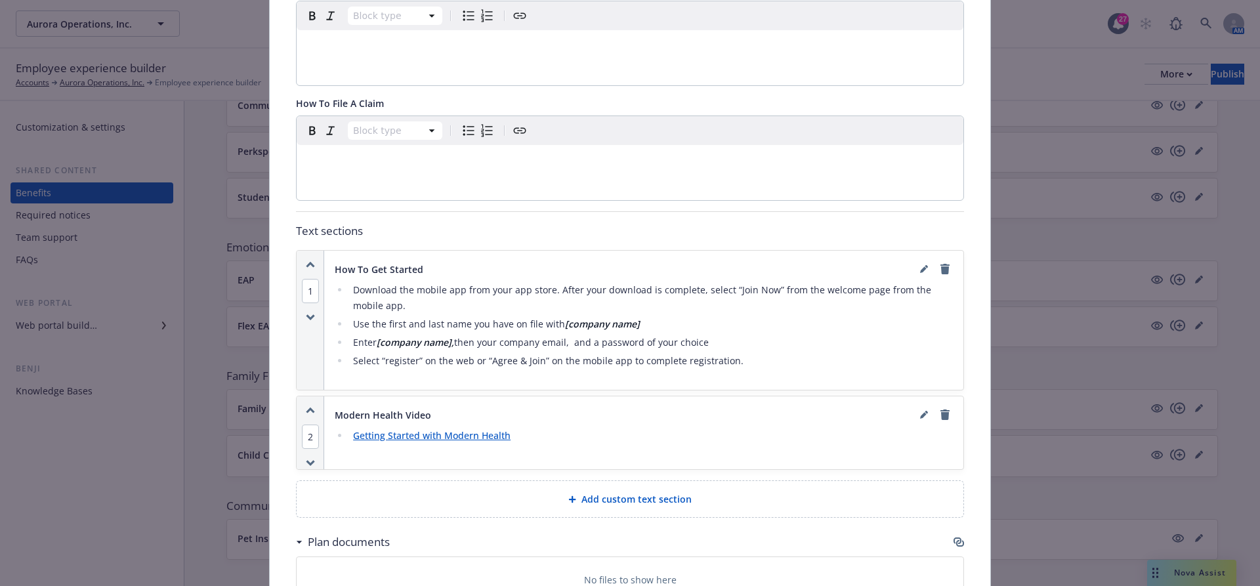
click at [674, 492] on span "Add custom text section" at bounding box center [636, 499] width 110 height 14
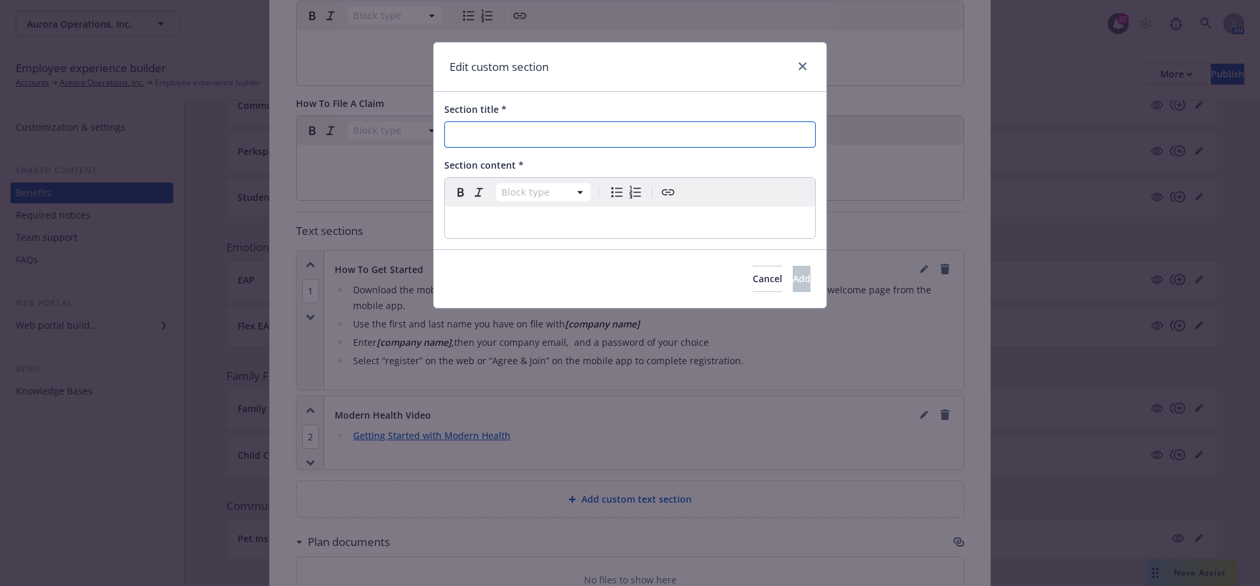
click at [504, 144] on input "Section title *" at bounding box center [629, 134] width 371 height 26
paste input "Modern Health Contact Information"
type input "Modern Health Contact Information"
click at [506, 240] on div "Section title * Modern Health Contact Information Section content * Block type …" at bounding box center [630, 170] width 392 height 157
click at [638, 209] on div "editable markdown" at bounding box center [630, 222] width 370 height 31
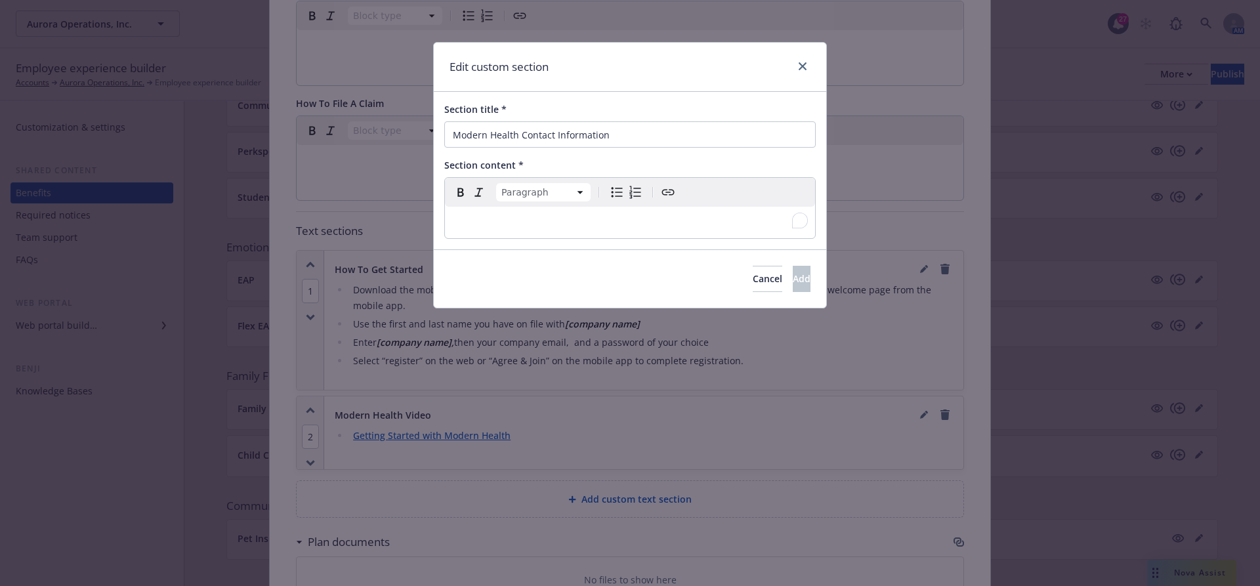
click at [565, 209] on div "To enrich screen reader interactions, please activate Accessibility in Grammarl…" at bounding box center [630, 222] width 370 height 31
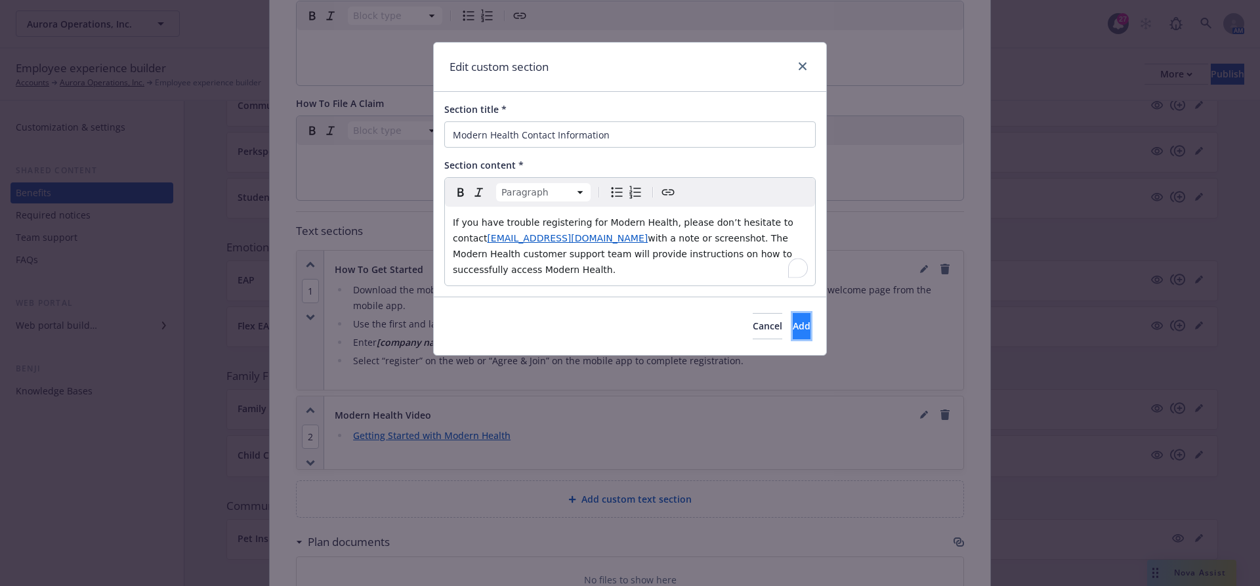
click at [793, 323] on span "Add" at bounding box center [802, 326] width 18 height 12
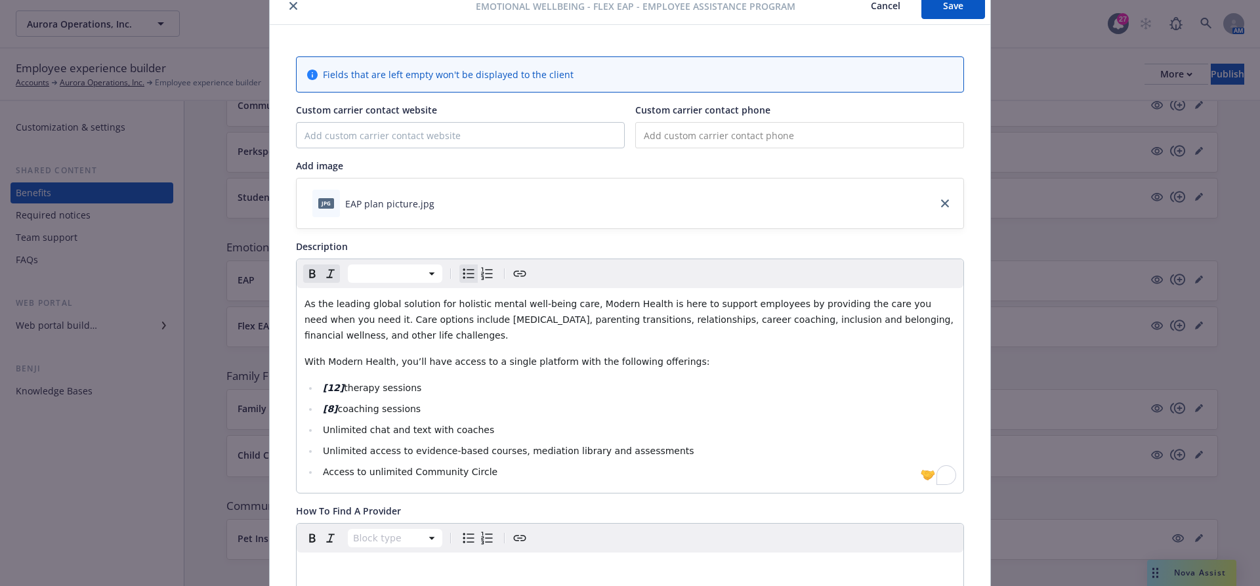
scroll to position [0, 0]
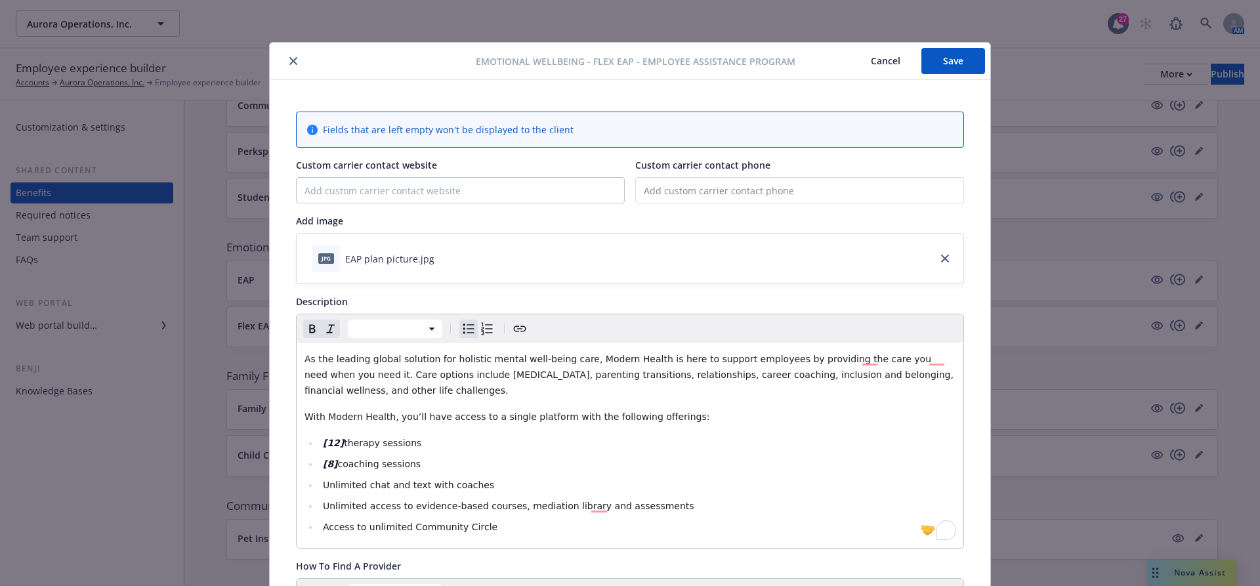
click at [602, 238] on div "jpg EAP plan picture.jpg" at bounding box center [630, 259] width 667 height 50
click at [947, 258] on icon "close" at bounding box center [945, 259] width 8 height 8
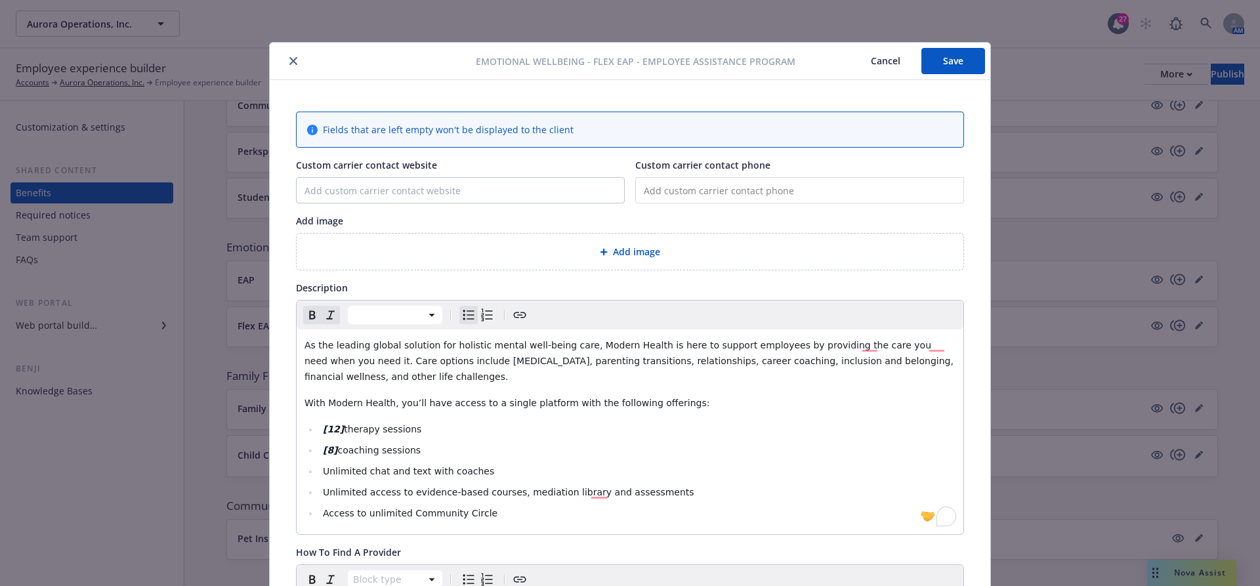
click at [648, 264] on div "Add image" at bounding box center [630, 252] width 667 height 36
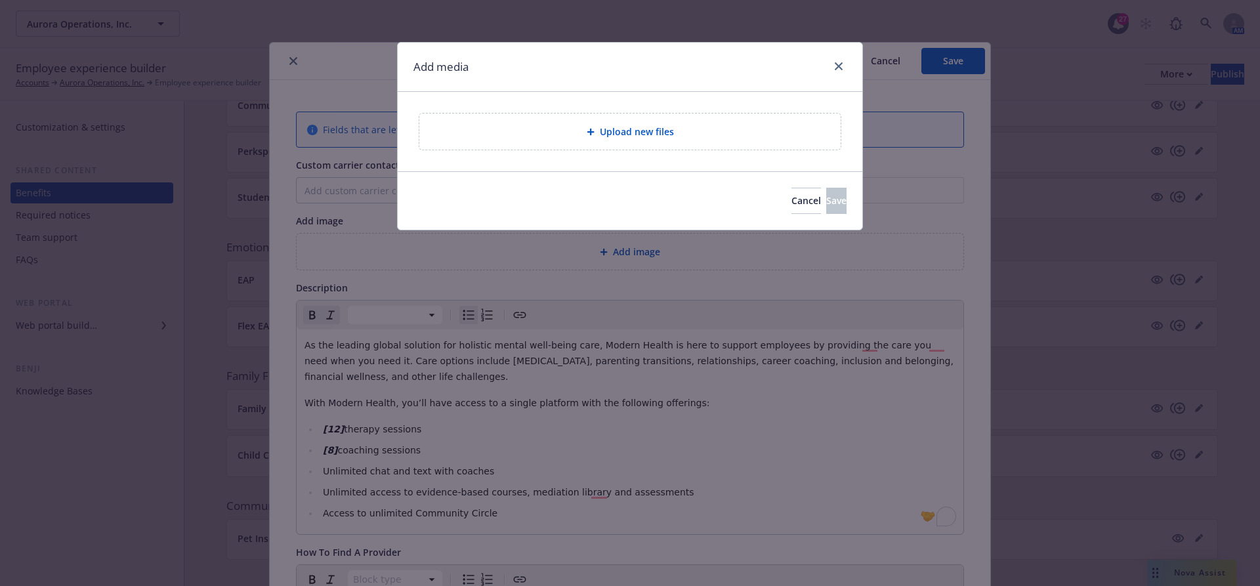
click at [580, 152] on div "Upload new files" at bounding box center [630, 131] width 465 height 79
click at [586, 135] on div "Upload new files" at bounding box center [630, 131] width 400 height 15
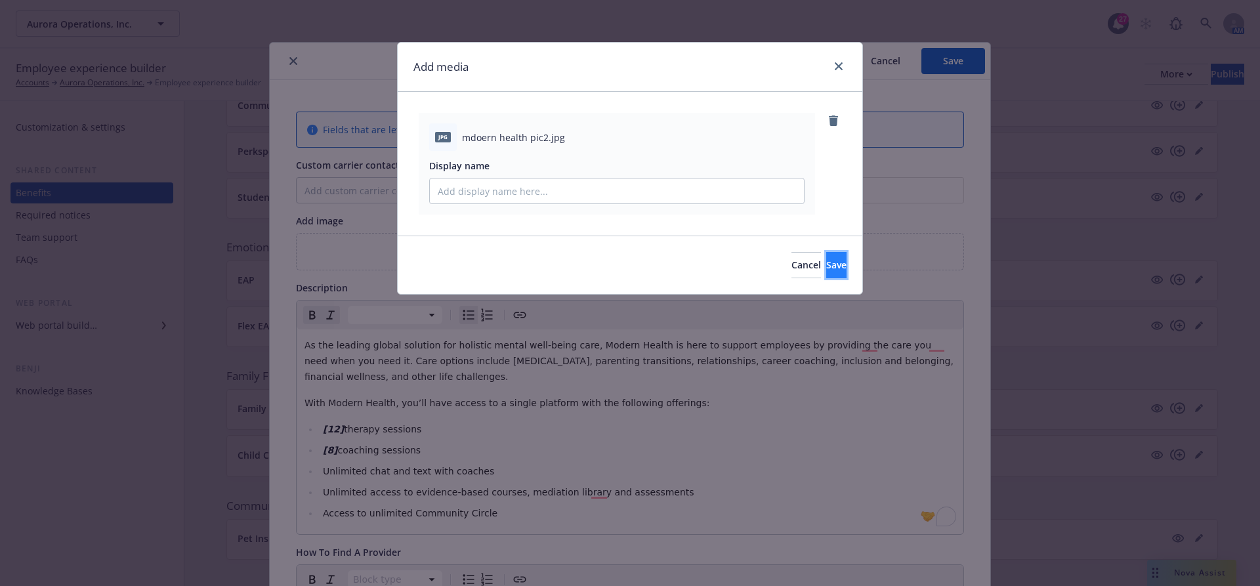
click at [826, 262] on button "Save" at bounding box center [836, 265] width 20 height 26
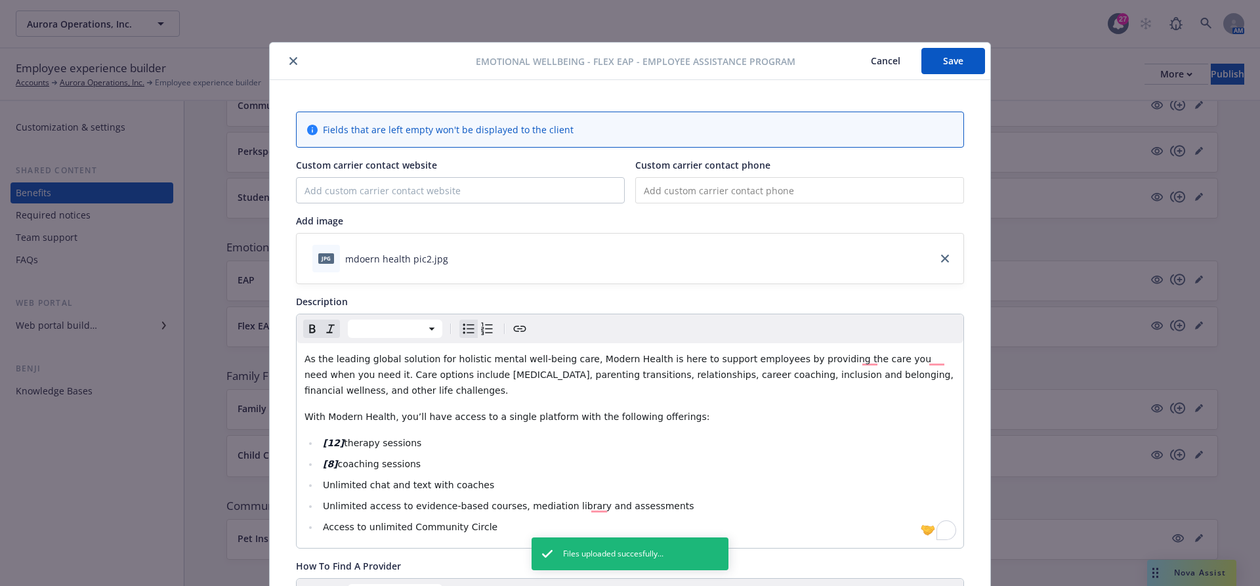
click at [942, 50] on button "Save" at bounding box center [953, 61] width 64 height 26
click at [931, 66] on button "Save" at bounding box center [953, 61] width 64 height 26
click at [874, 68] on button "Cancel" at bounding box center [886, 61] width 72 height 26
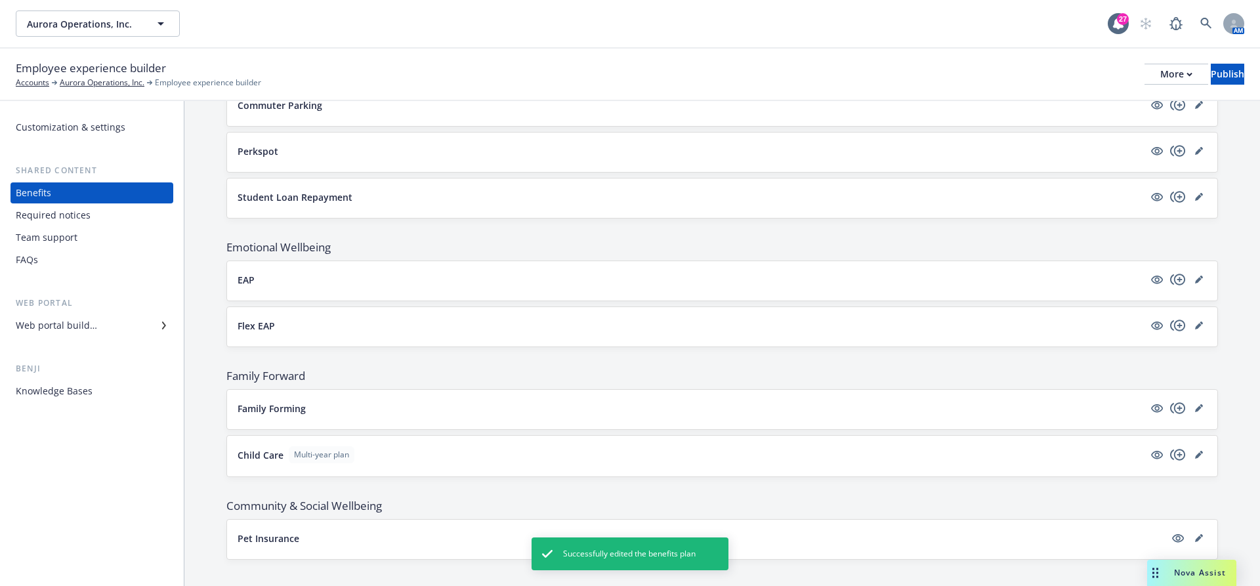
click at [36, 232] on div "Team support" at bounding box center [47, 237] width 62 height 21
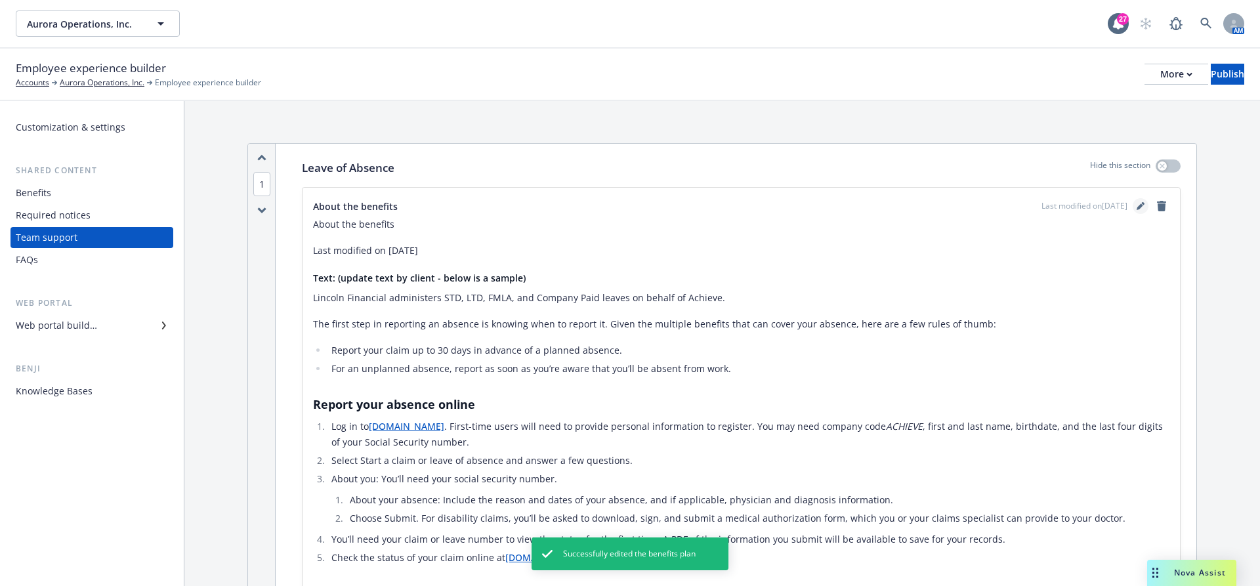
click at [1140, 211] on link "editPencil" at bounding box center [1140, 206] width 16 height 16
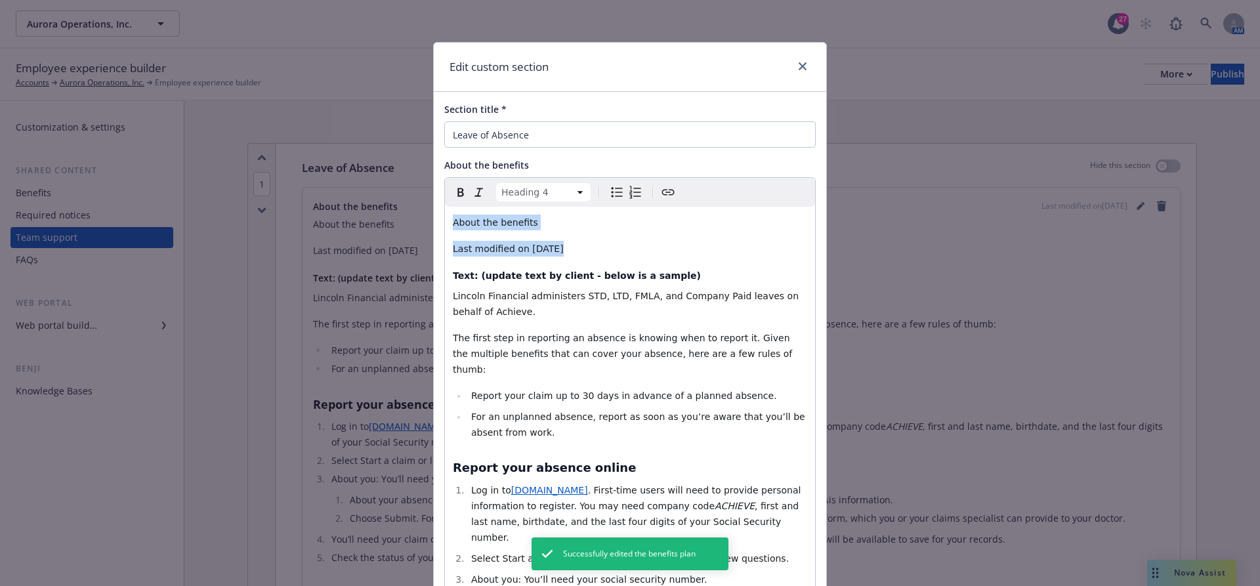
drag, startPoint x: 596, startPoint y: 260, endPoint x: 430, endPoint y: 214, distance: 172.2
click at [429, 215] on div "Edit custom section Section title * Leave of Absence About the benefits Heading…" at bounding box center [630, 293] width 1260 height 586
select select "paragraph"
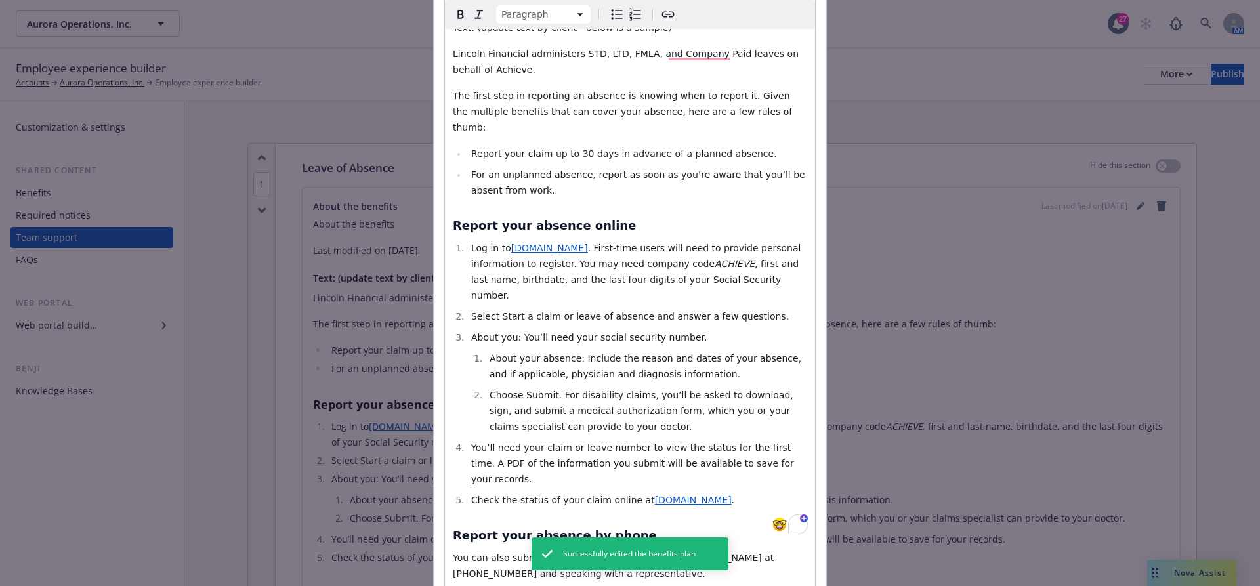
scroll to position [485, 0]
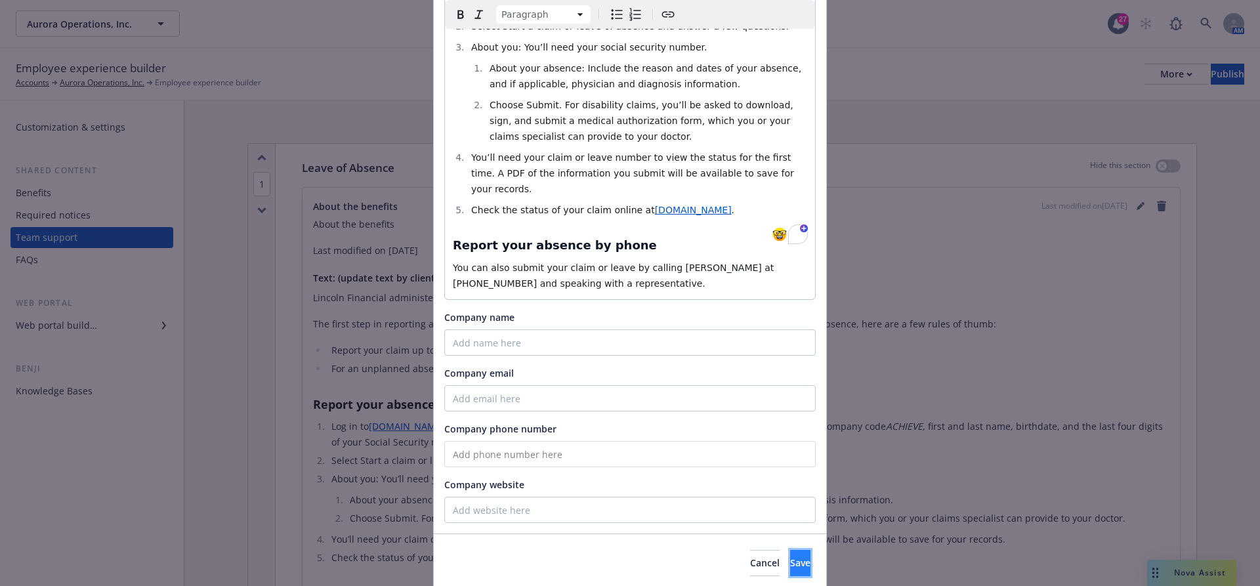
click at [790, 556] on span "Save" at bounding box center [800, 562] width 20 height 12
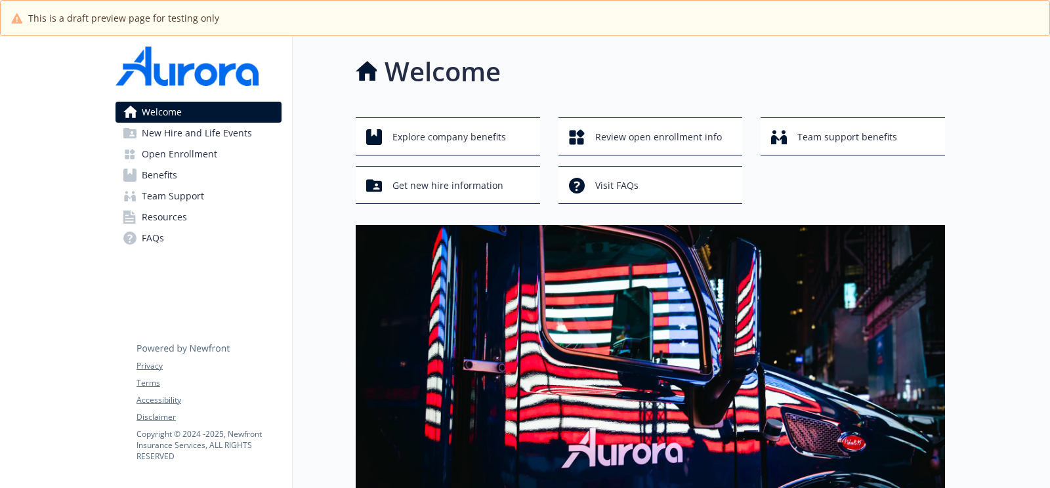
click at [196, 168] on link "Benefits" at bounding box center [198, 175] width 166 height 21
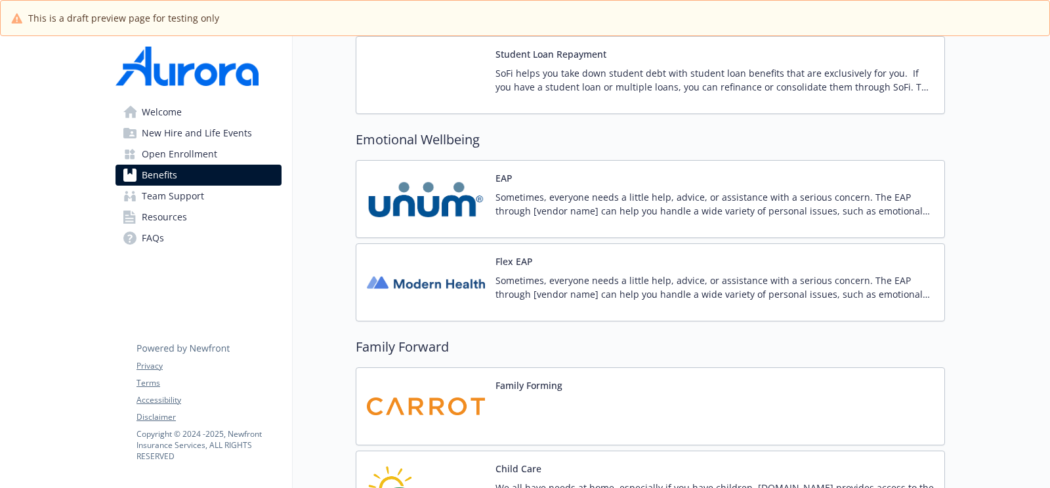
scroll to position [2916, 0]
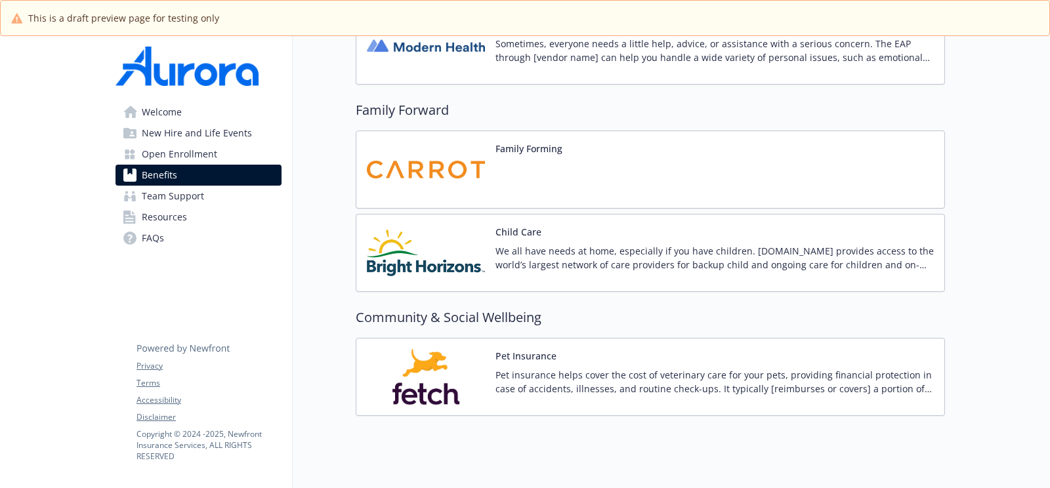
click at [606, 142] on div "Family Forming" at bounding box center [650, 170] width 589 height 78
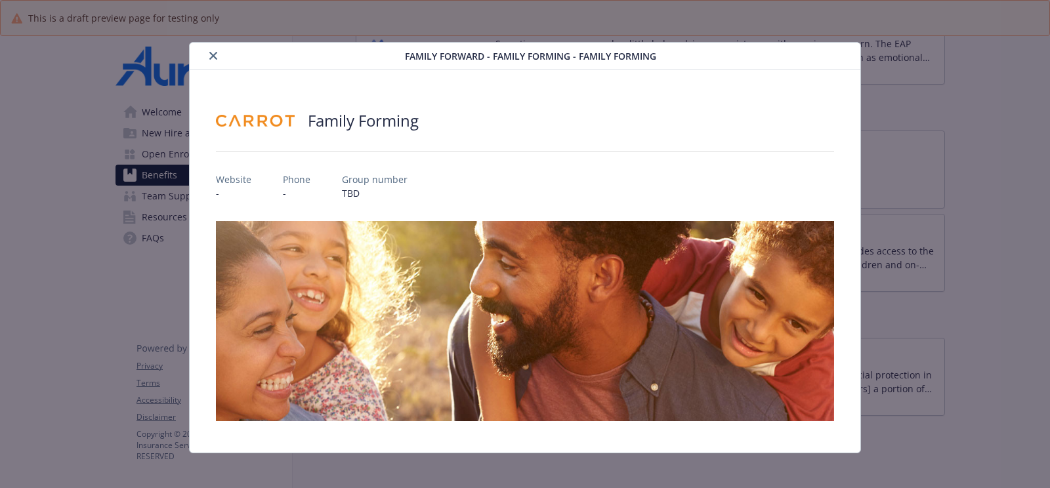
scroll to position [6, 0]
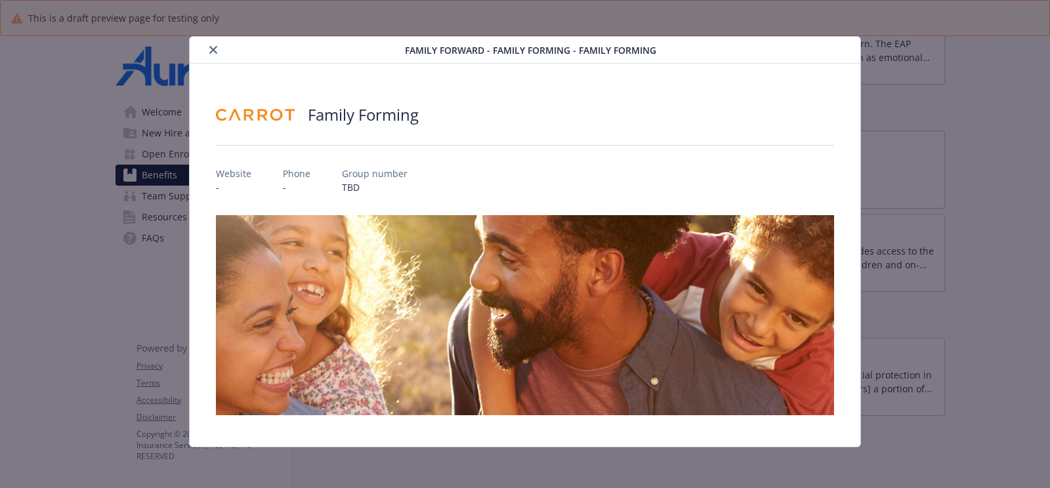
click at [859, 26] on div "Family Forward - Family Forming - Family Forming Family Forming Website - Phone…" at bounding box center [525, 244] width 1050 height 488
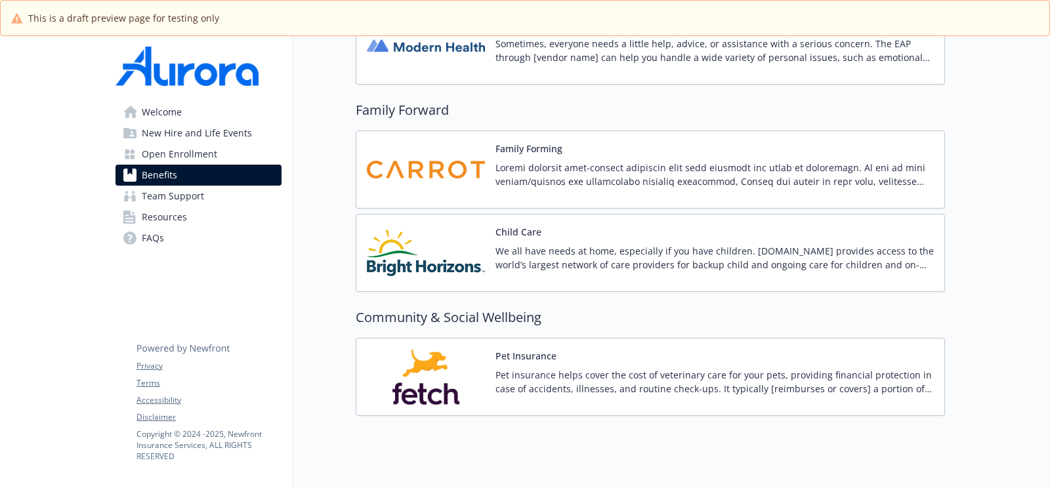
drag, startPoint x: 688, startPoint y: 326, endPoint x: 679, endPoint y: 337, distance: 14.0
click at [679, 349] on div "Pet Insurance Pet insurance helps cover the cost of veterinary care for your pe…" at bounding box center [714, 377] width 438 height 56
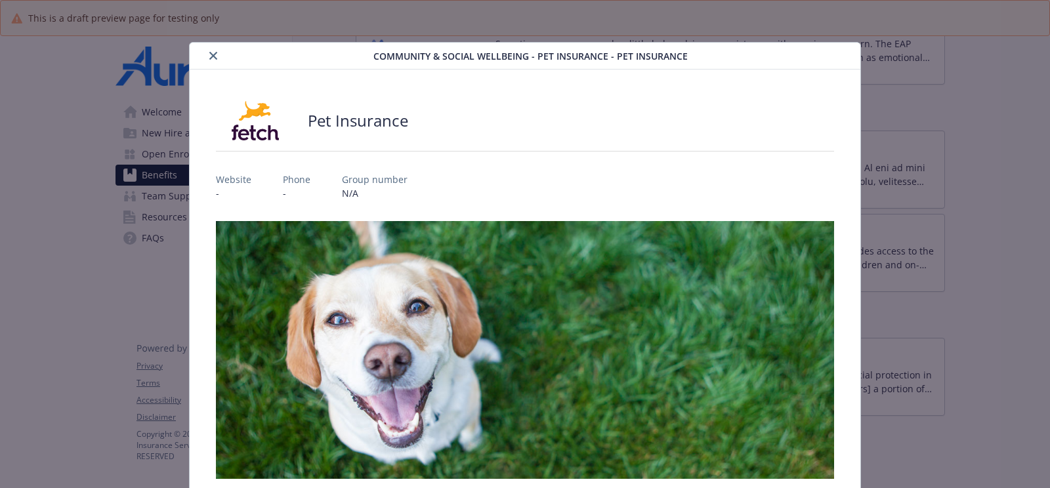
scroll to position [194, 0]
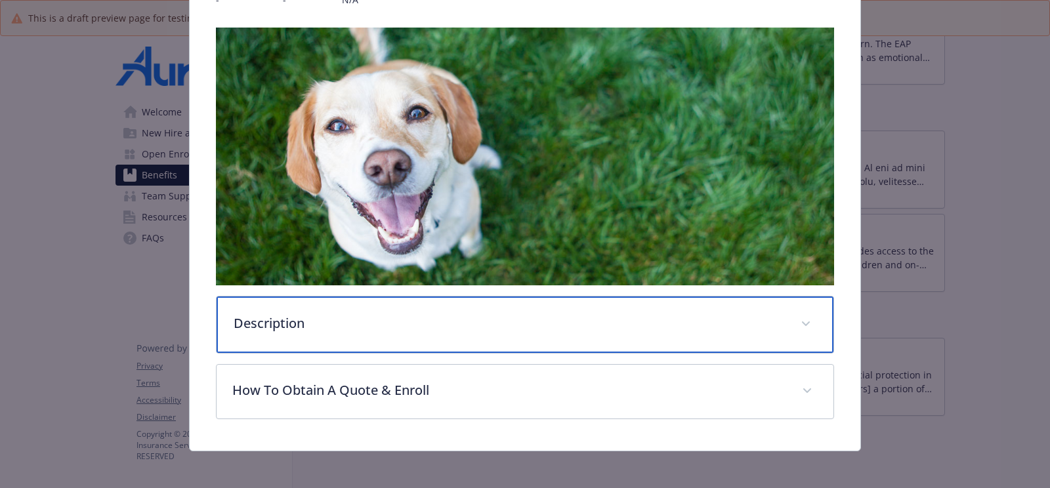
click at [650, 317] on p "Description" at bounding box center [509, 324] width 551 height 20
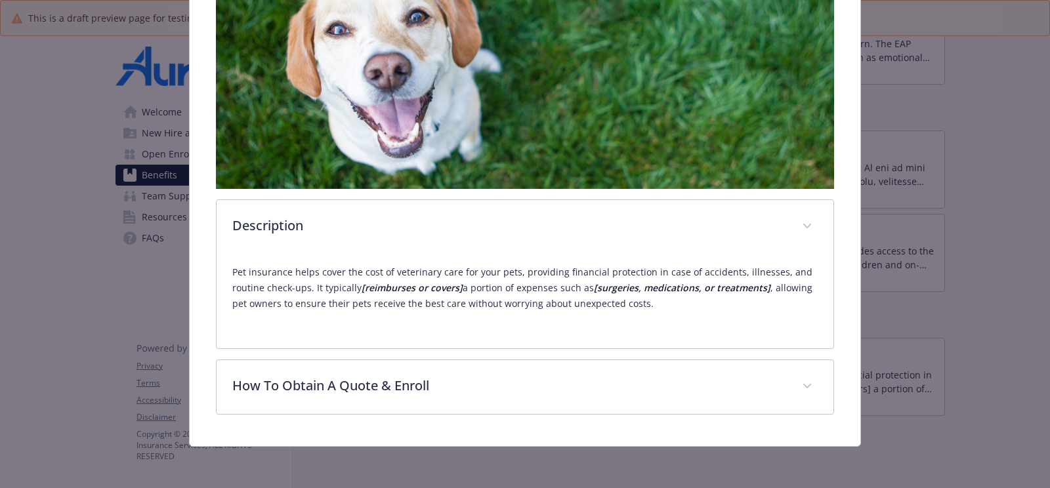
click at [608, 355] on div "Description Pet insurance helps cover the cost of veterinary care for your pets…" at bounding box center [525, 173] width 618 height 484
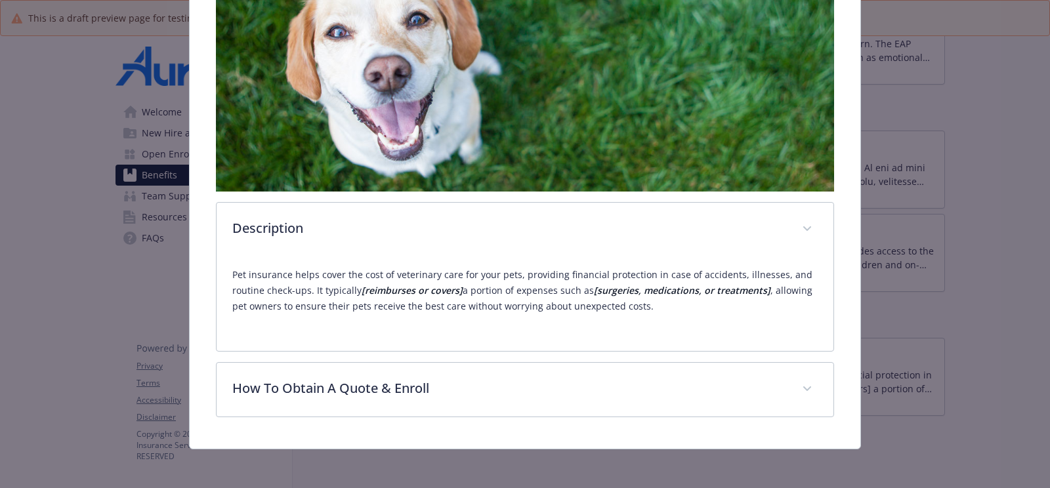
scroll to position [0, 0]
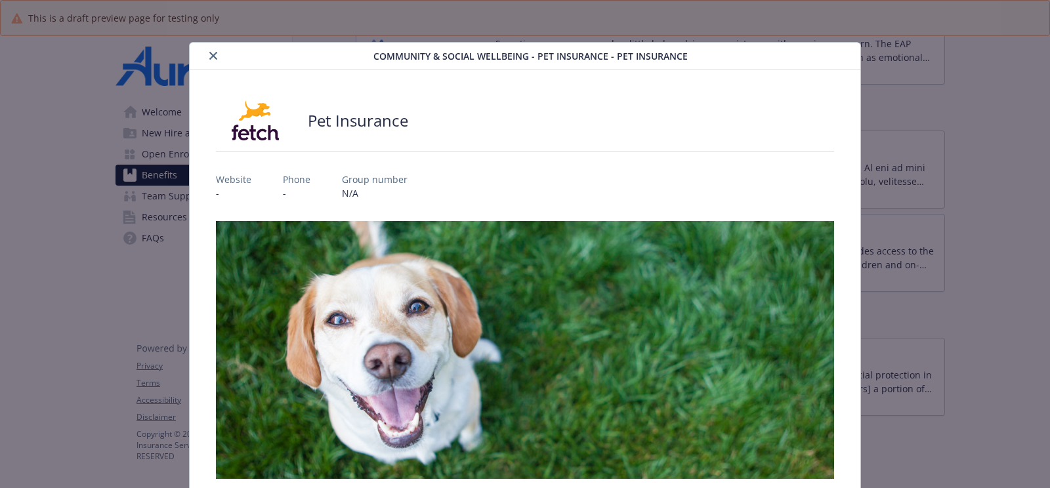
click at [216, 61] on button "close" at bounding box center [213, 56] width 16 height 16
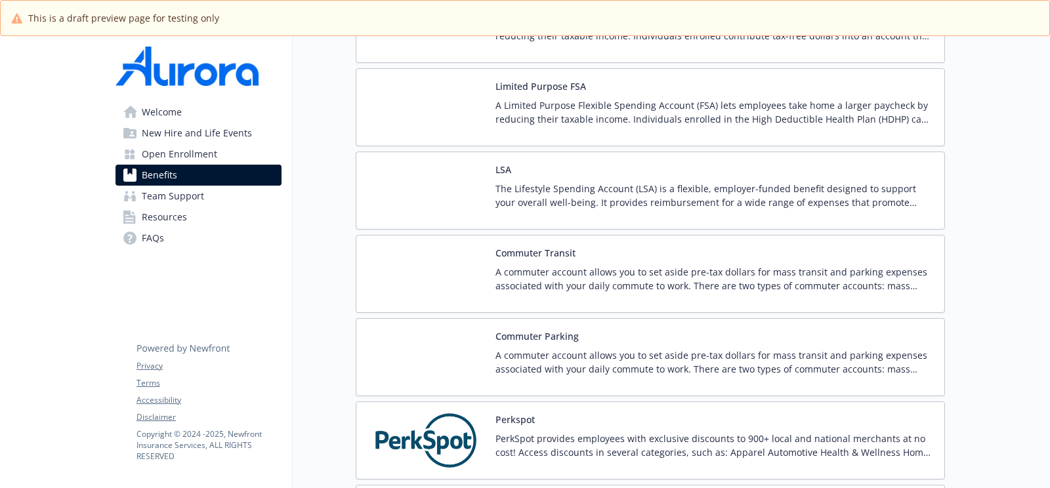
scroll to position [2183, 0]
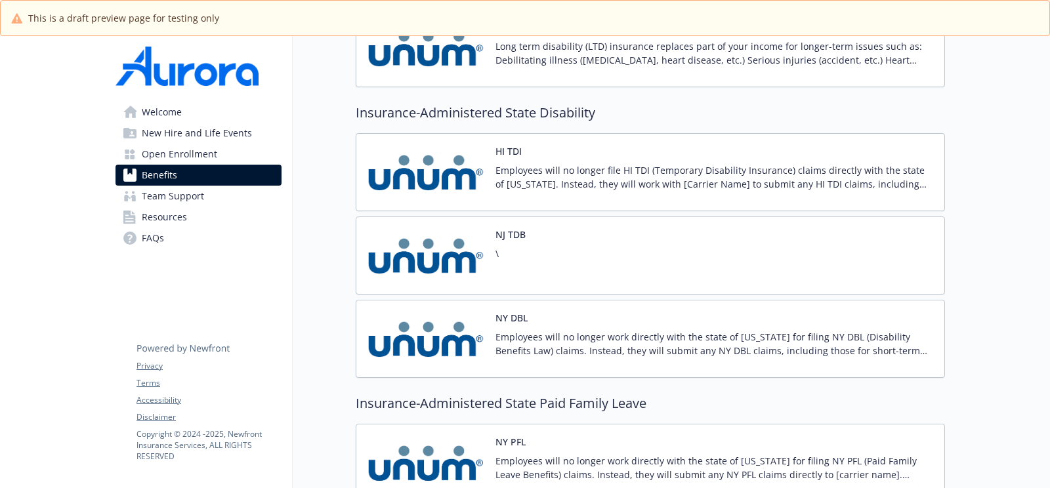
click at [653, 236] on div "NJ TDB \" at bounding box center [650, 256] width 589 height 78
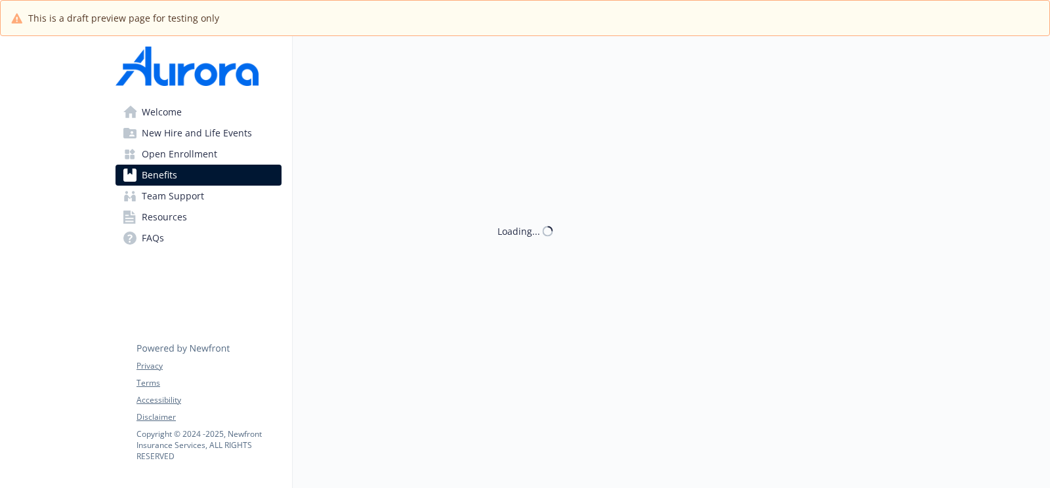
scroll to position [1584, 0]
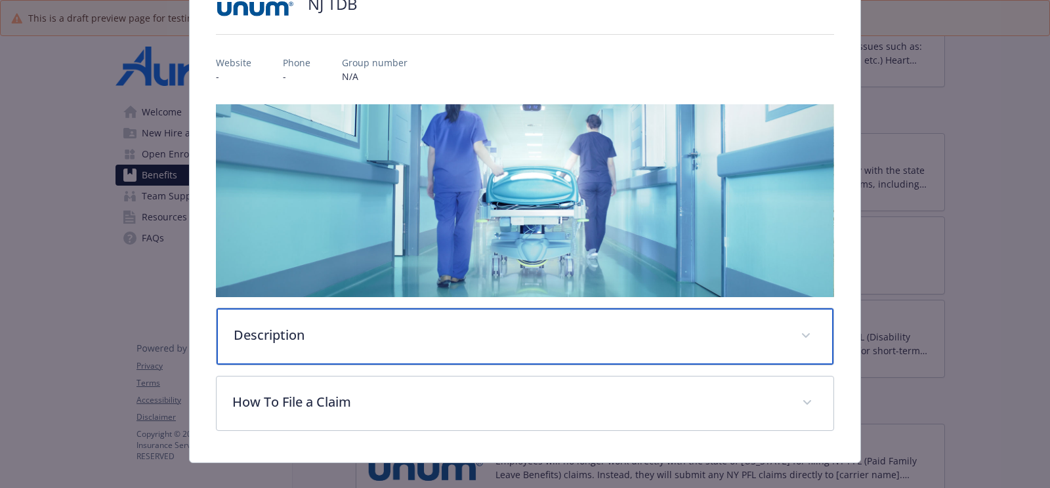
click at [532, 325] on p "Description" at bounding box center [509, 335] width 551 height 20
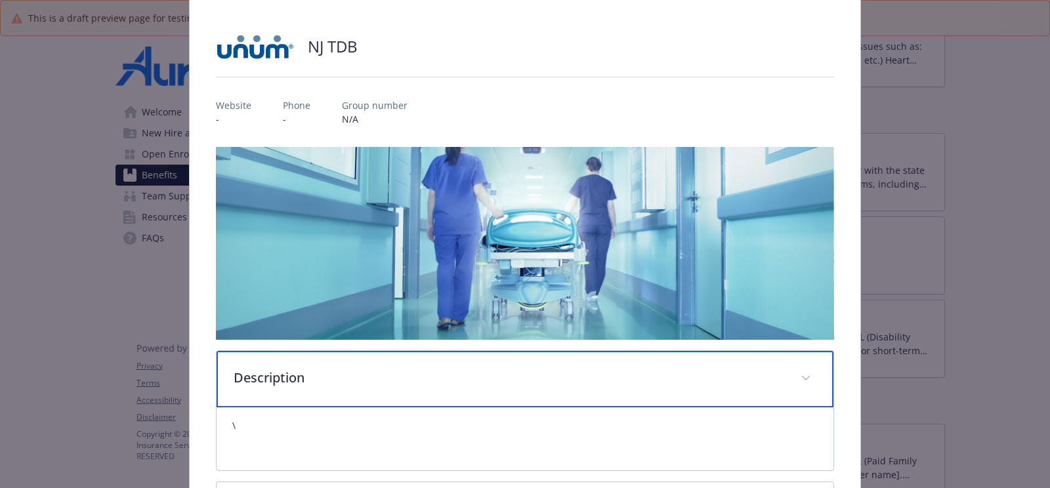
scroll to position [0, 0]
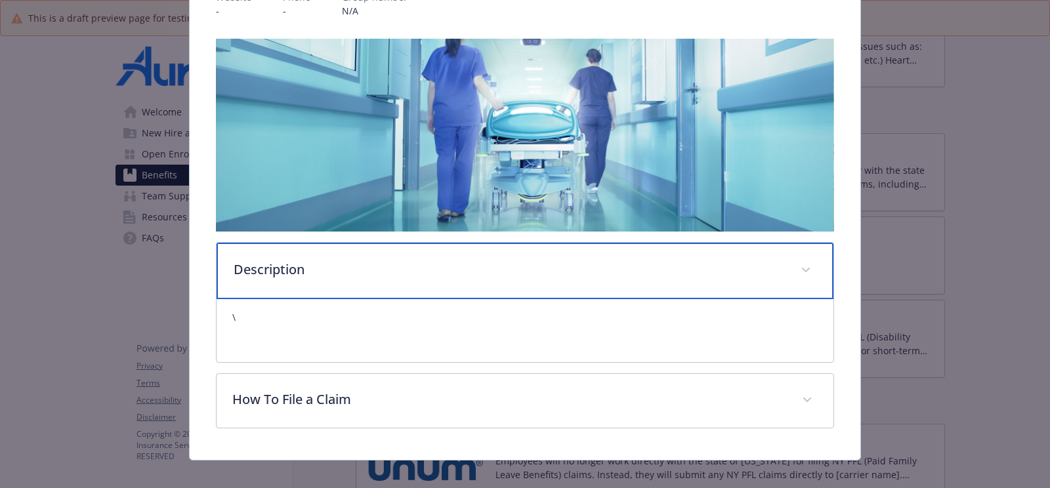
click at [506, 243] on div "Description" at bounding box center [525, 271] width 617 height 56
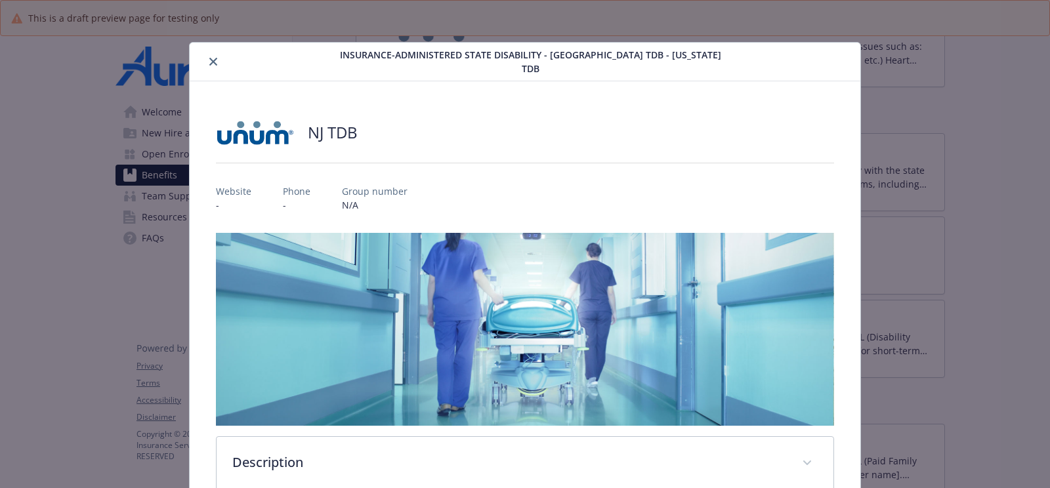
click at [205, 57] on button "close" at bounding box center [213, 62] width 16 height 16
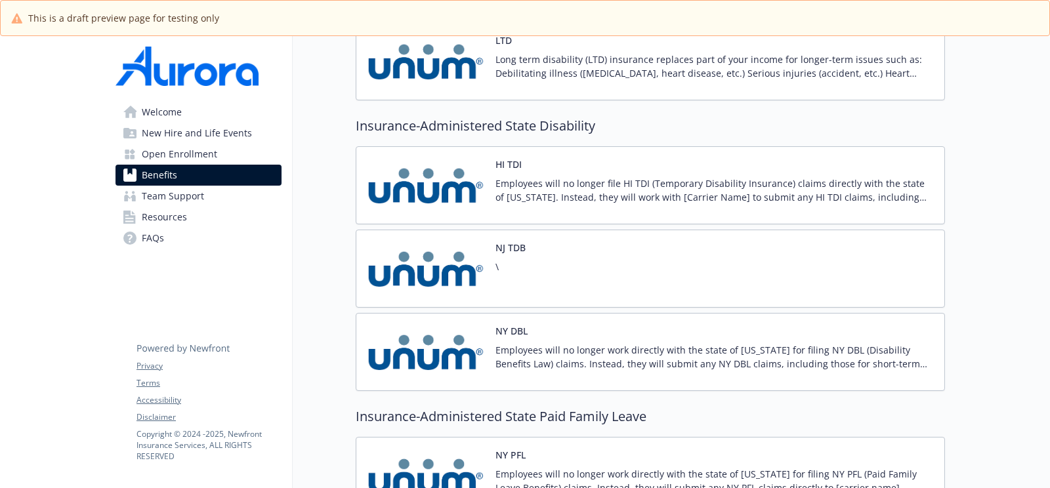
scroll to position [1578, 0]
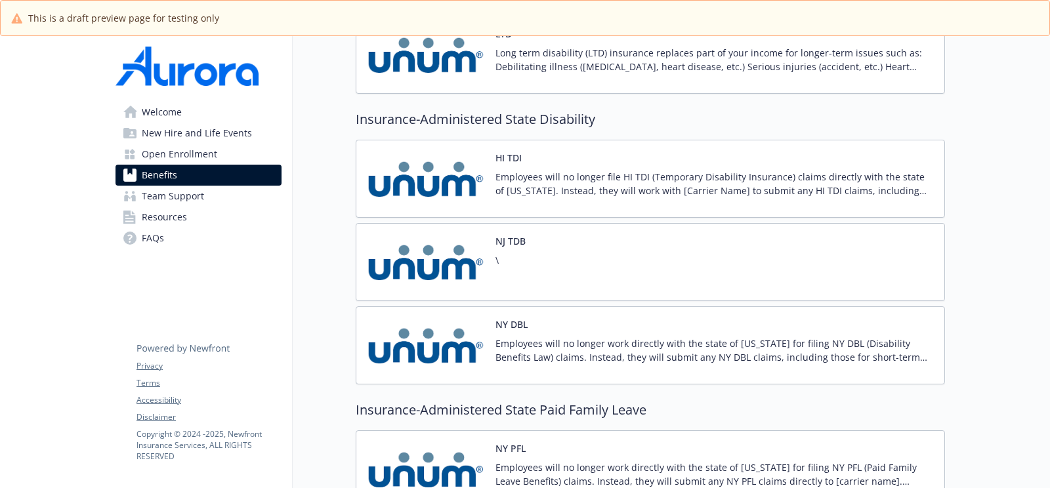
click at [577, 258] on div "NJ TDB \" at bounding box center [650, 262] width 589 height 78
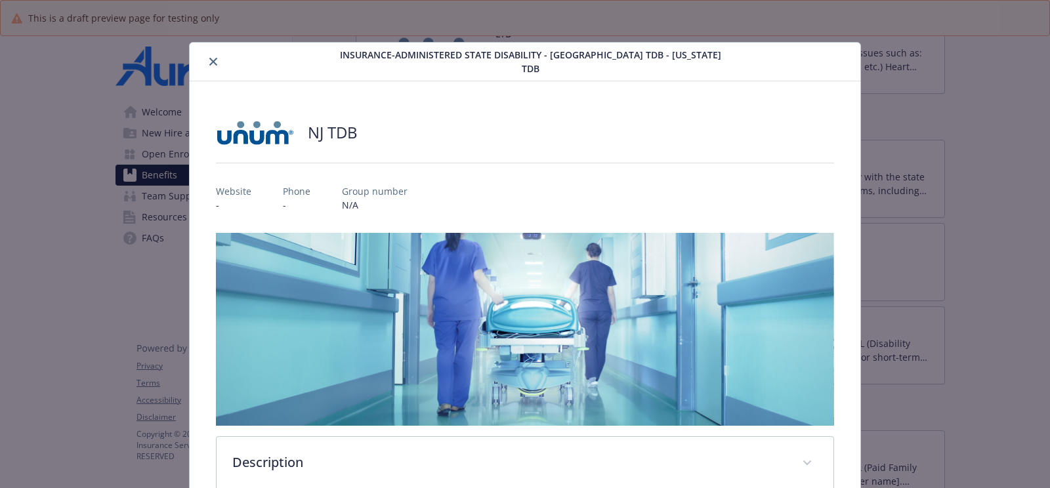
scroll to position [39, 0]
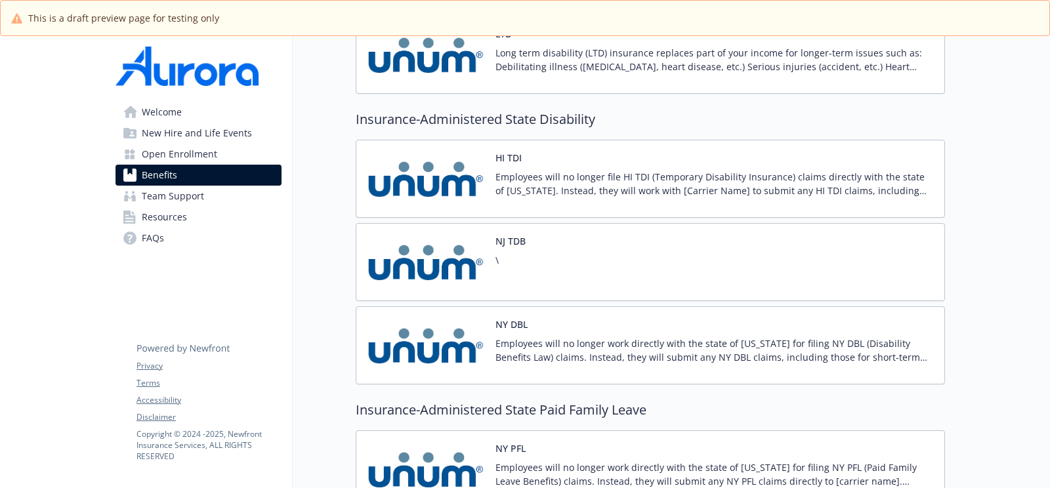
click at [569, 178] on p "Employees will no longer file HI TDI (Temporary Disability Insurance) claims di…" at bounding box center [714, 184] width 438 height 28
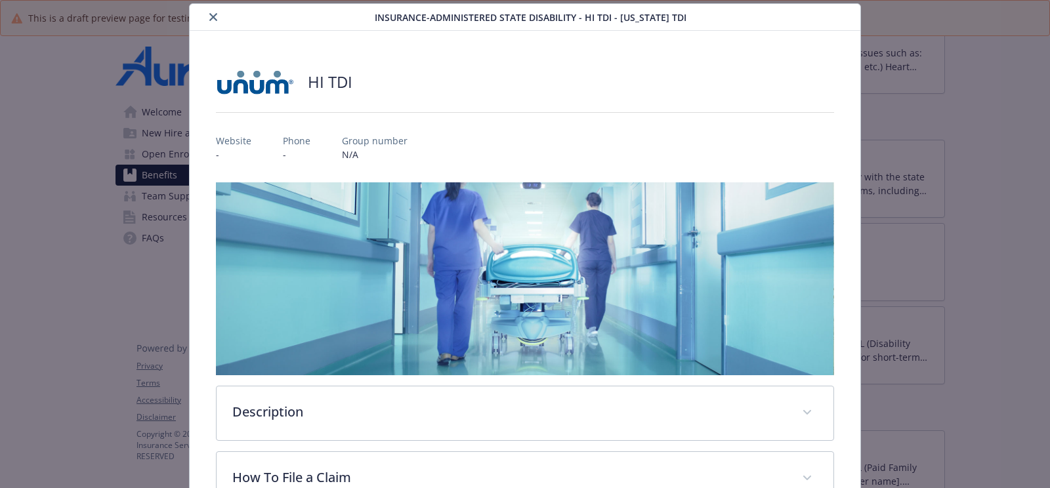
scroll to position [129, 0]
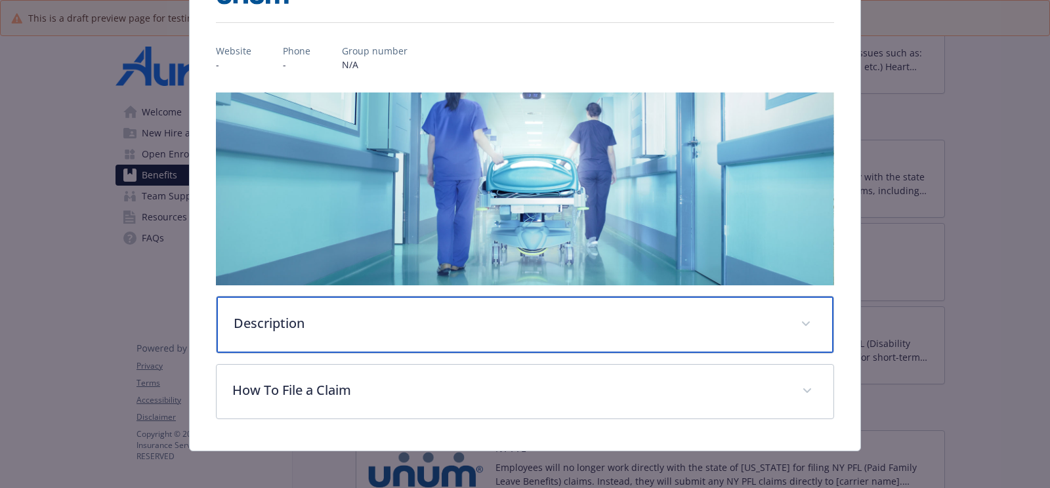
click at [407, 331] on div "Description" at bounding box center [525, 325] width 617 height 56
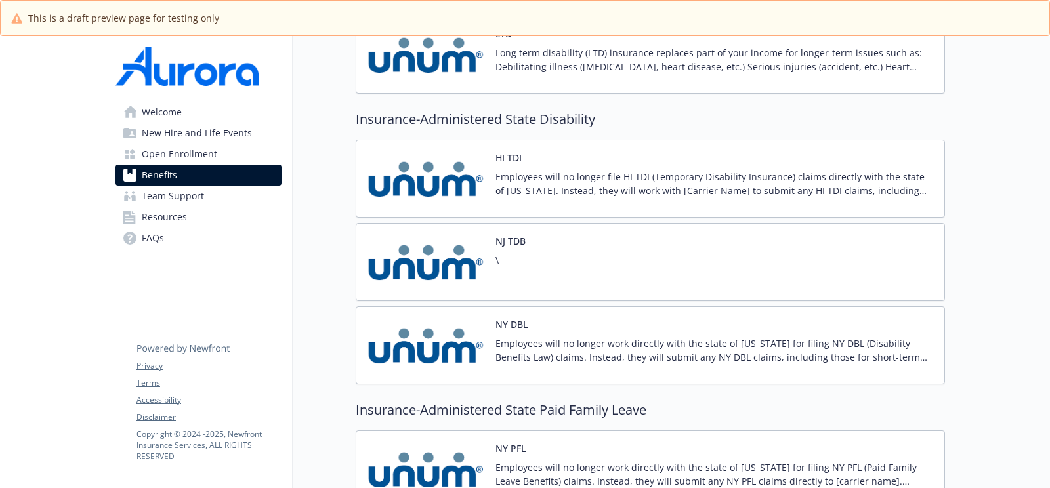
click at [604, 237] on div "NJ TDB \" at bounding box center [650, 262] width 589 height 78
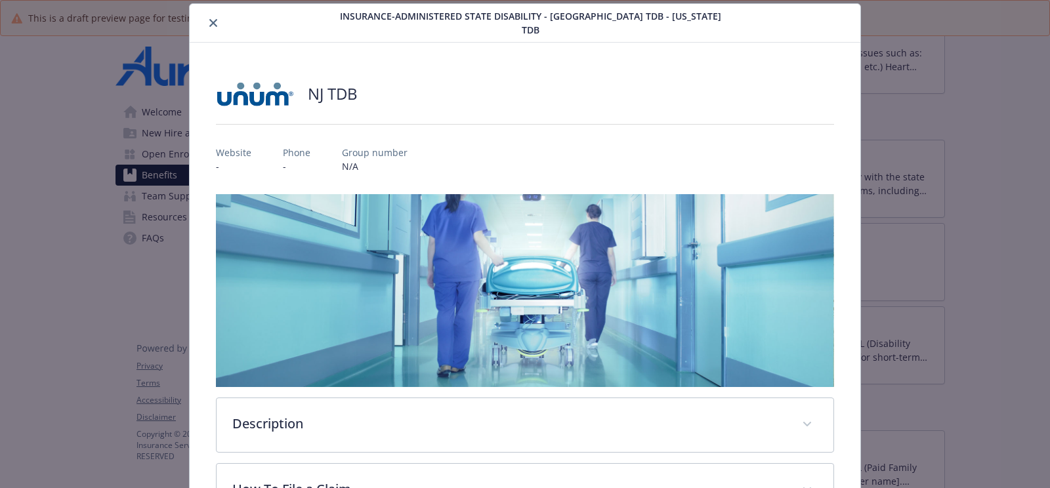
scroll to position [129, 0]
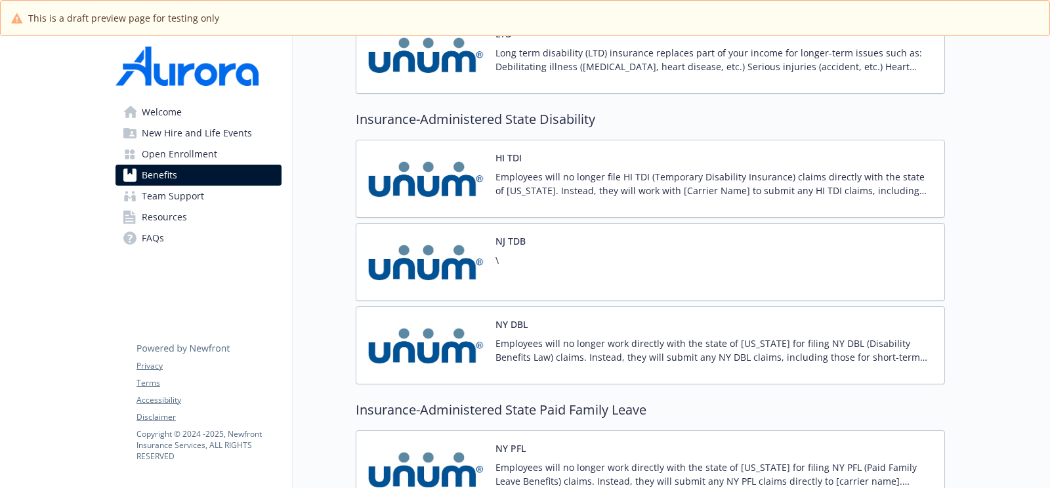
click at [644, 253] on div "NJ TDB \" at bounding box center [650, 262] width 589 height 78
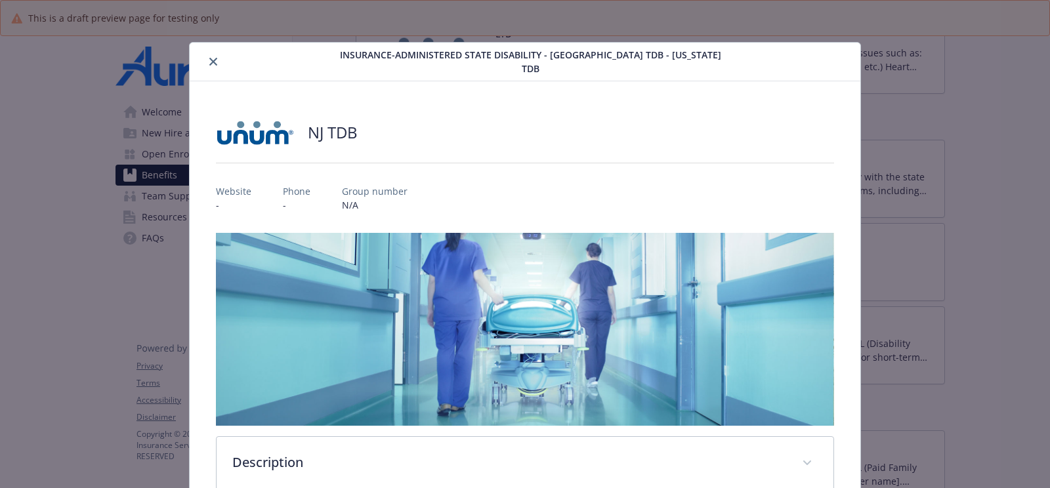
scroll to position [39, 0]
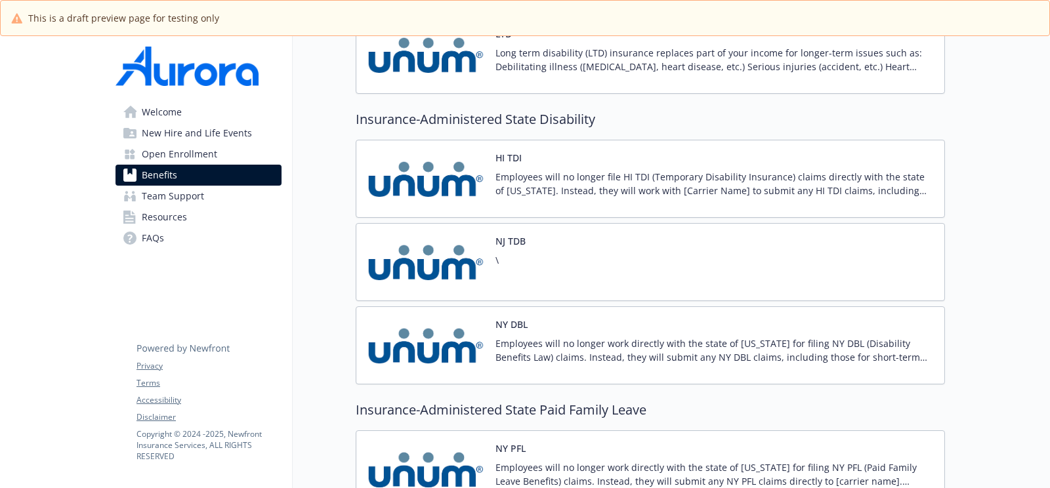
click at [623, 319] on div "NY DBL Employees will no longer work directly with the state of [US_STATE] for …" at bounding box center [714, 346] width 438 height 56
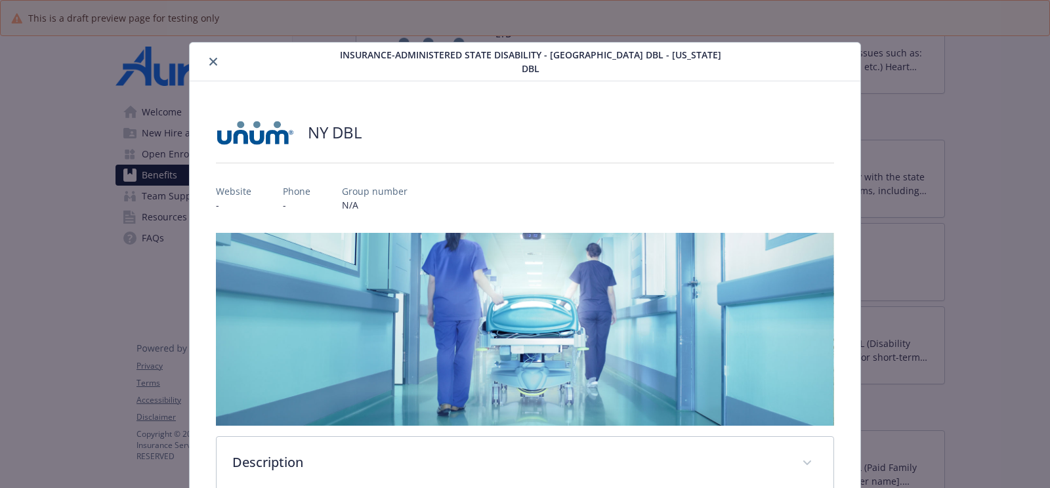
scroll to position [39, 0]
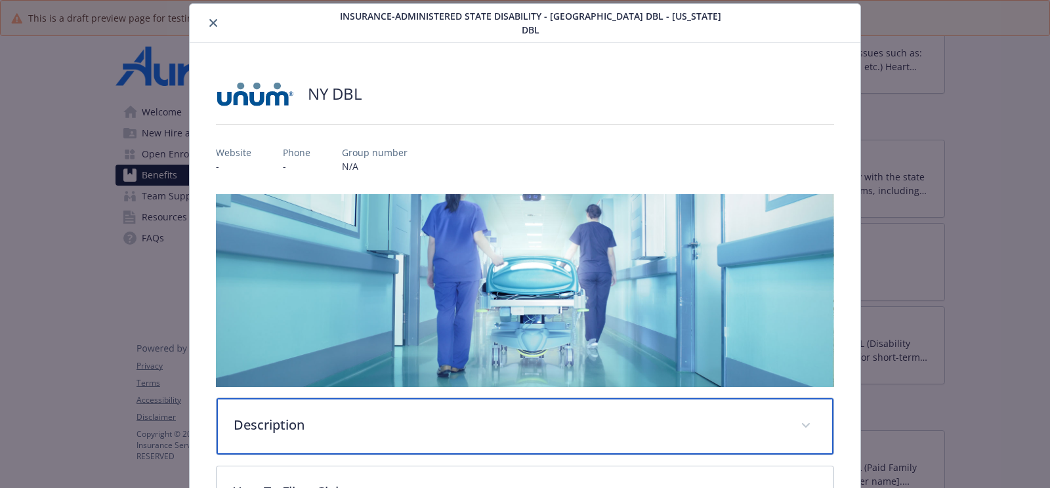
click at [534, 415] on p "Description" at bounding box center [509, 425] width 551 height 20
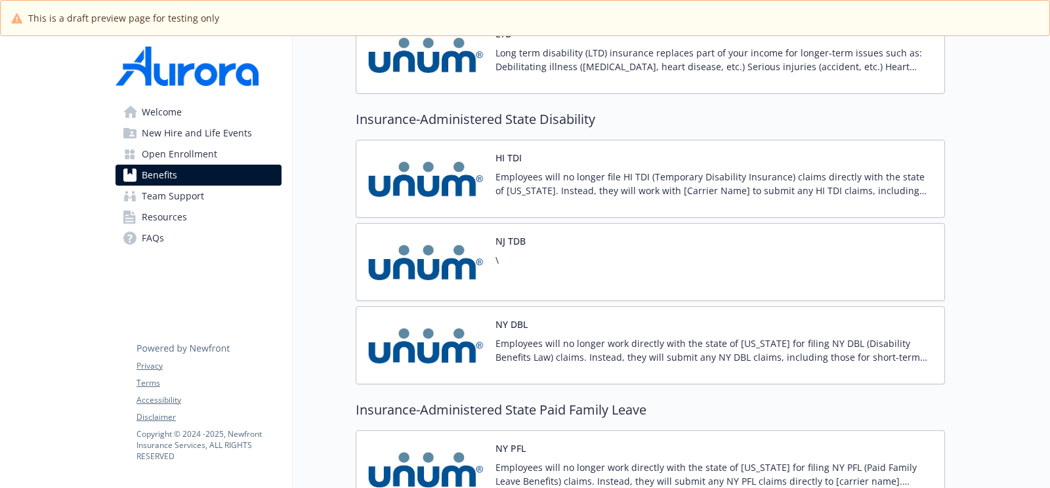
click at [605, 237] on div "NJ TDB \" at bounding box center [650, 262] width 589 height 78
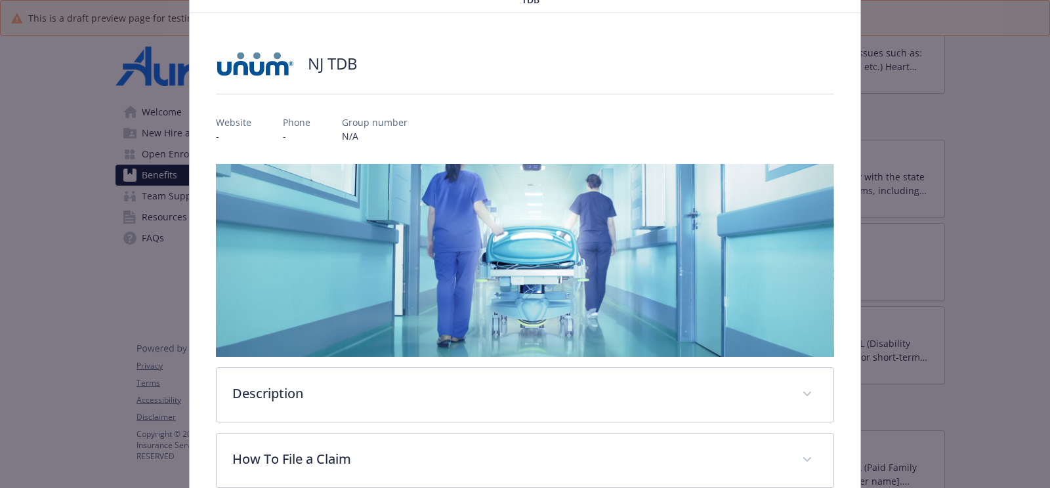
scroll to position [129, 0]
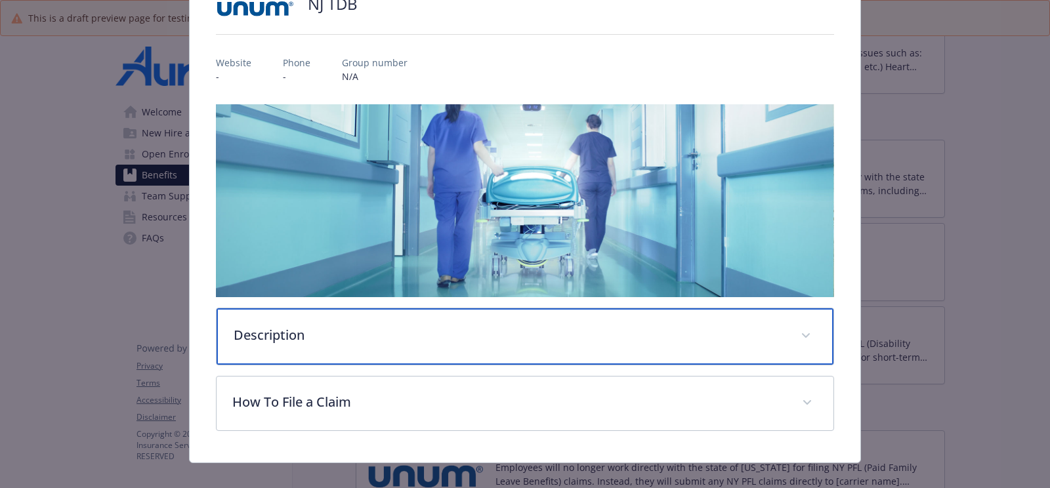
click at [413, 308] on div "Description" at bounding box center [525, 336] width 617 height 56
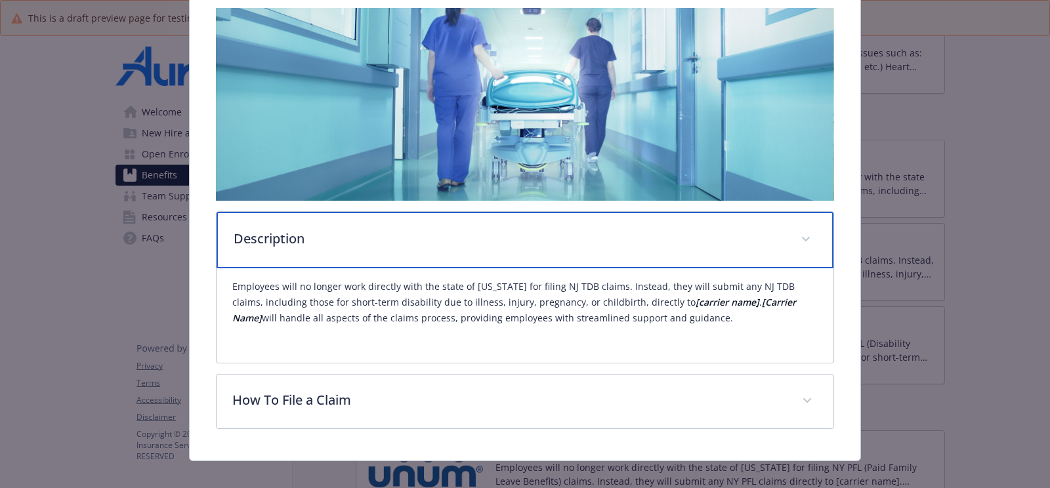
scroll to position [0, 0]
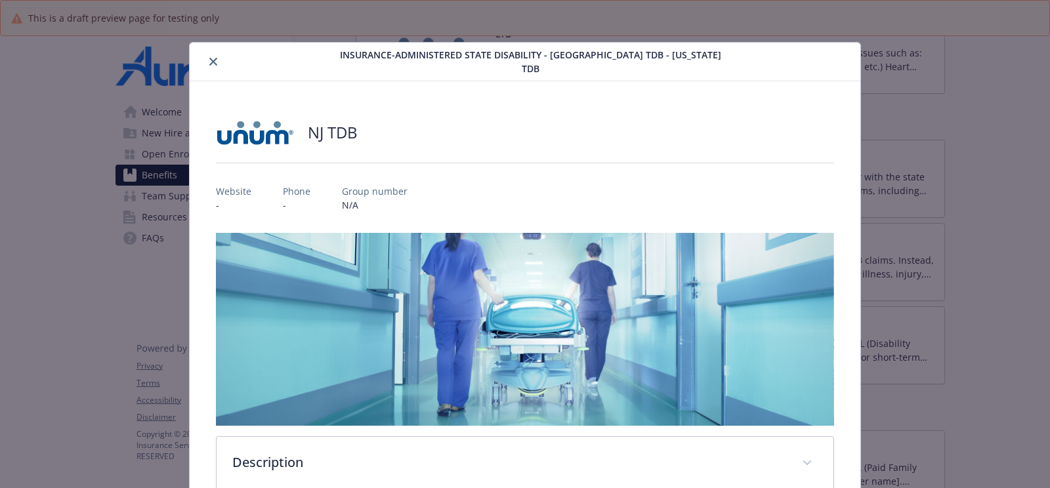
click at [216, 58] on icon "close" at bounding box center [213, 62] width 8 height 8
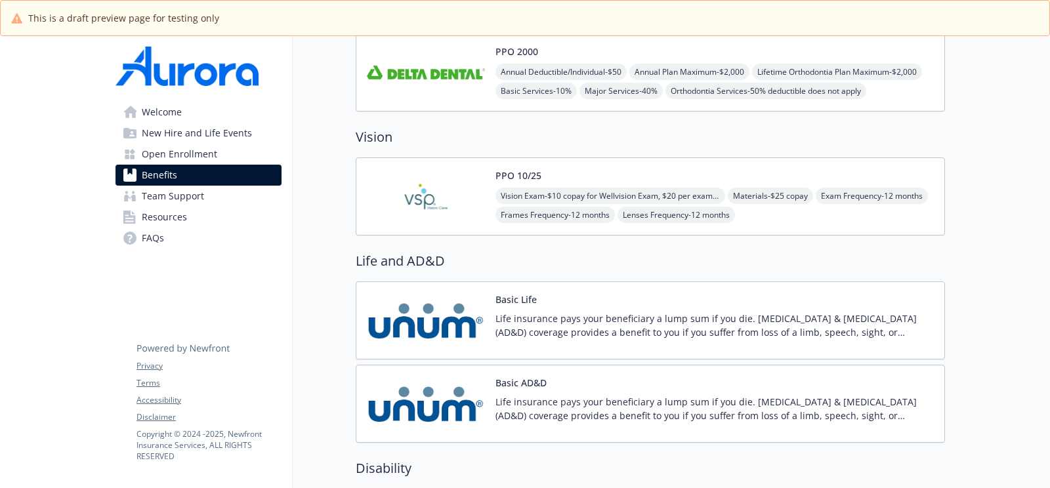
click at [644, 169] on div "PPO 10/25 Vision Exam - $10 copay for Wellvision Exam, $20 per exam for Essenti…" at bounding box center [714, 197] width 438 height 56
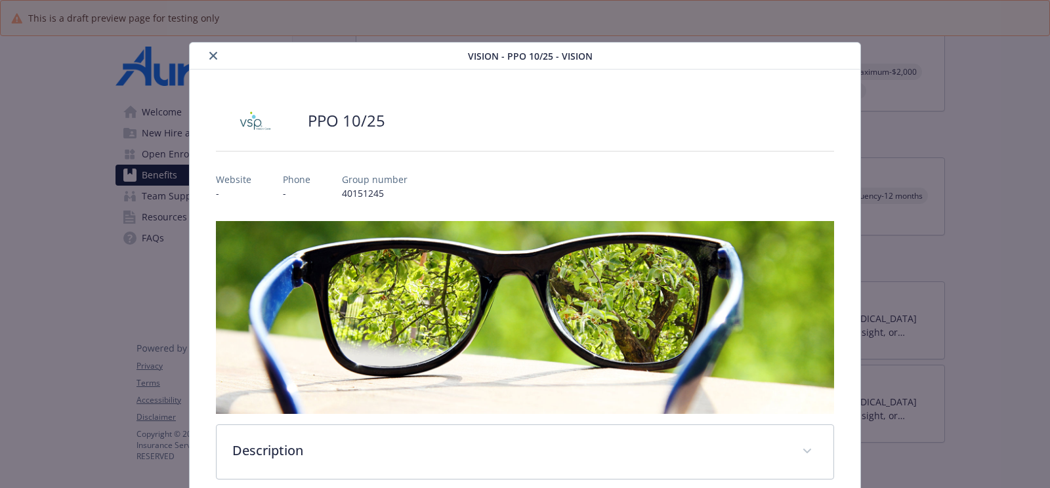
scroll to position [20, 0]
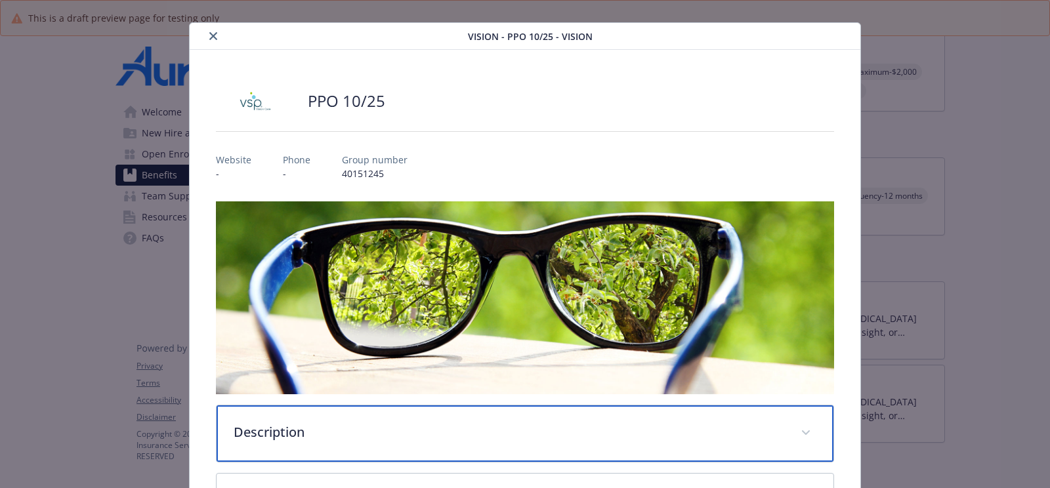
click at [567, 423] on p "Description" at bounding box center [509, 433] width 551 height 20
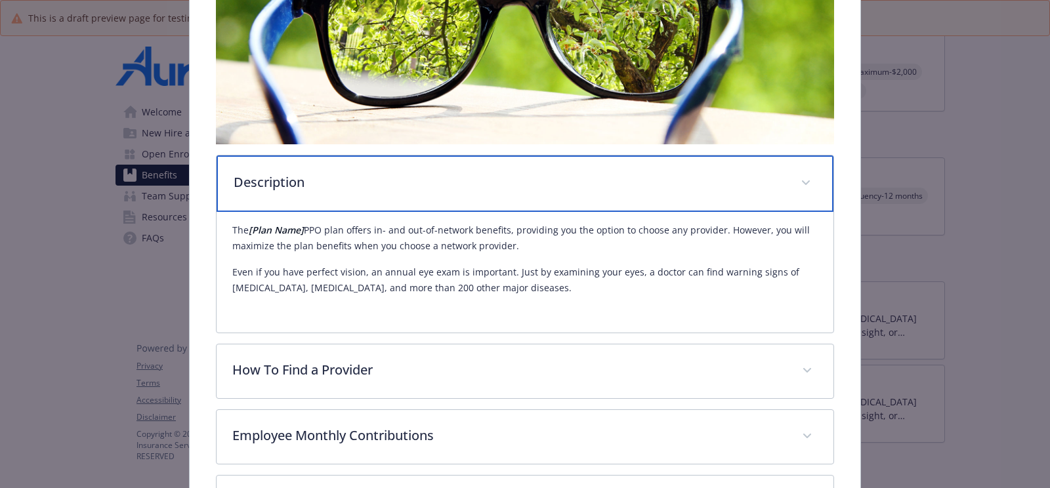
scroll to position [287, 0]
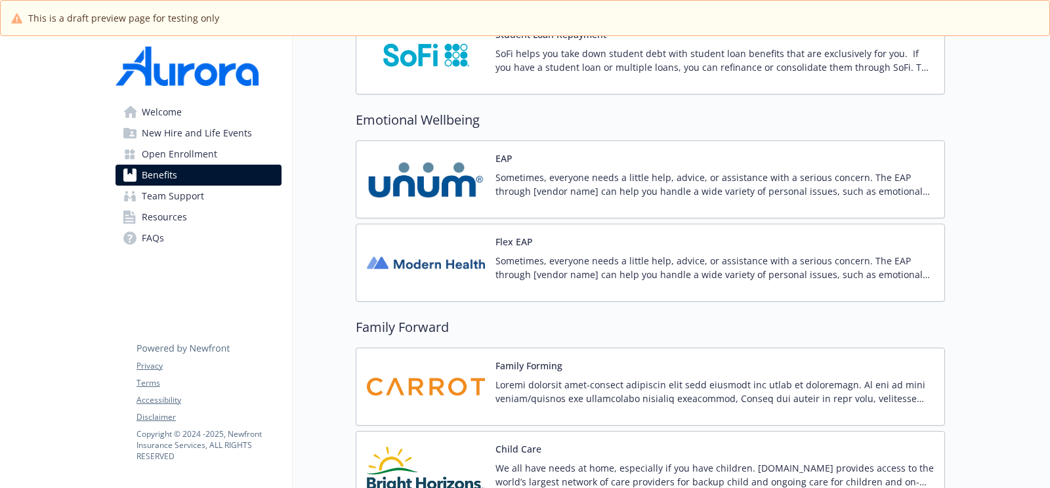
scroll to position [2705, 0]
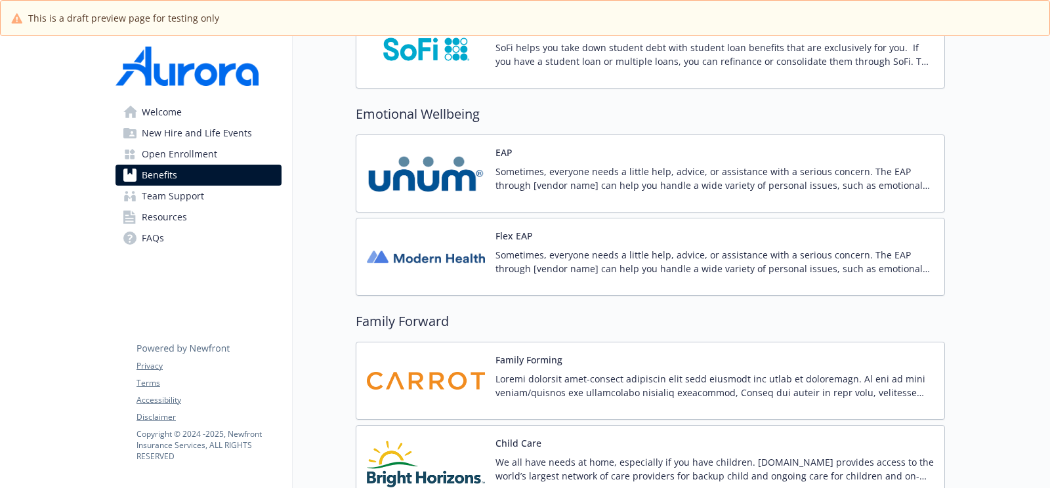
click at [768, 248] on p "Sometimes, everyone needs a little help, advice, or assistance with a serious c…" at bounding box center [714, 262] width 438 height 28
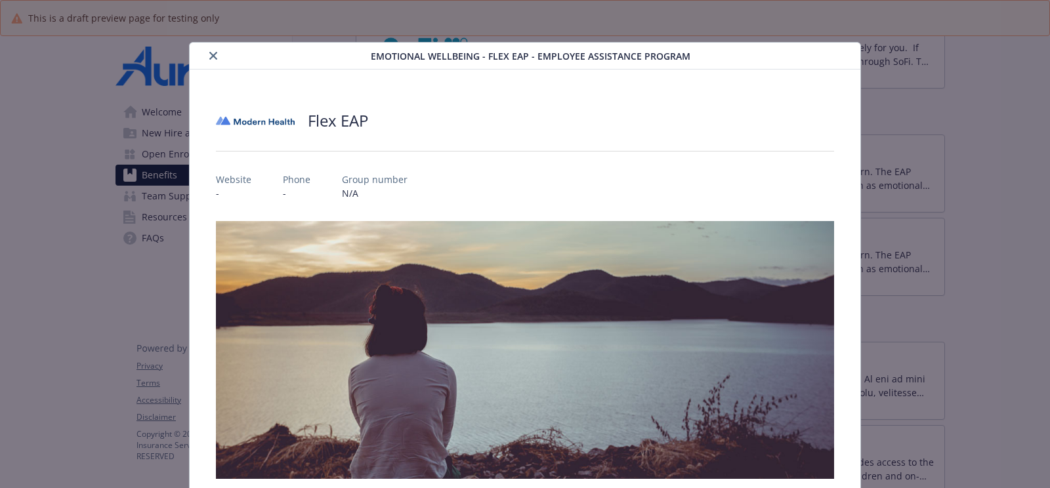
scroll to position [258, 0]
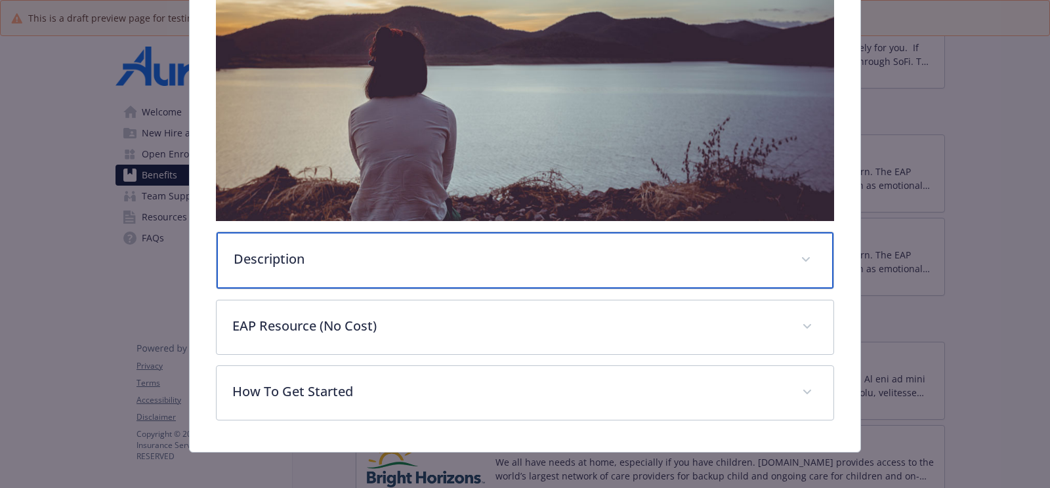
click at [472, 276] on div "Description" at bounding box center [525, 260] width 617 height 56
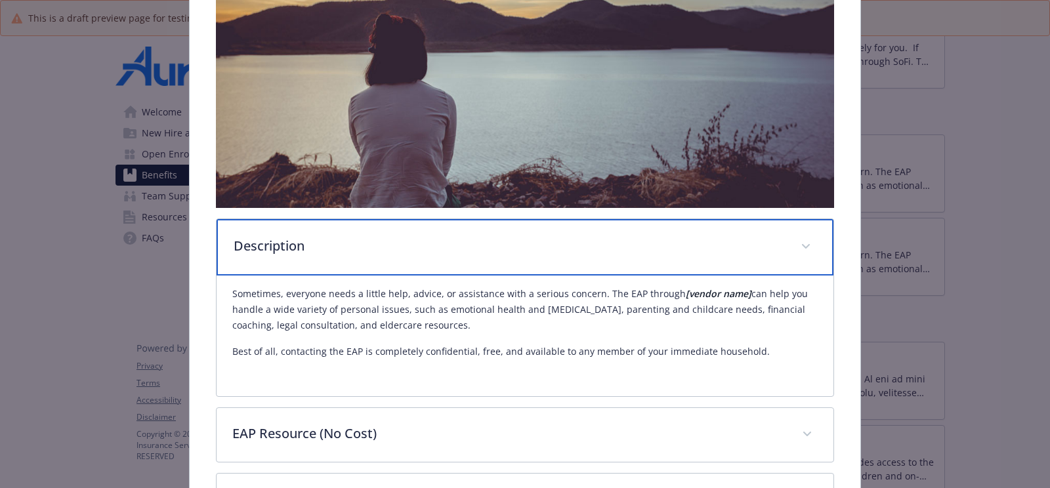
scroll to position [273, 0]
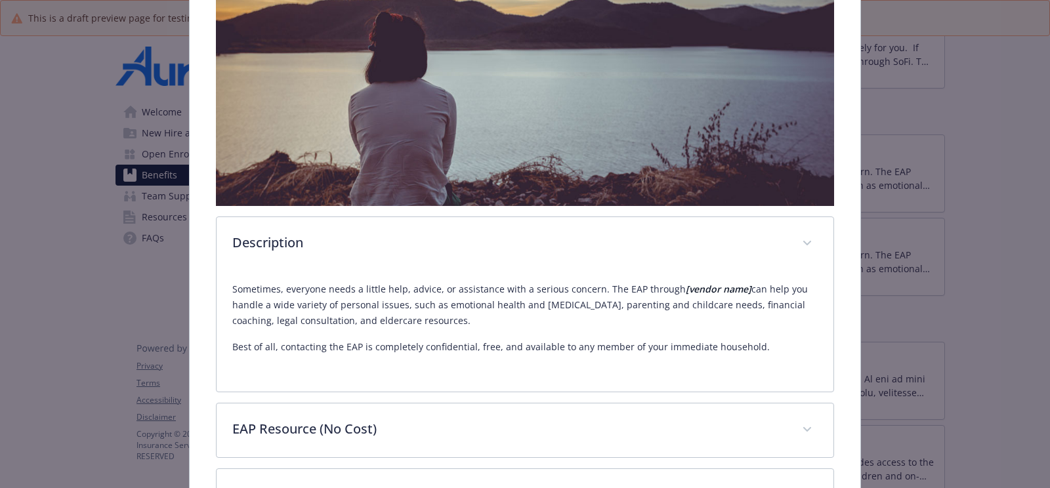
click at [644, 396] on div "Description Sometimes, everyone needs a little help, advice, or assistance with…" at bounding box center [525, 235] width 618 height 575
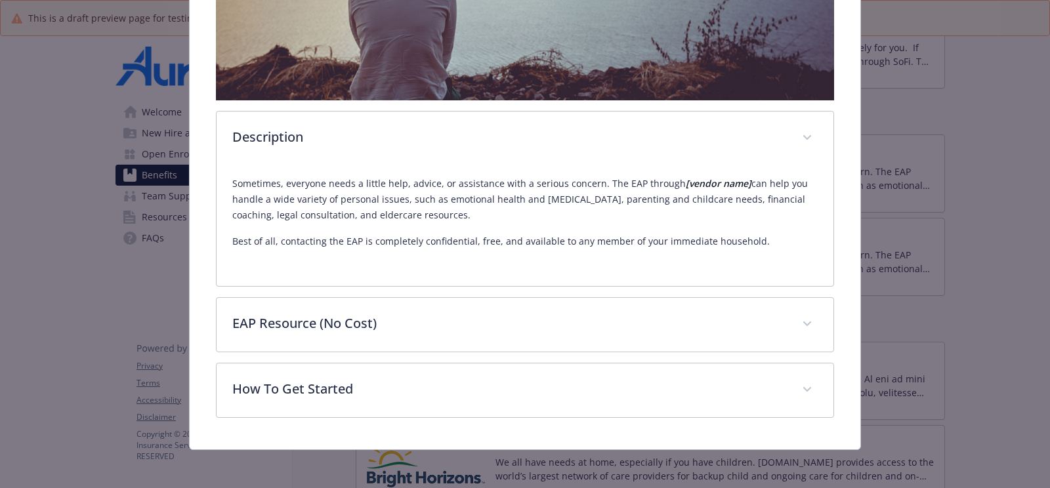
click at [840, 291] on div "Flex EAP Website - Phone - Group number N/A Description Sometimes, everyone nee…" at bounding box center [525, 70] width 671 height 758
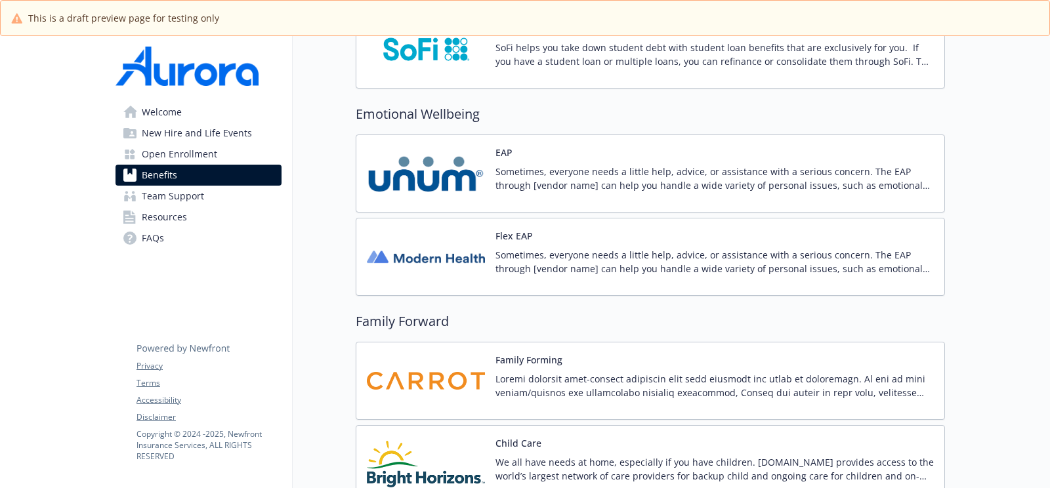
click at [754, 146] on div "EAP Sometimes, everyone needs a little help, advice, or assistance with a serio…" at bounding box center [714, 174] width 438 height 56
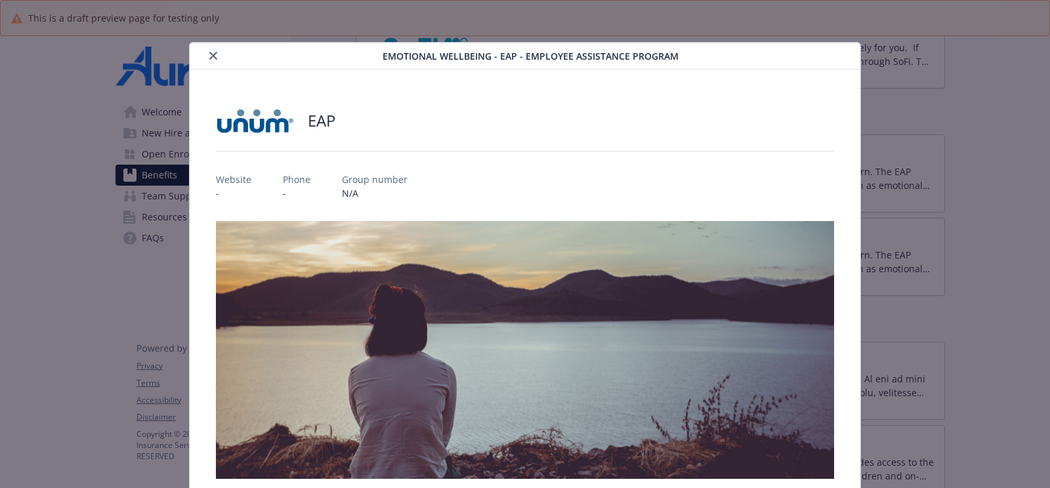
scroll to position [39, 0]
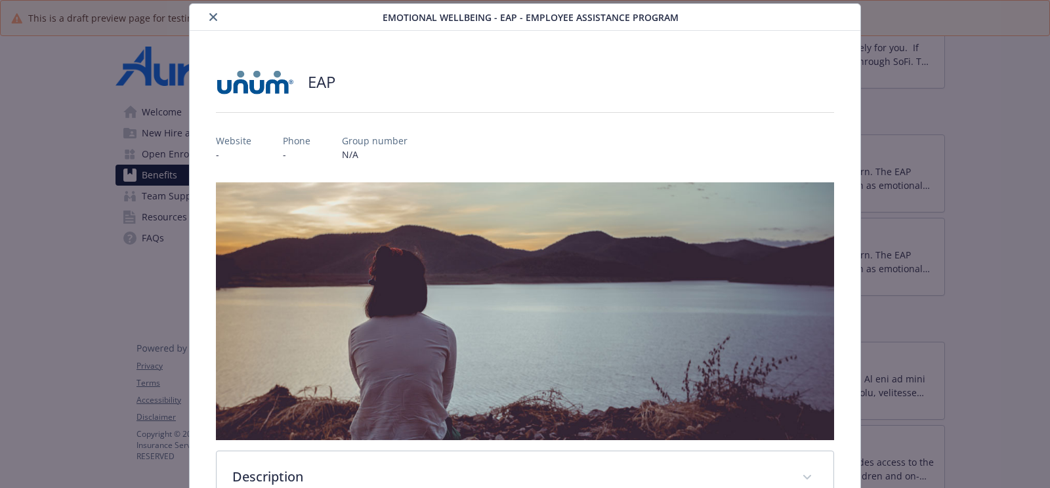
drag, startPoint x: 208, startPoint y: 16, endPoint x: 301, endPoint y: 16, distance: 93.2
click at [208, 16] on button "close" at bounding box center [213, 17] width 16 height 16
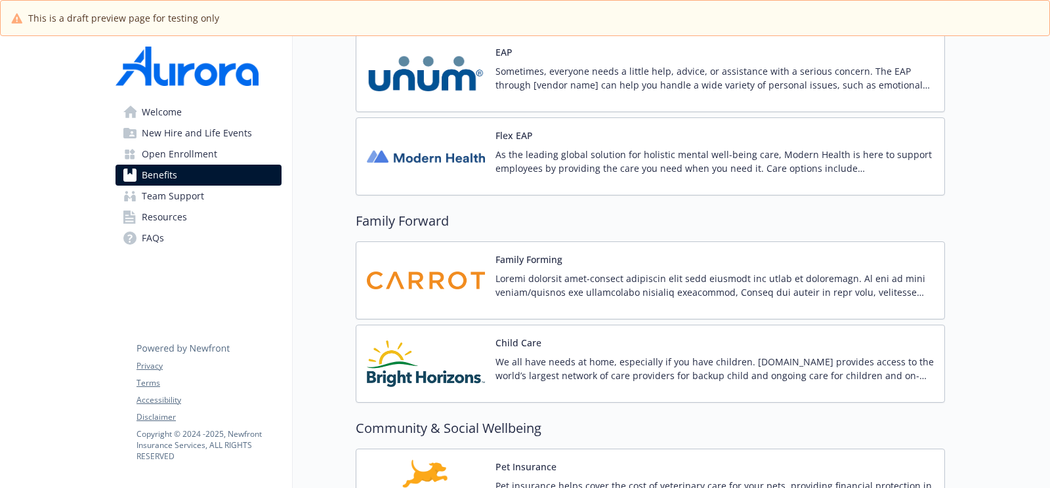
scroll to position [2663, 0]
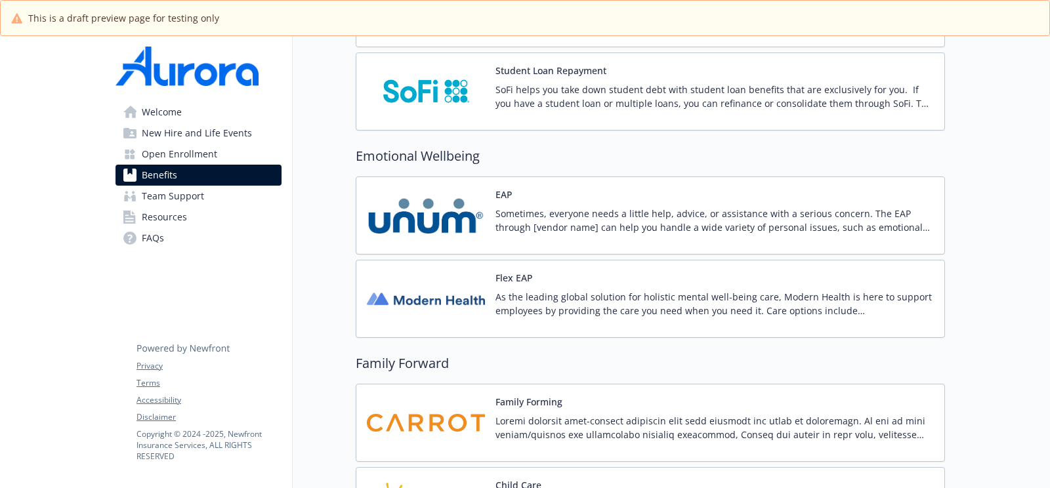
click at [563, 290] on p "As the leading global solution for holistic mental well-being care, Modern Heal…" at bounding box center [714, 304] width 438 height 28
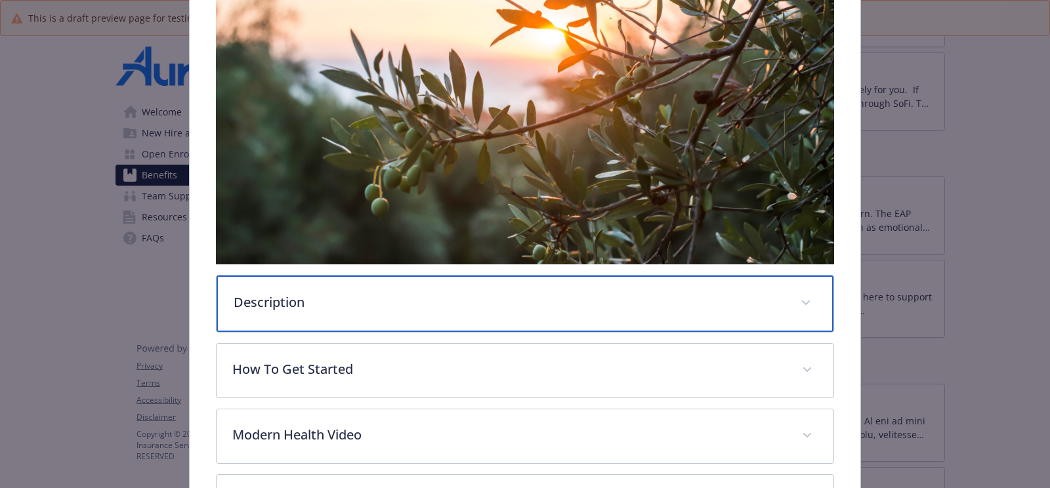
click at [498, 299] on p "Description" at bounding box center [509, 303] width 551 height 20
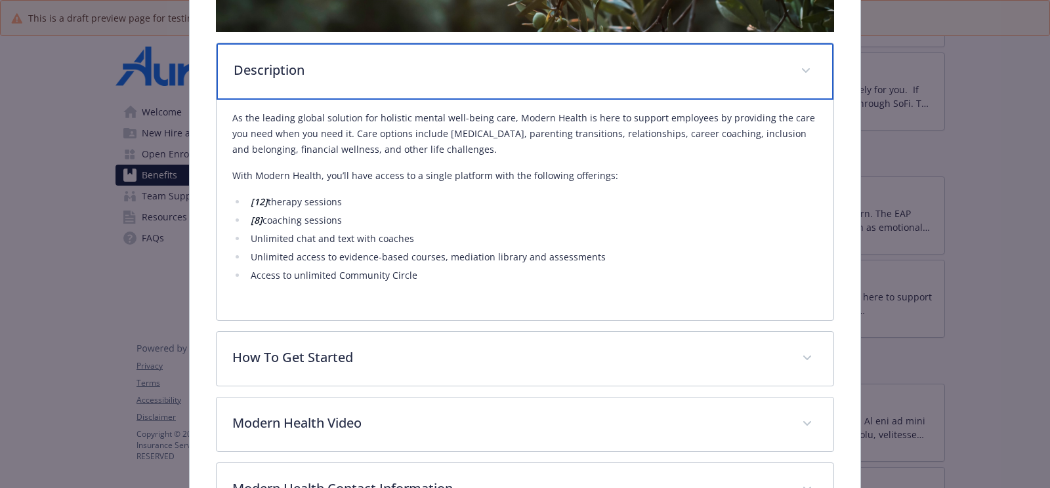
scroll to position [701, 0]
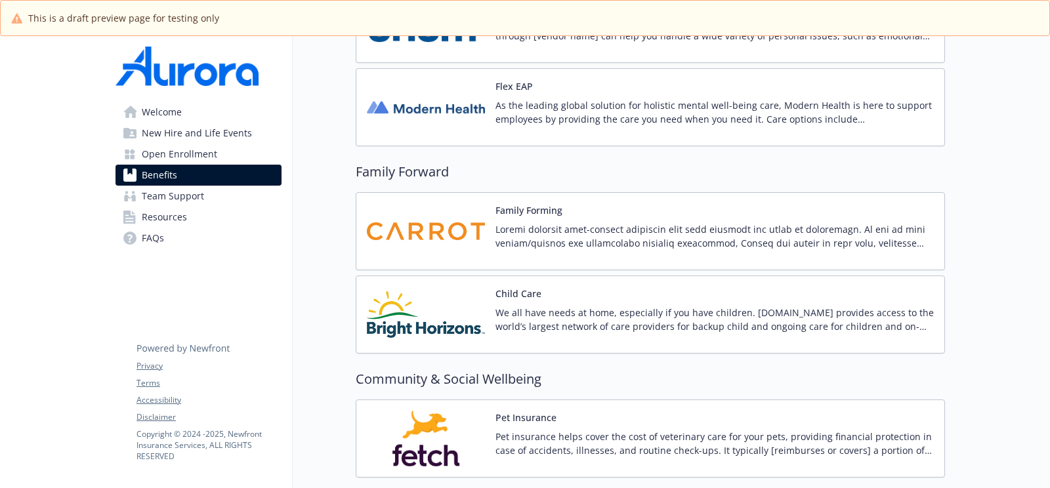
scroll to position [2916, 0]
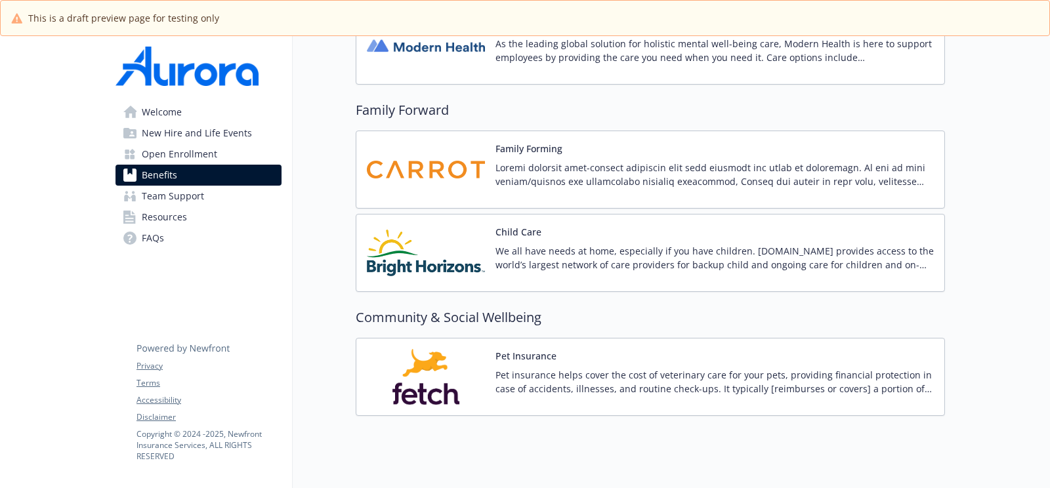
click at [159, 196] on span "Team Support" at bounding box center [173, 196] width 62 height 21
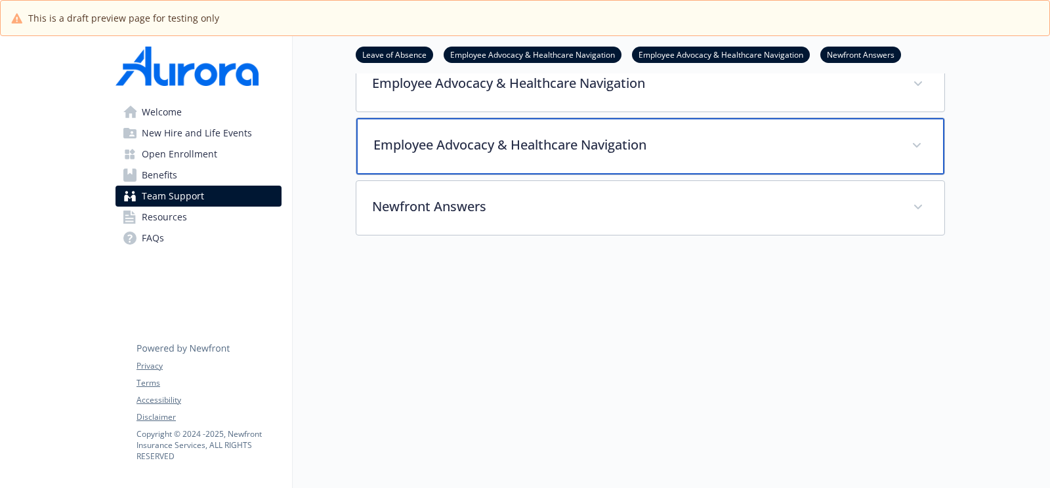
click at [497, 161] on div "Employee Advocacy & Healthcare Navigation" at bounding box center [650, 146] width 588 height 56
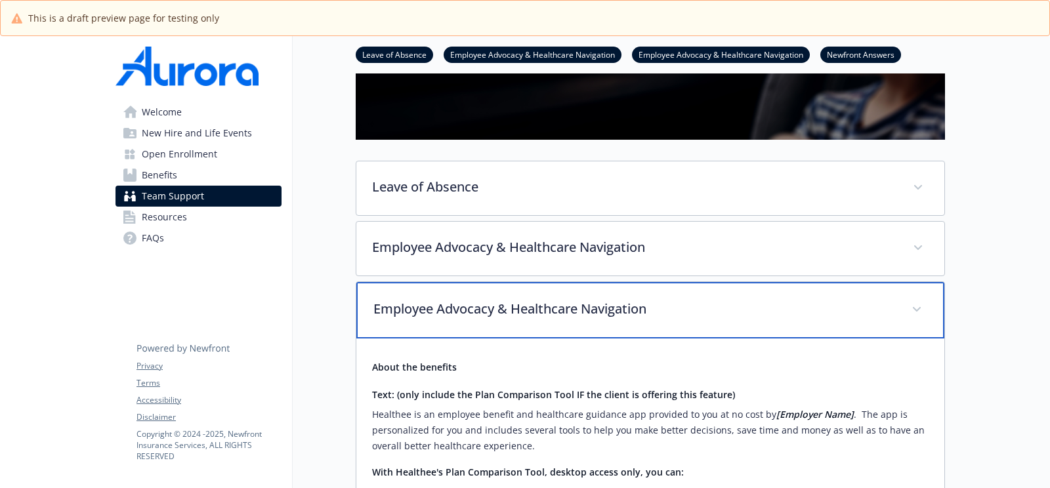
scroll to position [352, 0]
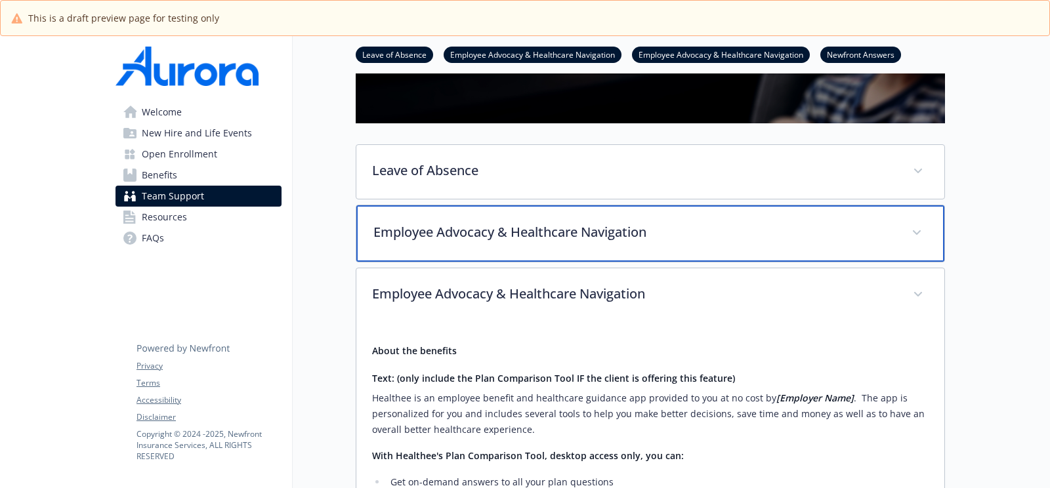
click at [432, 237] on p "Employee Advocacy & Healthcare Navigation" at bounding box center [634, 232] width 522 height 20
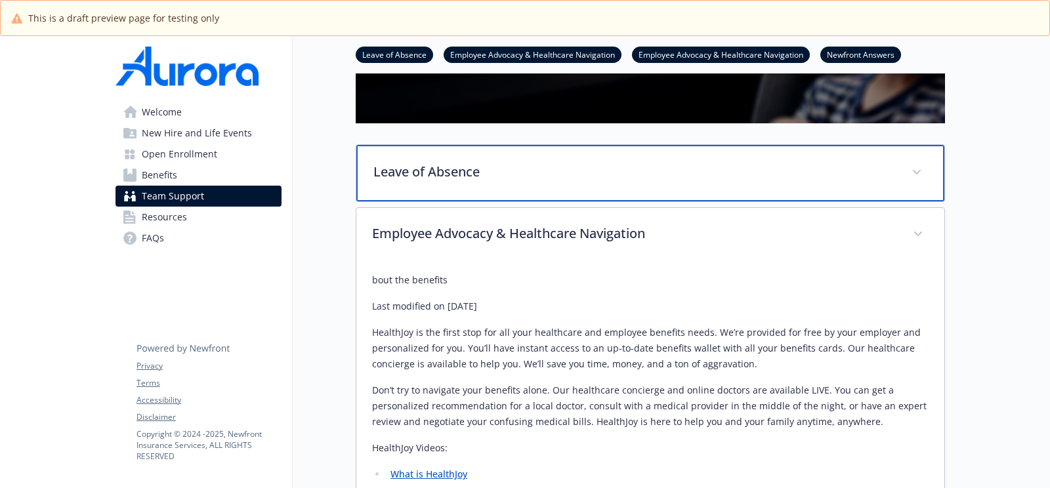
click at [434, 162] on p "Leave of Absence" at bounding box center [634, 172] width 522 height 20
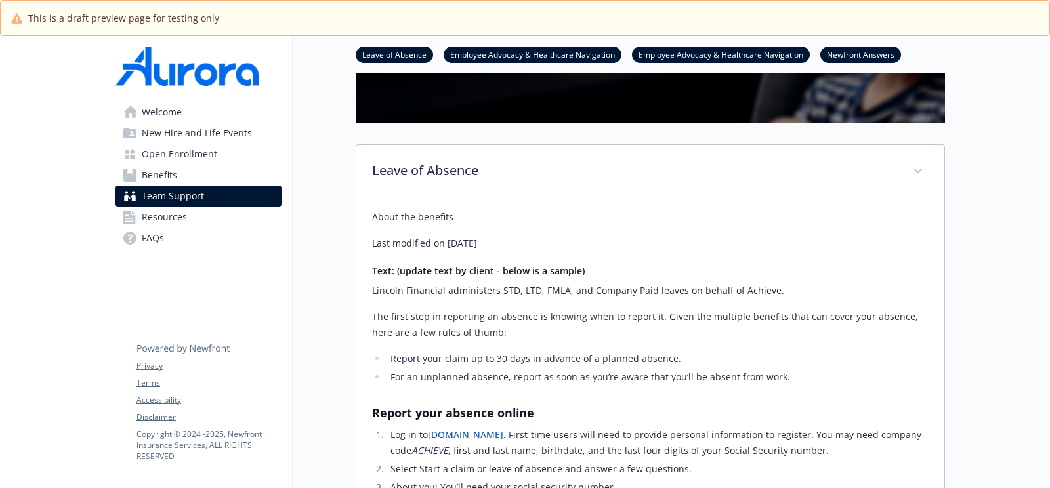
click at [216, 213] on link "Resources" at bounding box center [198, 217] width 166 height 21
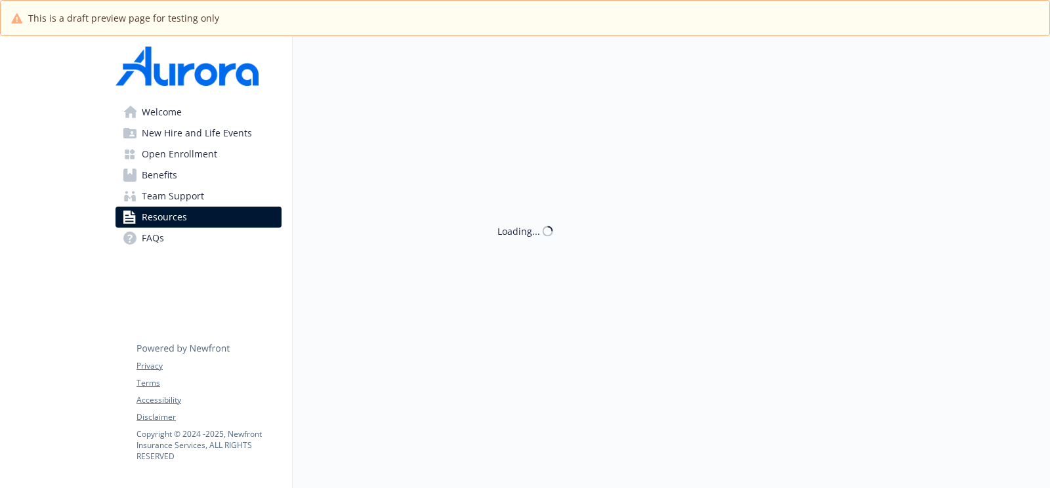
scroll to position [35, 0]
click at [223, 191] on link "Team Support" at bounding box center [198, 196] width 166 height 21
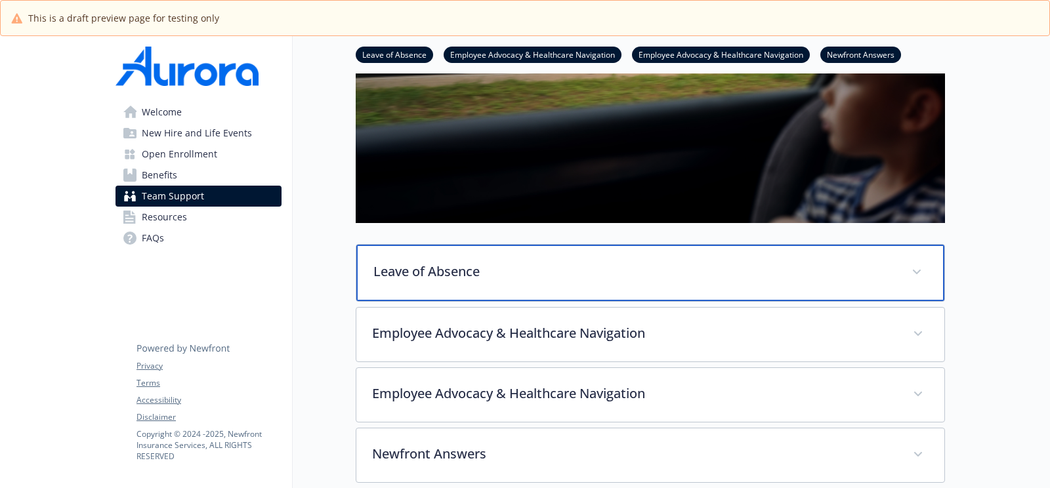
click at [457, 283] on div "Leave of Absence" at bounding box center [650, 273] width 588 height 56
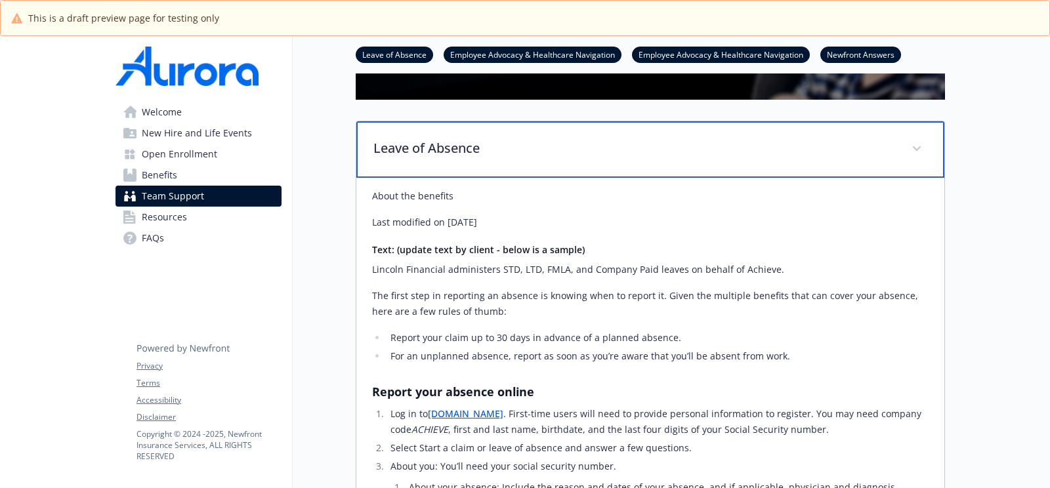
scroll to position [381, 0]
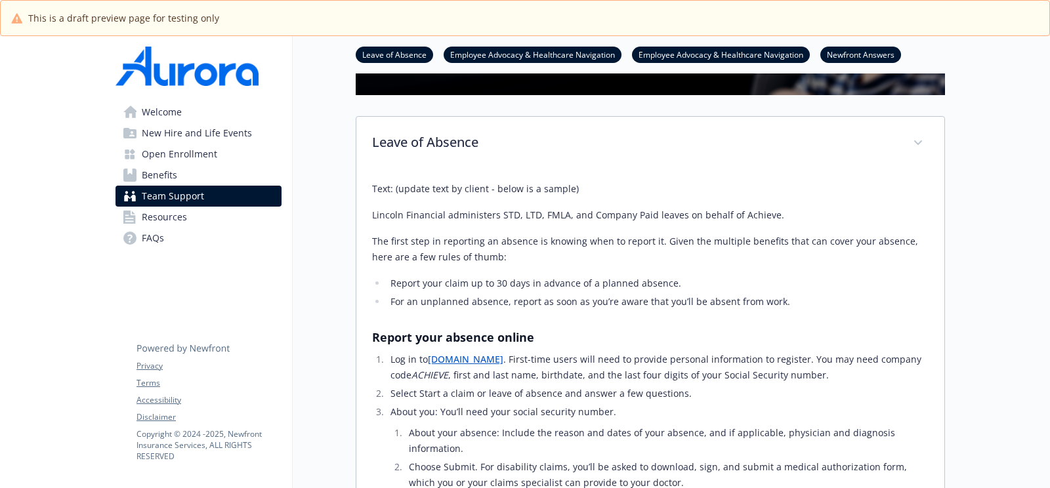
click at [201, 217] on link "Resources" at bounding box center [198, 217] width 166 height 21
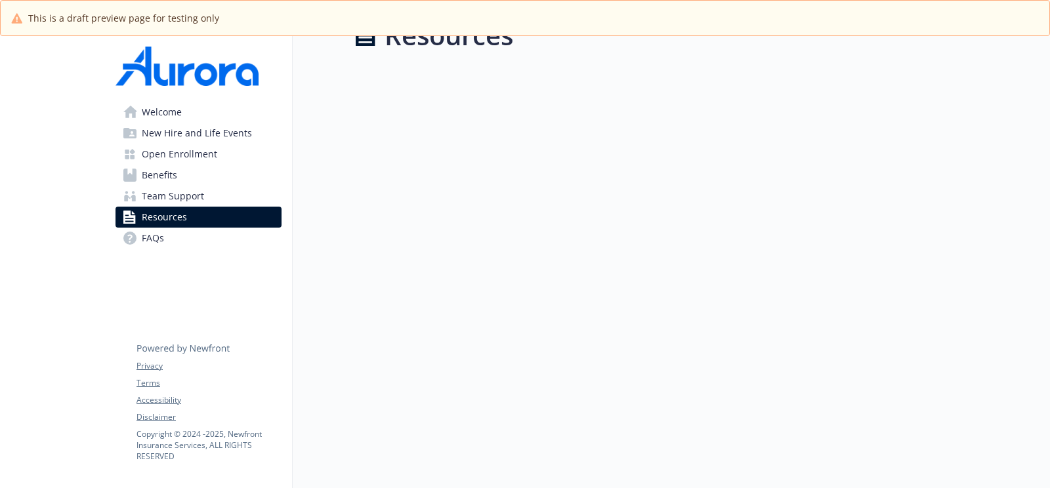
scroll to position [35, 0]
click at [188, 223] on link "Resources" at bounding box center [198, 217] width 166 height 21
click at [185, 230] on link "FAQs" at bounding box center [198, 238] width 166 height 21
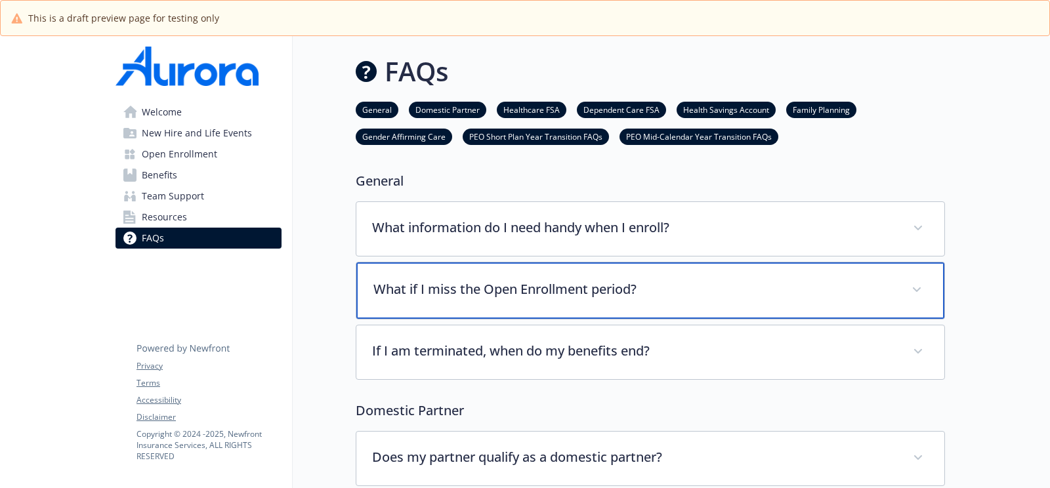
click at [470, 302] on div "What if I miss the Open Enrollment period?" at bounding box center [650, 290] width 588 height 56
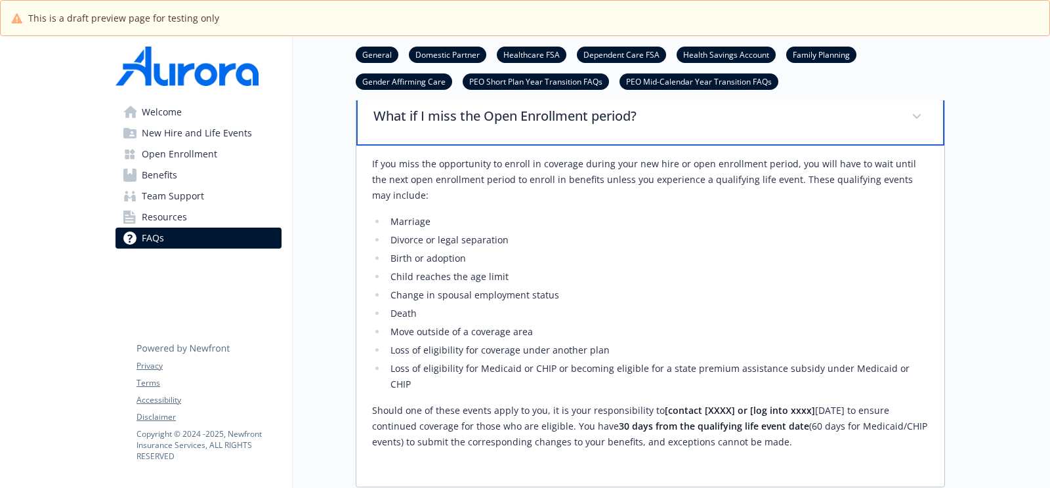
scroll to position [181, 0]
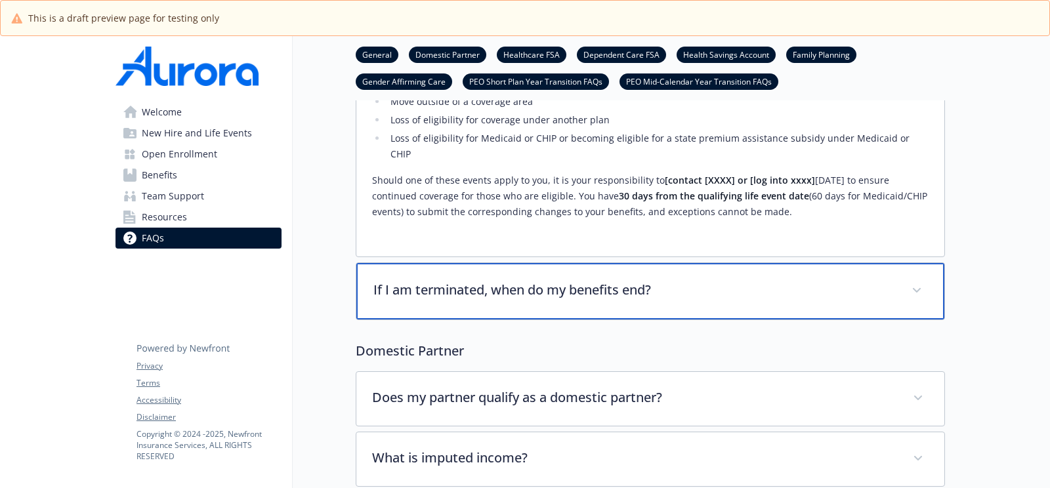
click at [520, 297] on div "If I am terminated, when do my benefits end?" at bounding box center [650, 291] width 588 height 56
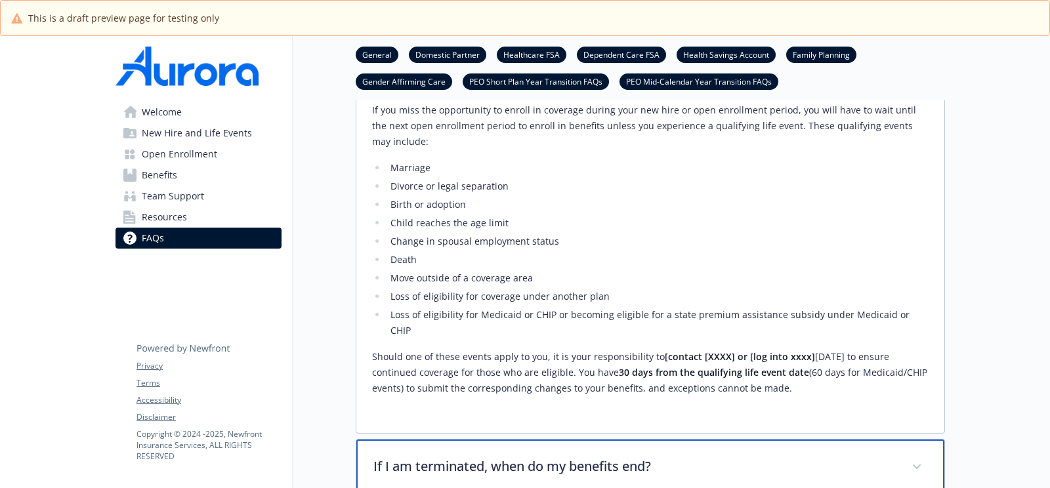
scroll to position [0, 0]
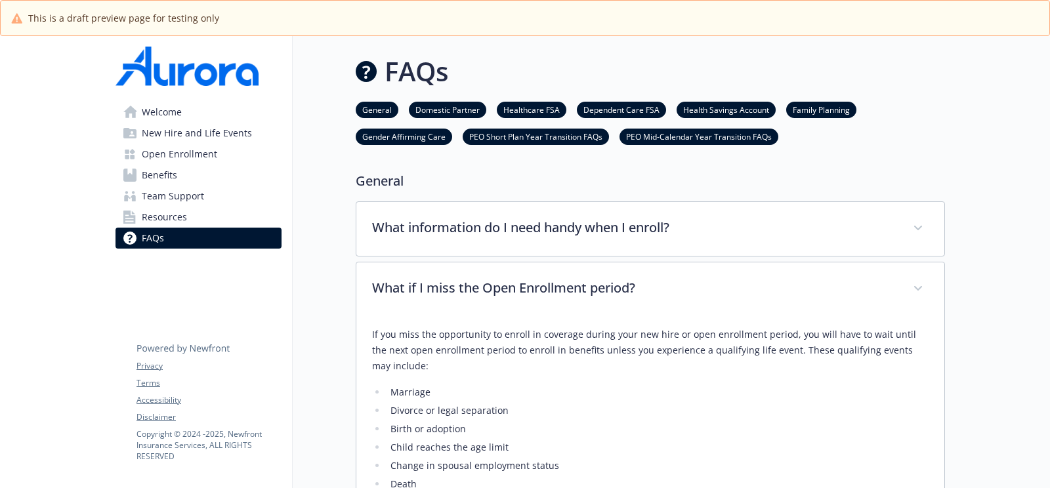
click at [163, 119] on span "Welcome" at bounding box center [162, 112] width 40 height 21
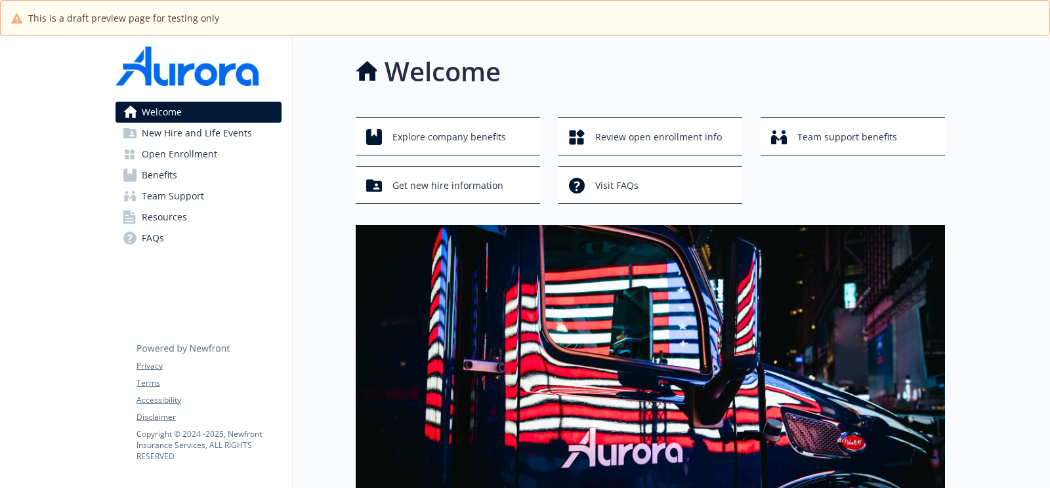
click at [168, 129] on span "New Hire and Life Events" at bounding box center [197, 133] width 110 height 21
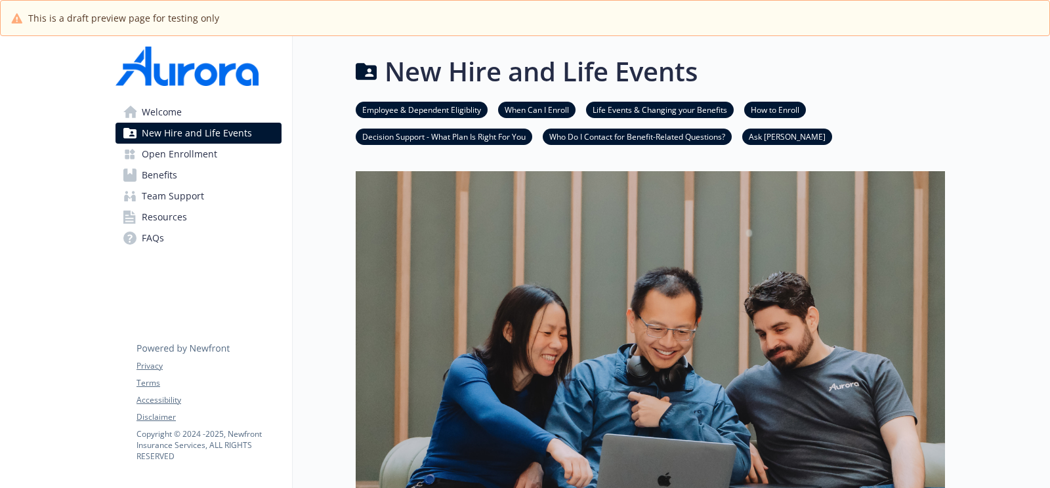
click at [163, 108] on span "Welcome" at bounding box center [162, 112] width 40 height 21
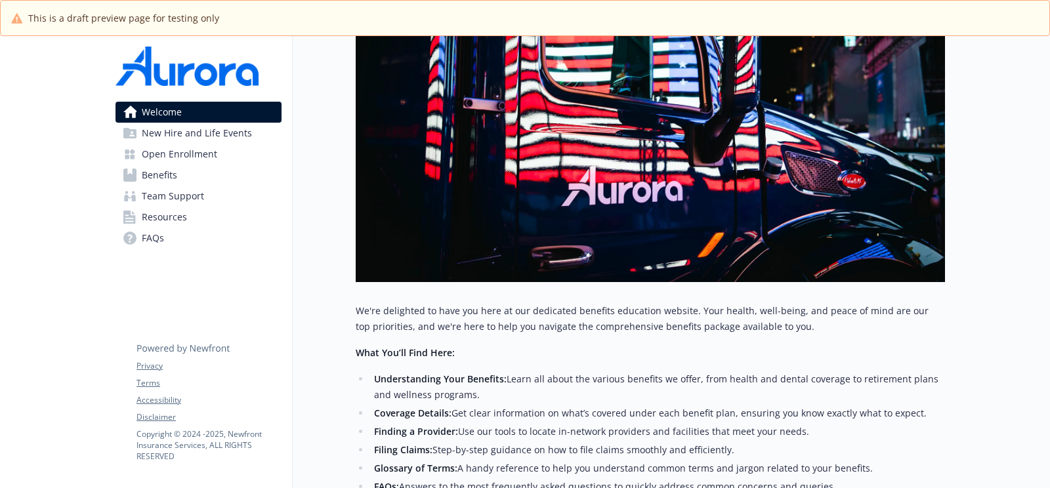
click at [223, 150] on link "Open Enrollment" at bounding box center [198, 154] width 166 height 21
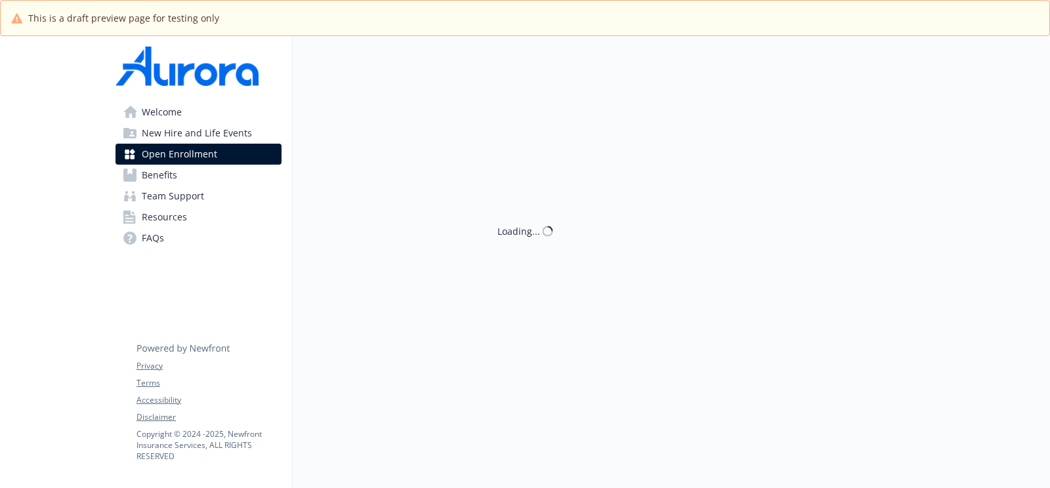
scroll to position [91, 0]
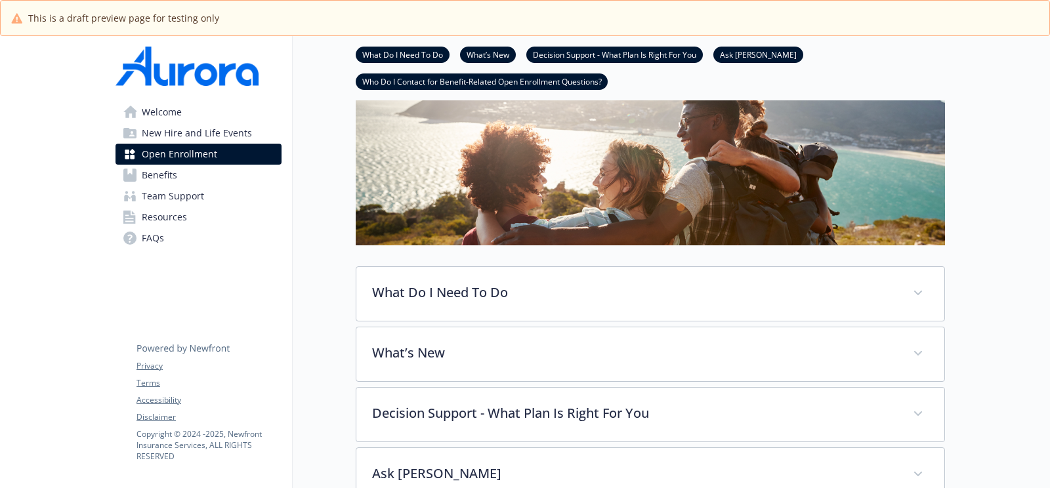
click at [213, 136] on span "New Hire and Life Events" at bounding box center [197, 133] width 110 height 21
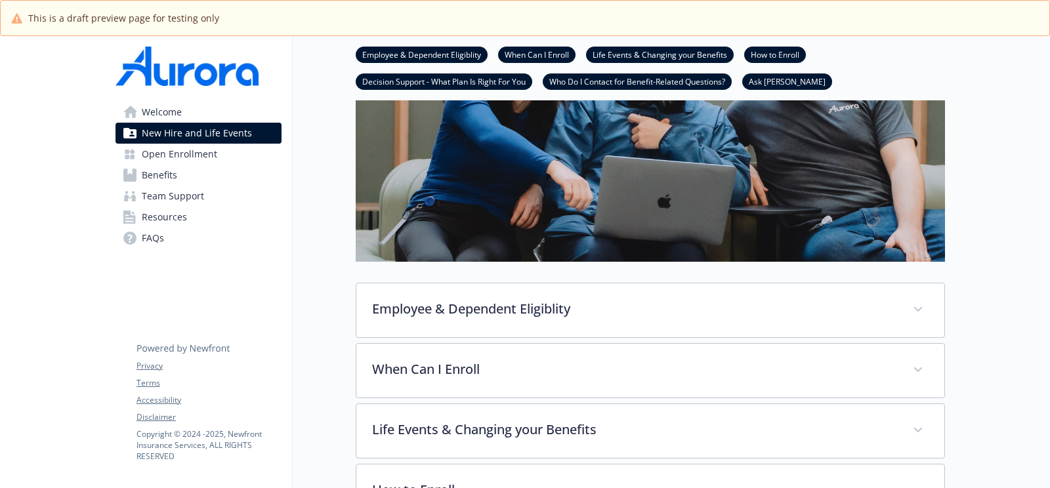
scroll to position [292, 0]
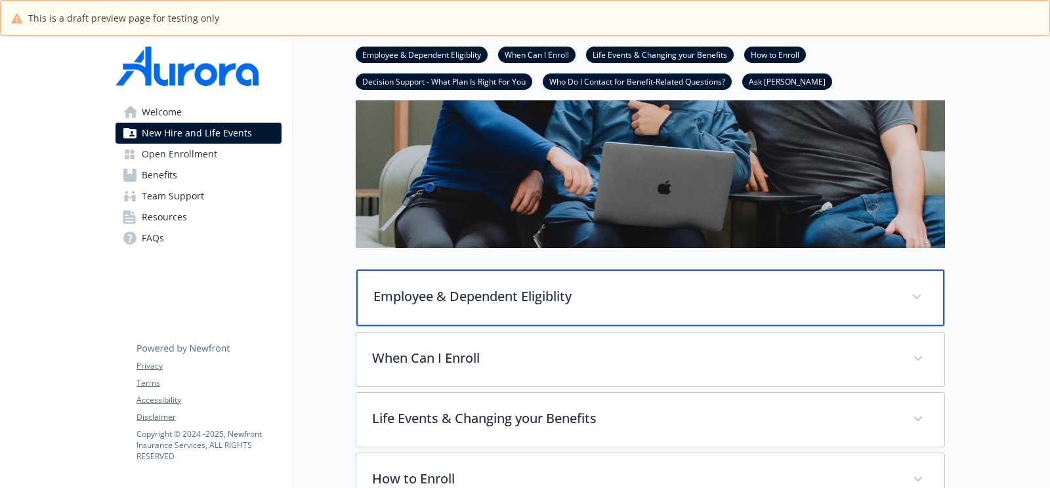
click at [545, 279] on div "Employee & Dependent Eligiblity" at bounding box center [650, 298] width 588 height 56
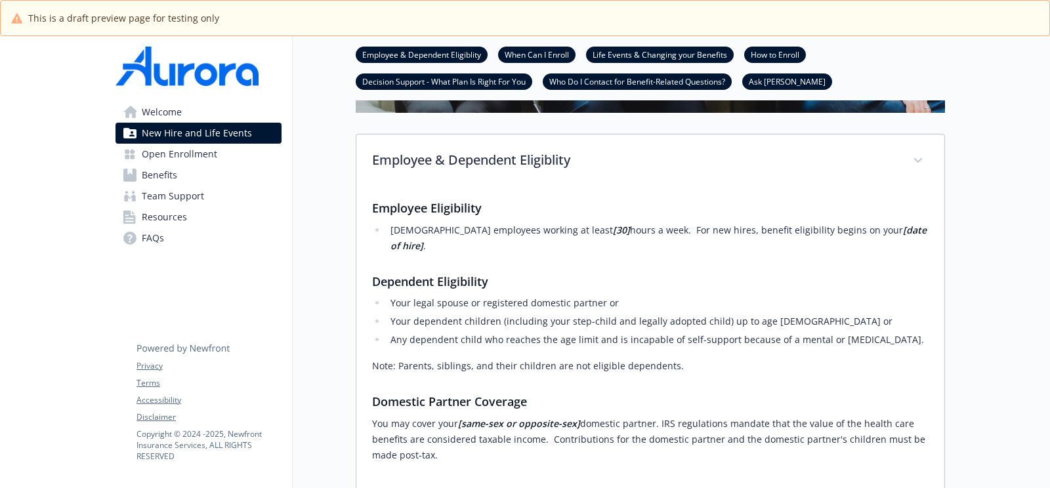
click at [166, 152] on span "Open Enrollment" at bounding box center [179, 154] width 75 height 21
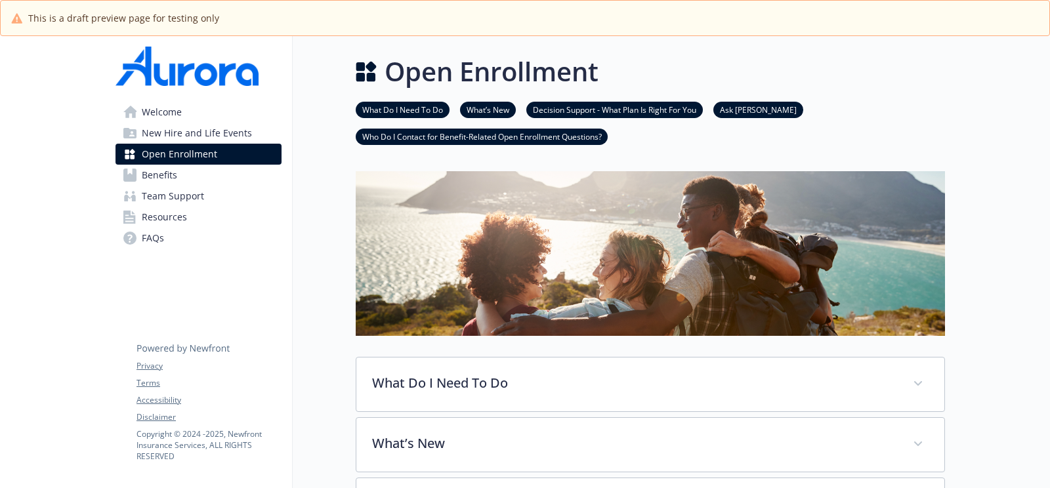
click at [218, 178] on link "Benefits" at bounding box center [198, 175] width 166 height 21
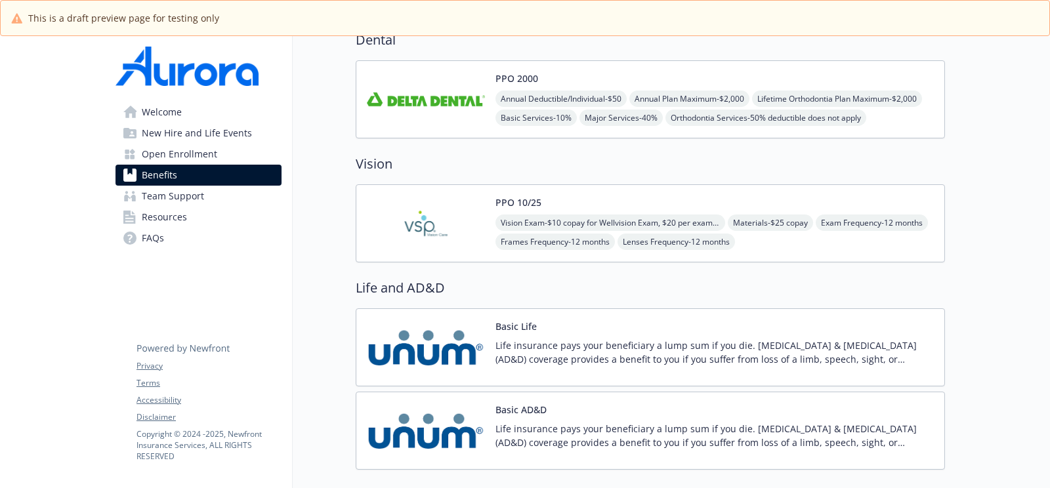
scroll to position [1384, 0]
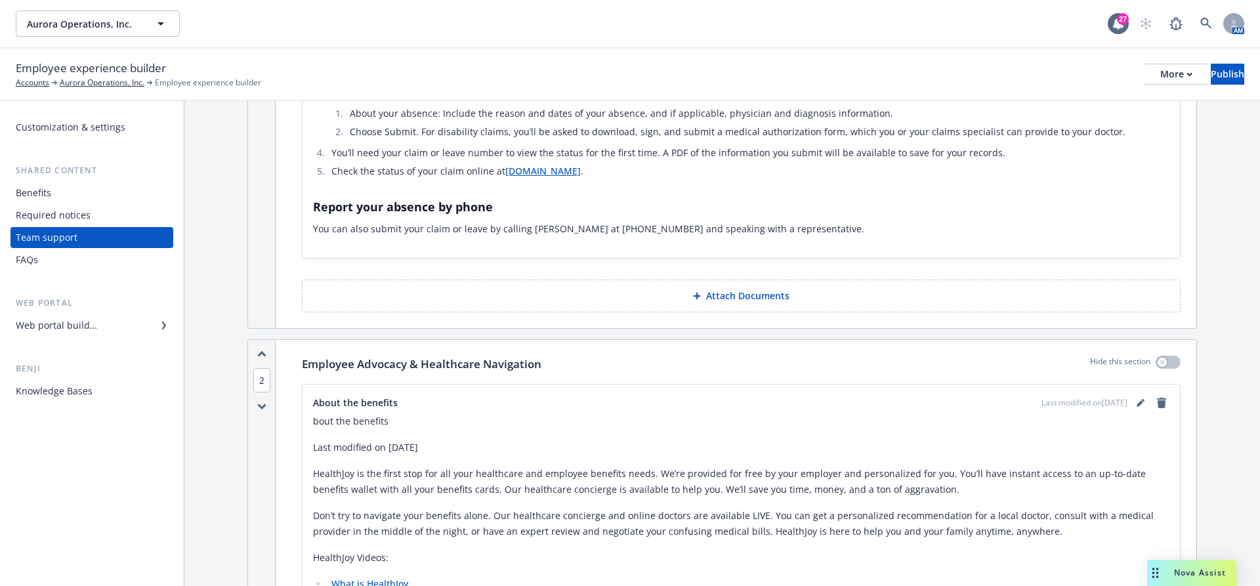
scroll to position [375, 0]
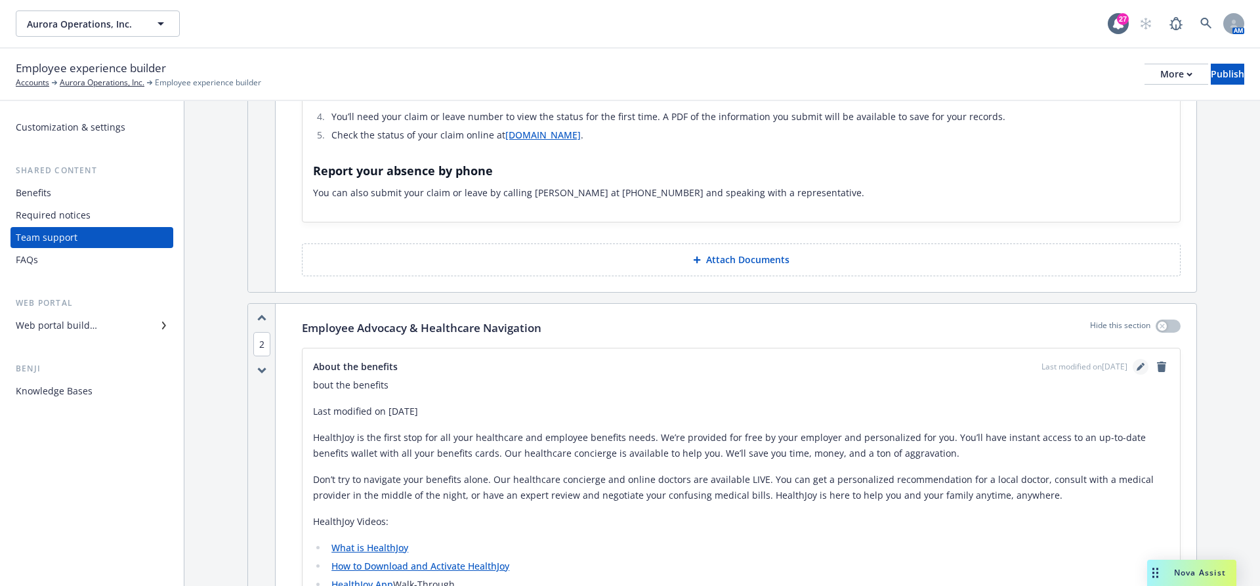
click at [1140, 364] on icon "editPencil" at bounding box center [1139, 367] width 7 height 7
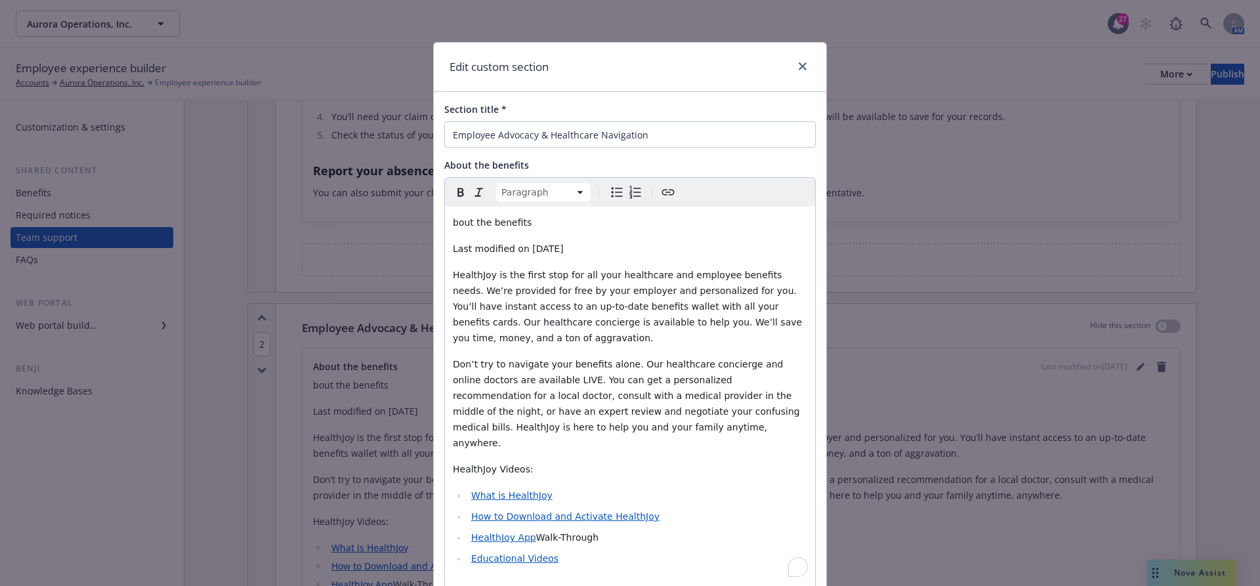
drag, startPoint x: 590, startPoint y: 251, endPoint x: 432, endPoint y: 206, distance: 165.1
click at [432, 206] on div "Edit custom section Section title * Employee Advocacy & Healthcare Navigation A…" at bounding box center [630, 293] width 1260 height 586
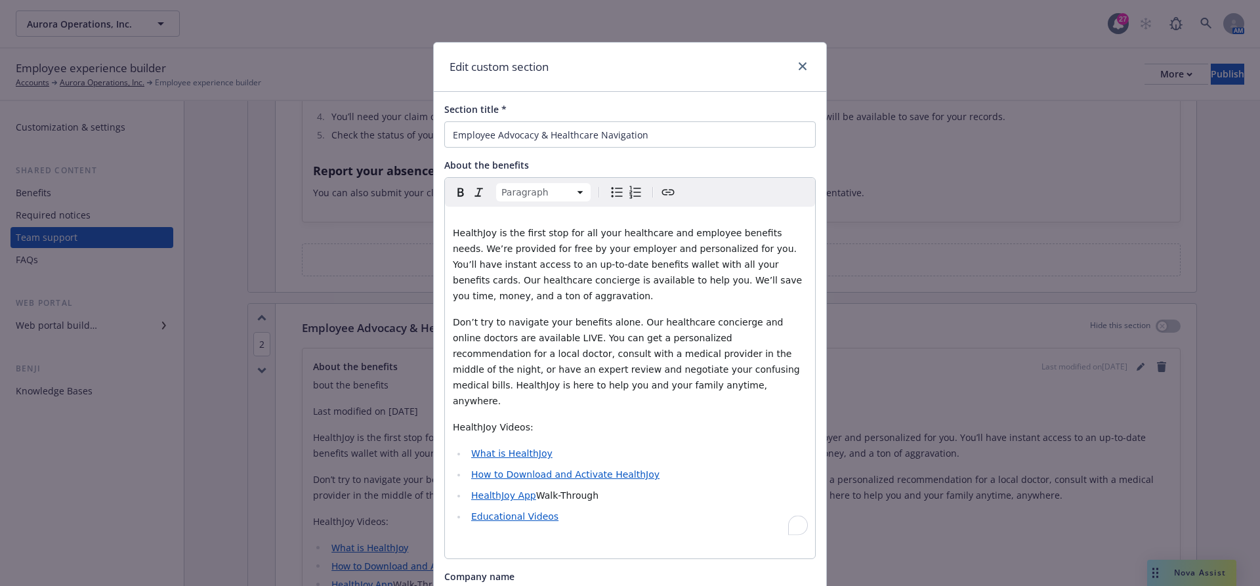
scroll to position [291, 0]
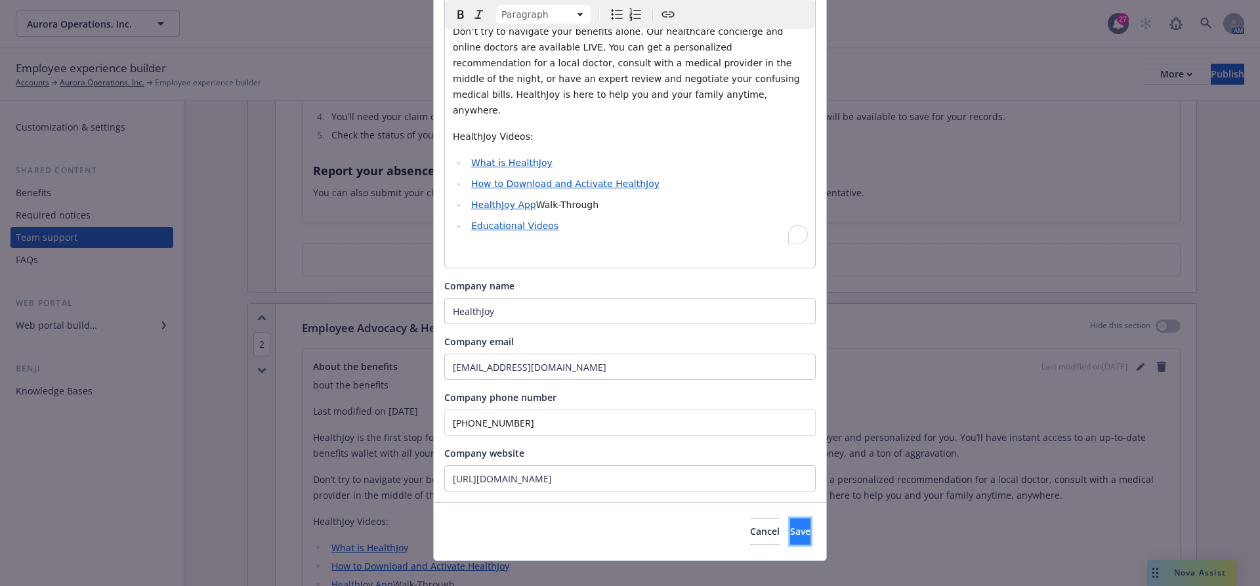
click at [790, 521] on button "Save" at bounding box center [800, 531] width 20 height 26
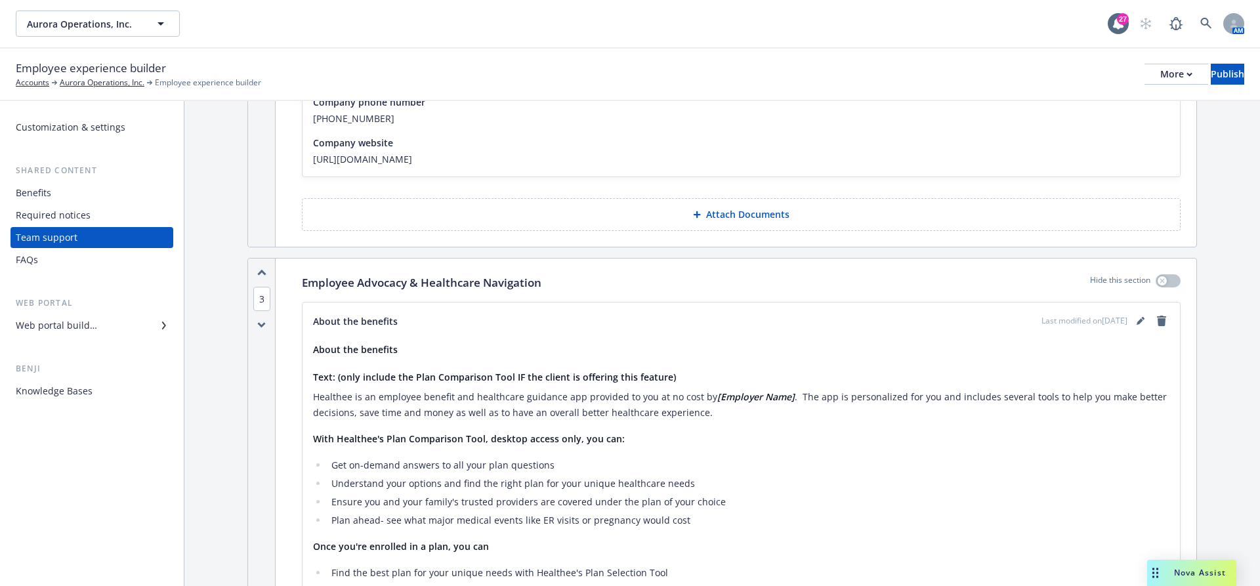
scroll to position [970, 0]
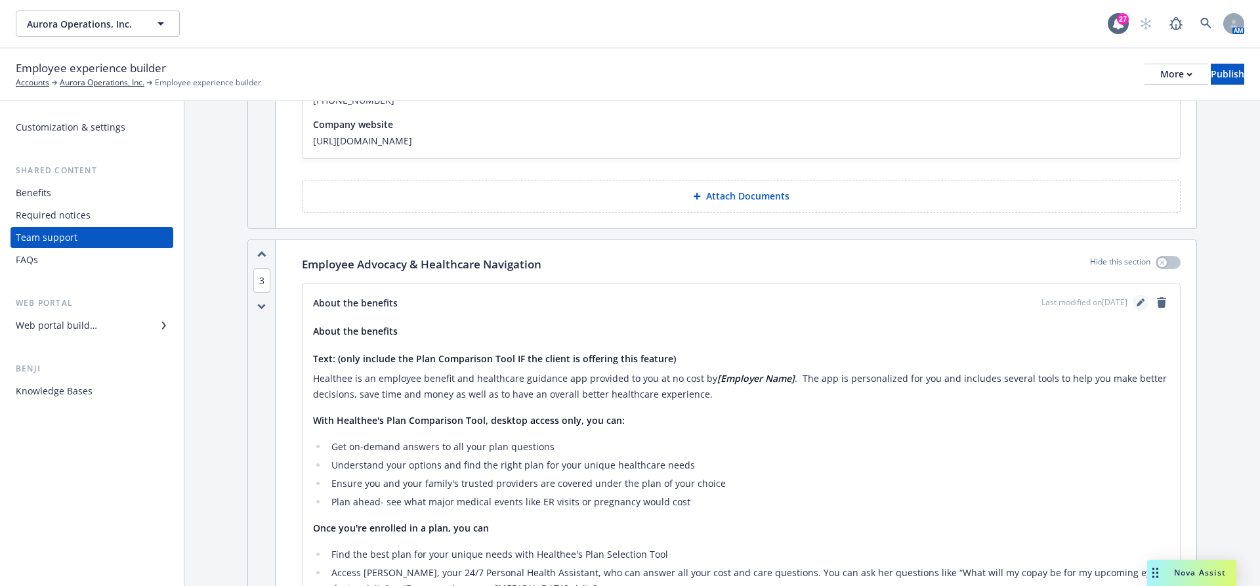
click at [1143, 299] on icon "editPencil" at bounding box center [1140, 303] width 8 height 8
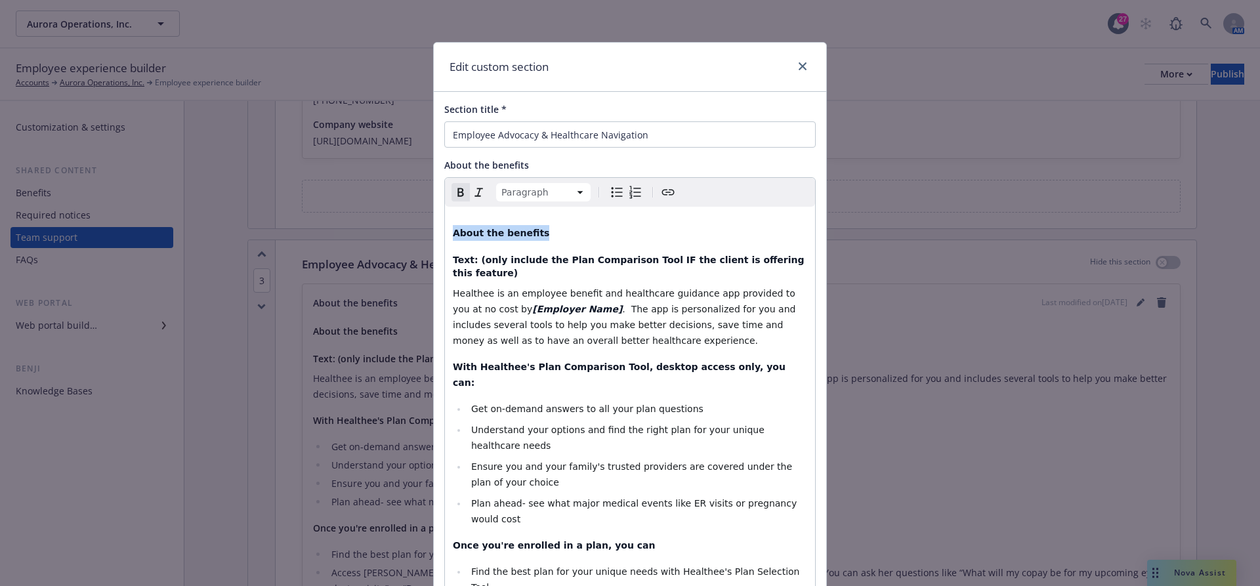
drag, startPoint x: 581, startPoint y: 236, endPoint x: 370, endPoint y: 230, distance: 210.7
click at [370, 230] on div "Edit custom section Section title * Employee Advocacy & Healthcare Navigation A…" at bounding box center [630, 293] width 1260 height 586
select select "paragraph"
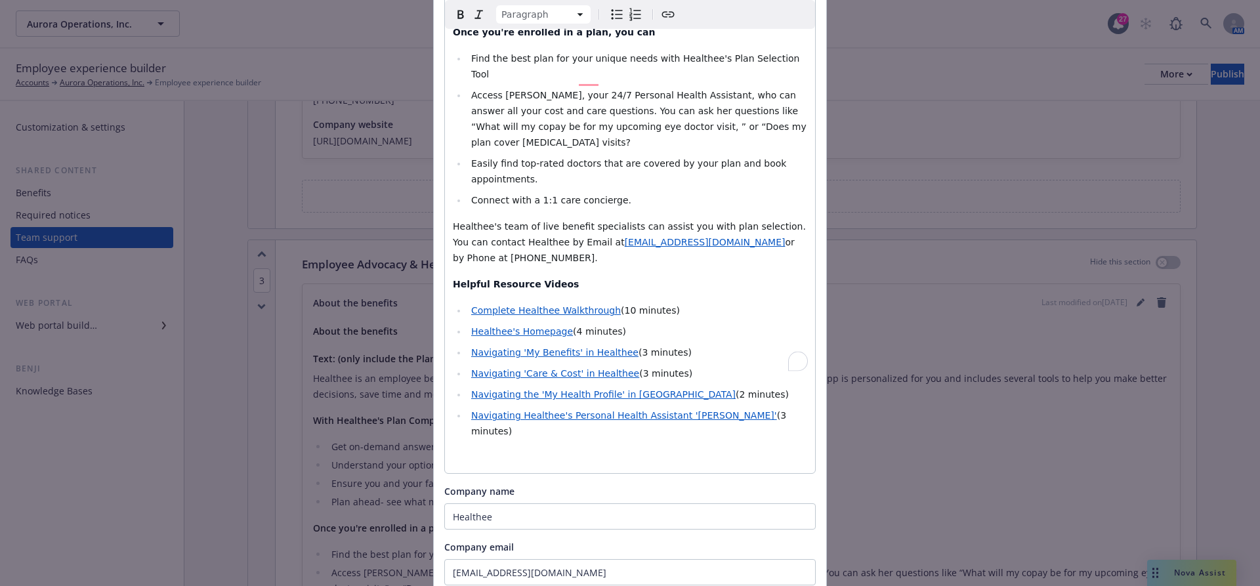
scroll to position [611, 0]
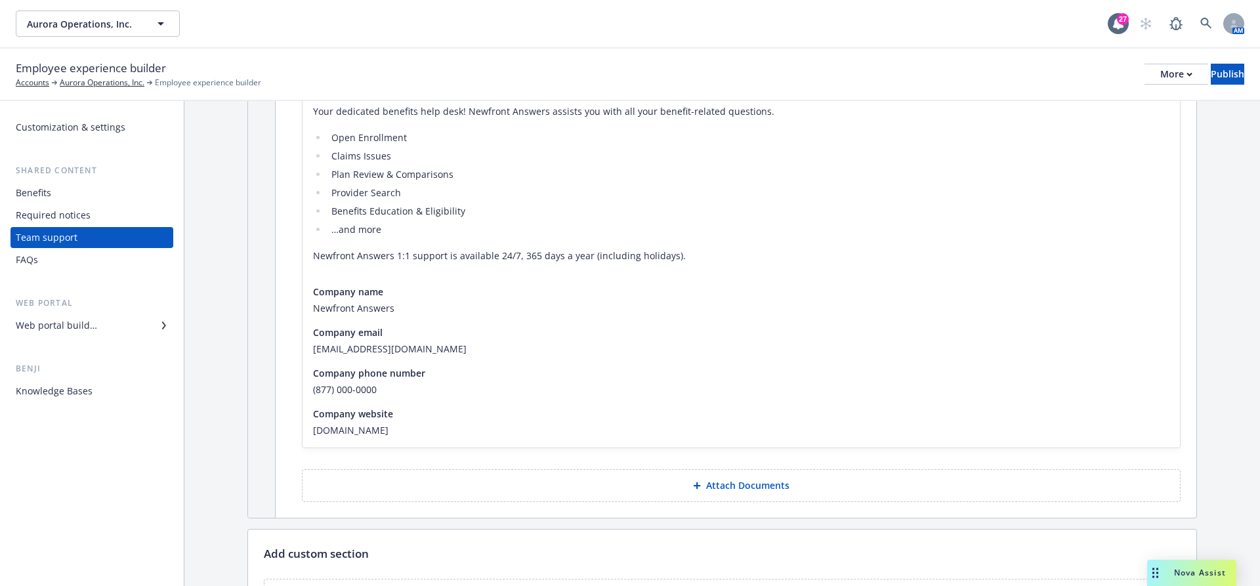
scroll to position [2065, 0]
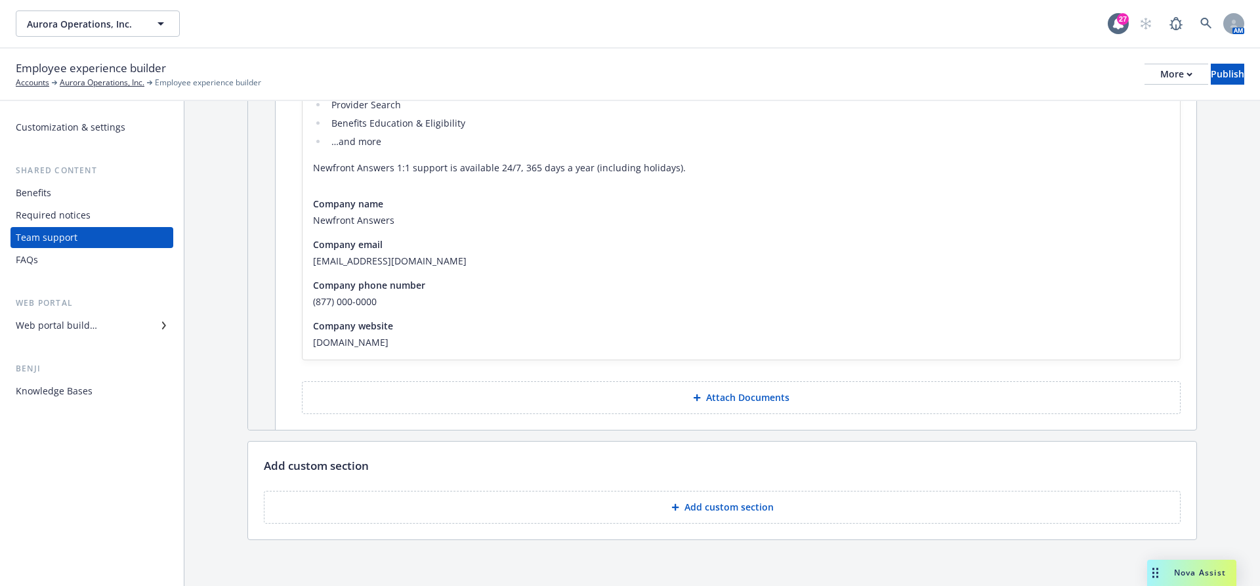
click at [107, 257] on div "FAQs" at bounding box center [92, 259] width 152 height 21
